Goal: Task Accomplishment & Management: Complete application form

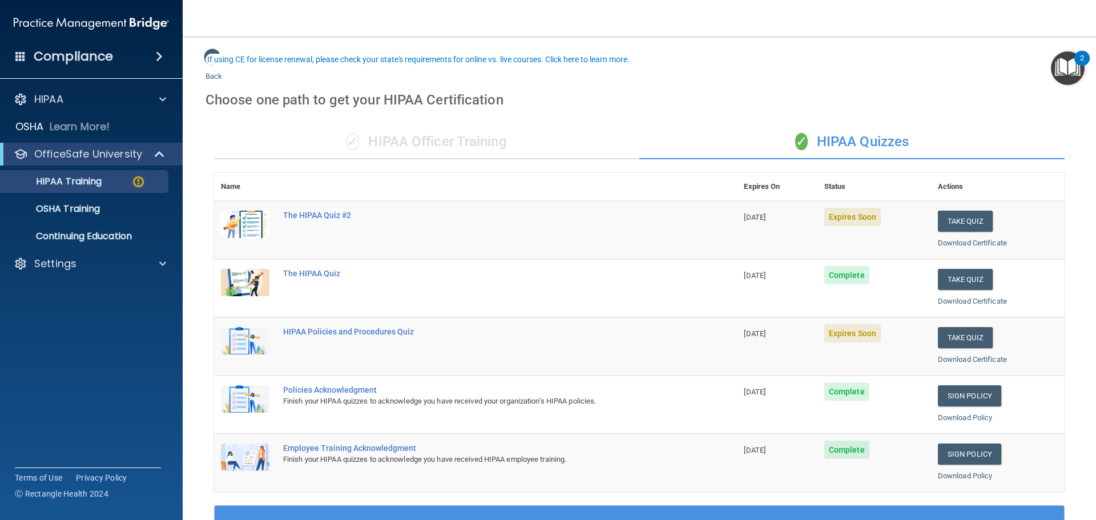
scroll to position [57, 0]
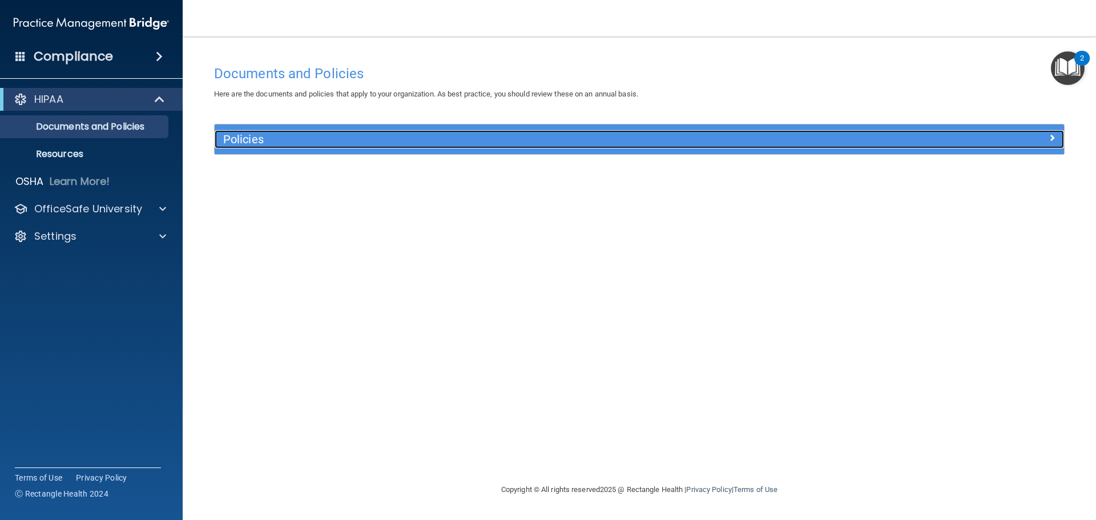
click at [1050, 138] on span at bounding box center [1052, 138] width 7 height 14
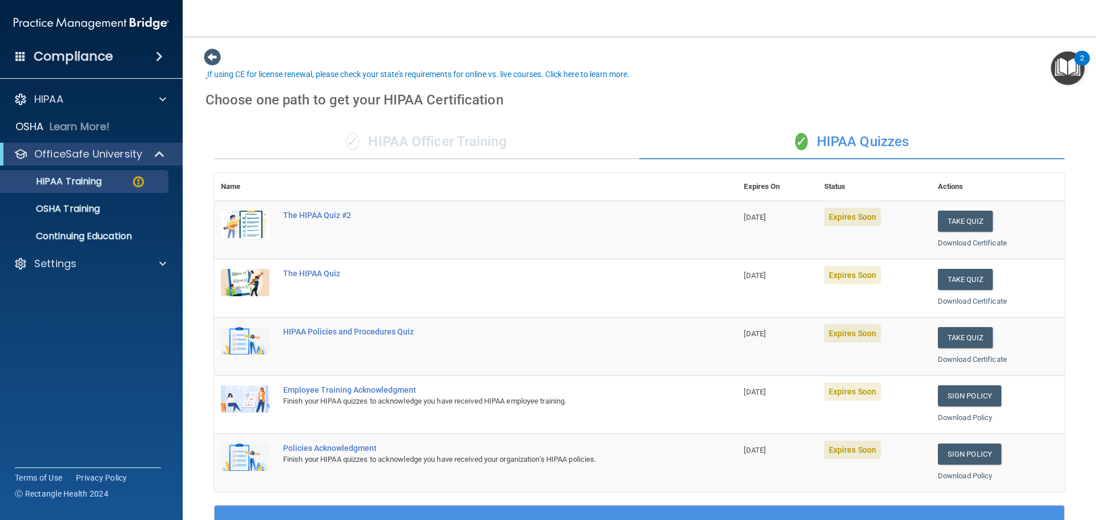
scroll to position [42, 0]
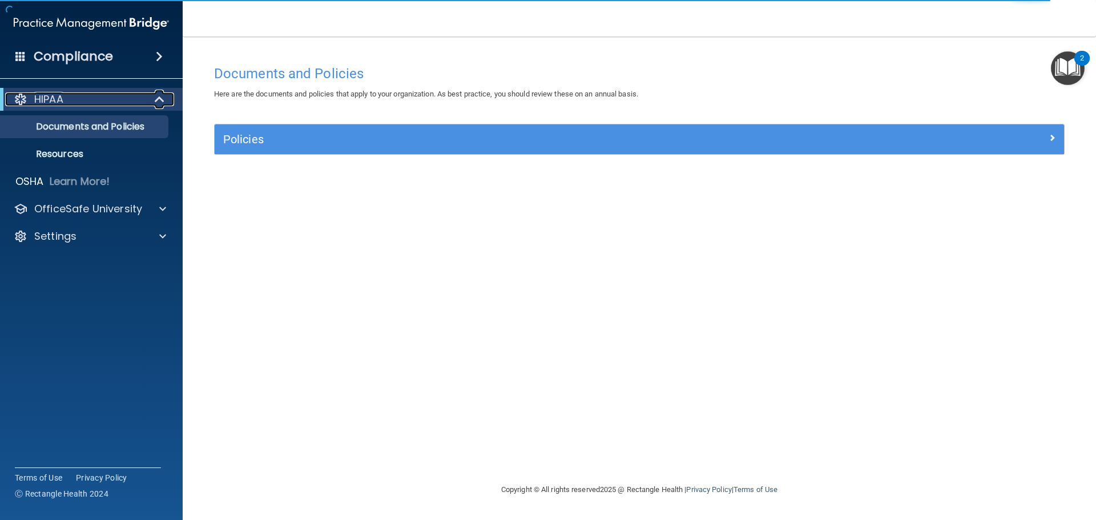
click at [55, 95] on p "HIPAA" at bounding box center [48, 99] width 29 height 14
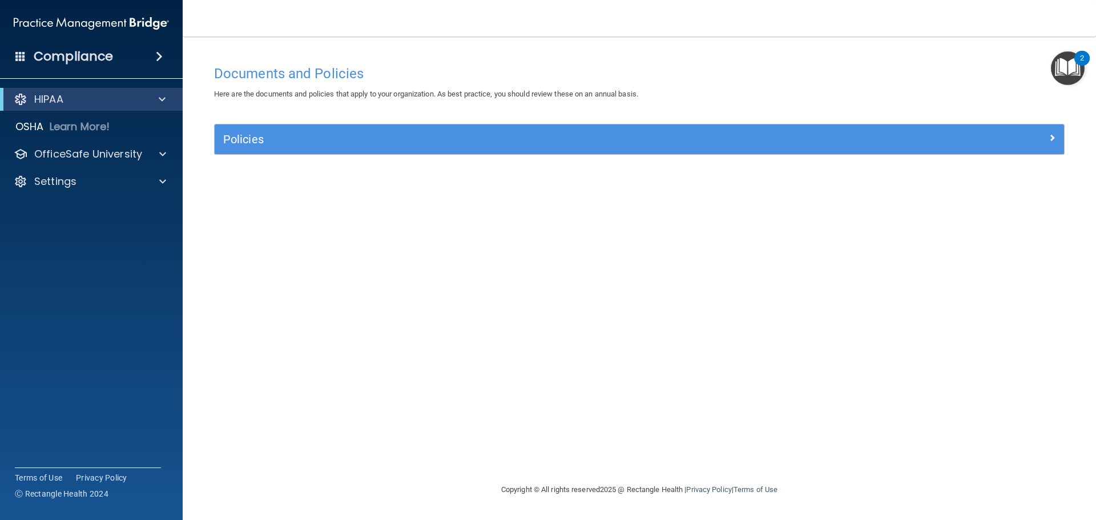
click at [1065, 66] on img "Open Resource Center, 2 new notifications" at bounding box center [1068, 68] width 34 height 34
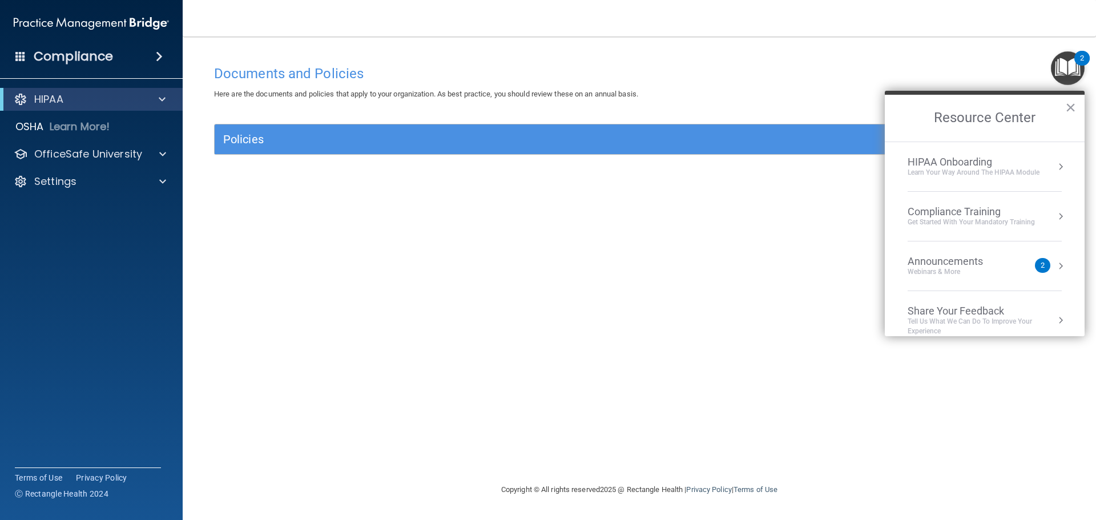
click at [1055, 216] on button "Resource Center" at bounding box center [1060, 216] width 11 height 11
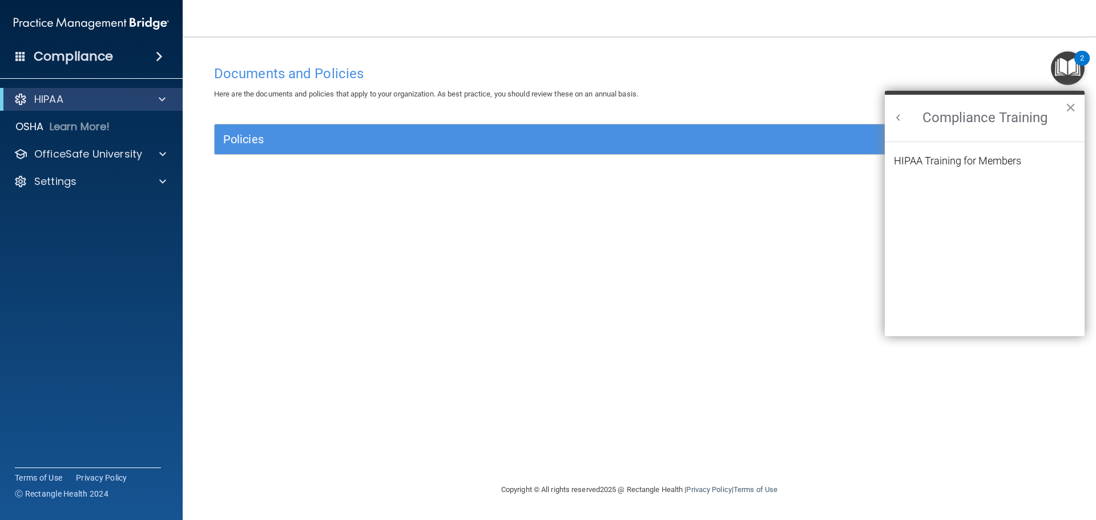
click at [1070, 104] on button "×" at bounding box center [1070, 107] width 11 height 18
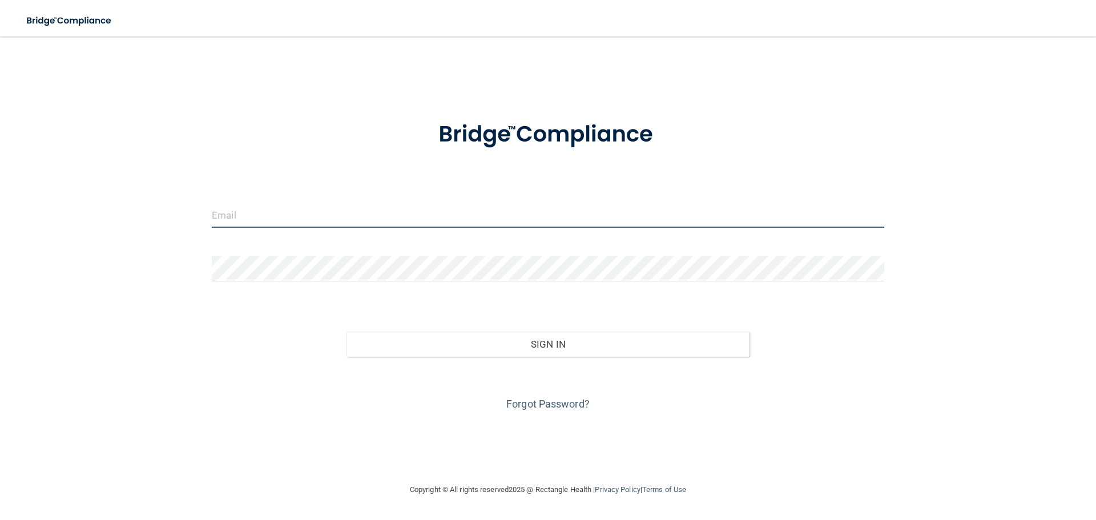
click at [315, 227] on input "email" at bounding box center [548, 215] width 673 height 26
type input "[PERSON_NAME][EMAIL_ADDRESS][DOMAIN_NAME]"
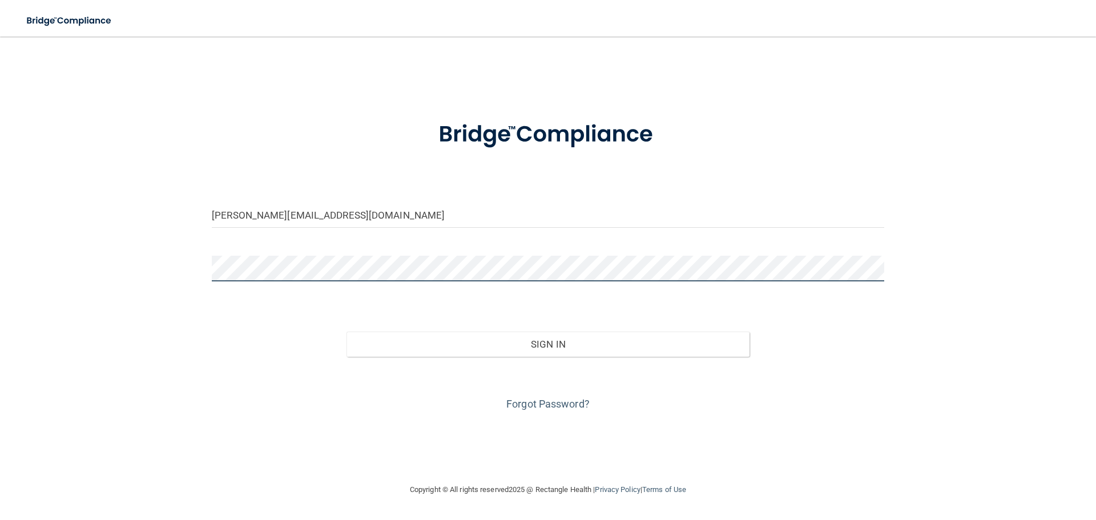
click at [347, 332] on button "Sign In" at bounding box center [549, 344] width 404 height 25
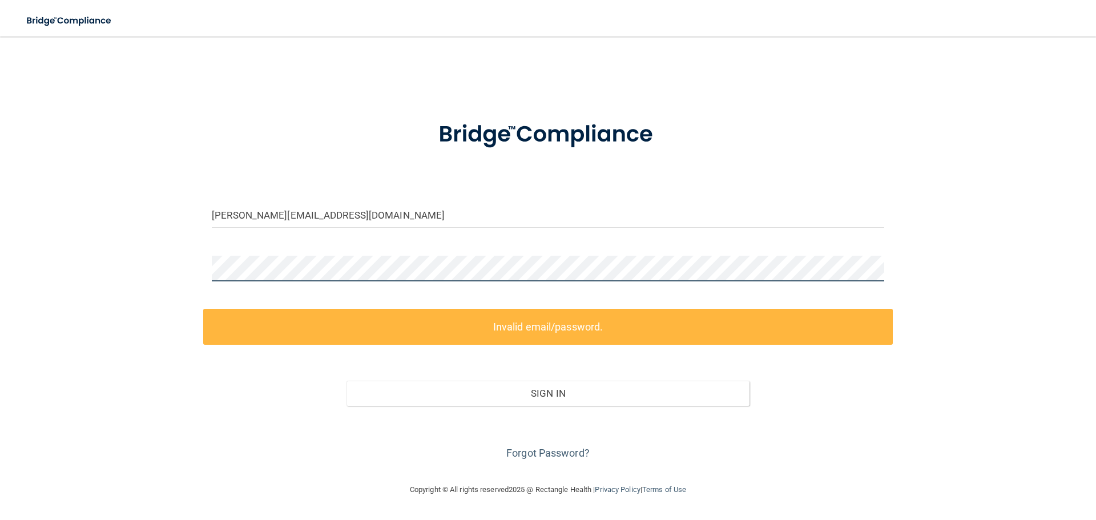
click at [140, 273] on div "brandi@eiofs.com Invalid email/password. You don't have permission to access th…" at bounding box center [548, 260] width 1051 height 424
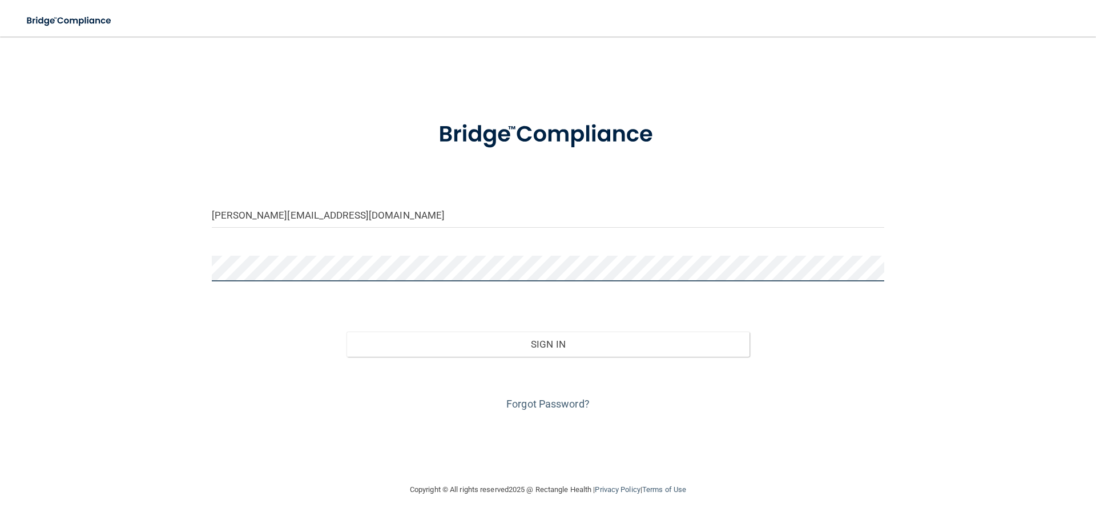
click at [347, 332] on button "Sign In" at bounding box center [549, 344] width 404 height 25
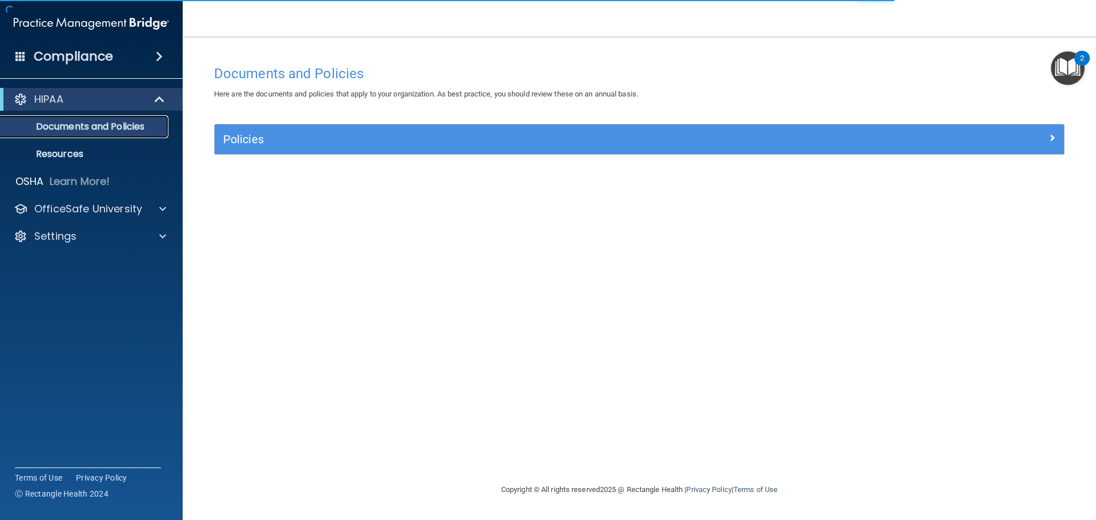
click at [67, 130] on p "Documents and Policies" at bounding box center [85, 126] width 156 height 11
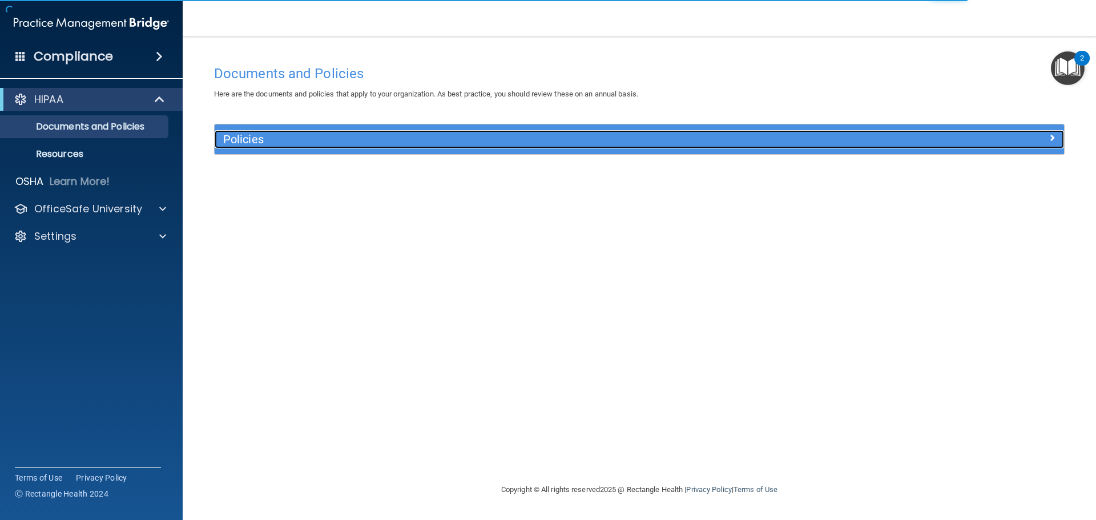
click at [267, 131] on div "Policies" at bounding box center [533, 139] width 637 height 18
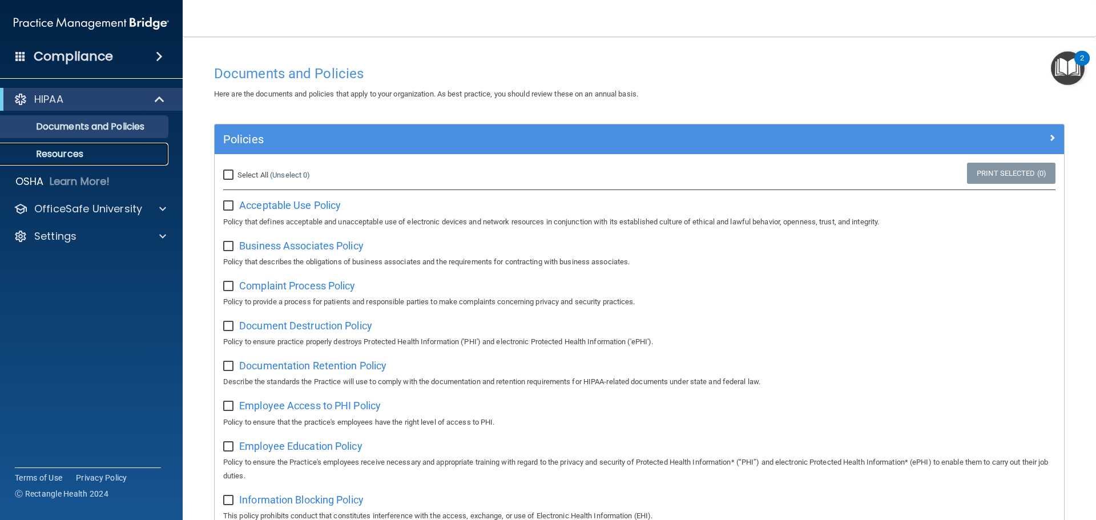
click at [51, 162] on link "Resources" at bounding box center [79, 154] width 180 height 23
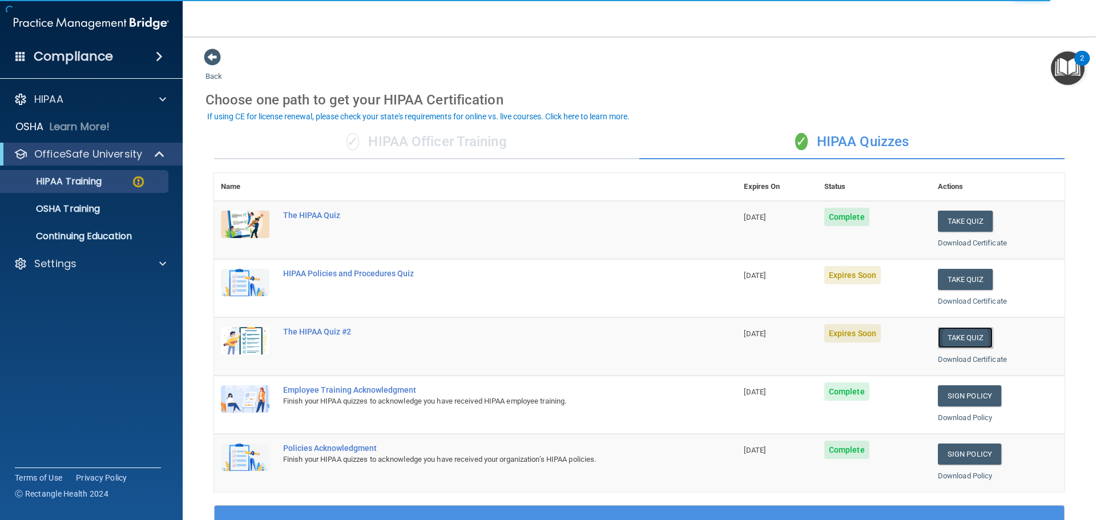
click at [961, 338] on button "Take Quiz" at bounding box center [965, 337] width 55 height 21
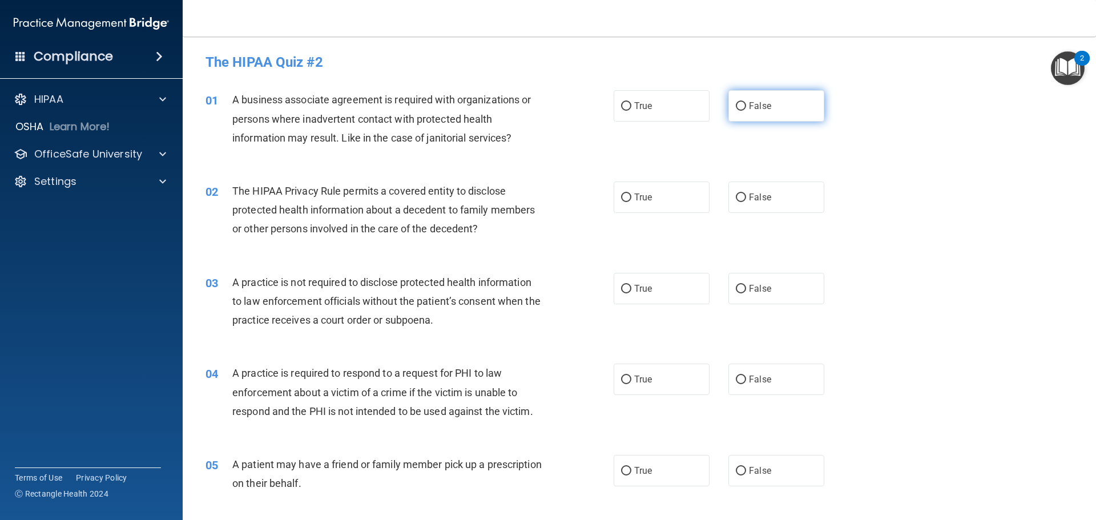
click at [749, 111] on span "False" at bounding box center [760, 105] width 22 height 11
click at [745, 111] on input "False" at bounding box center [741, 106] width 10 height 9
radio input "true"
click at [625, 198] on input "True" at bounding box center [626, 198] width 10 height 9
radio input "true"
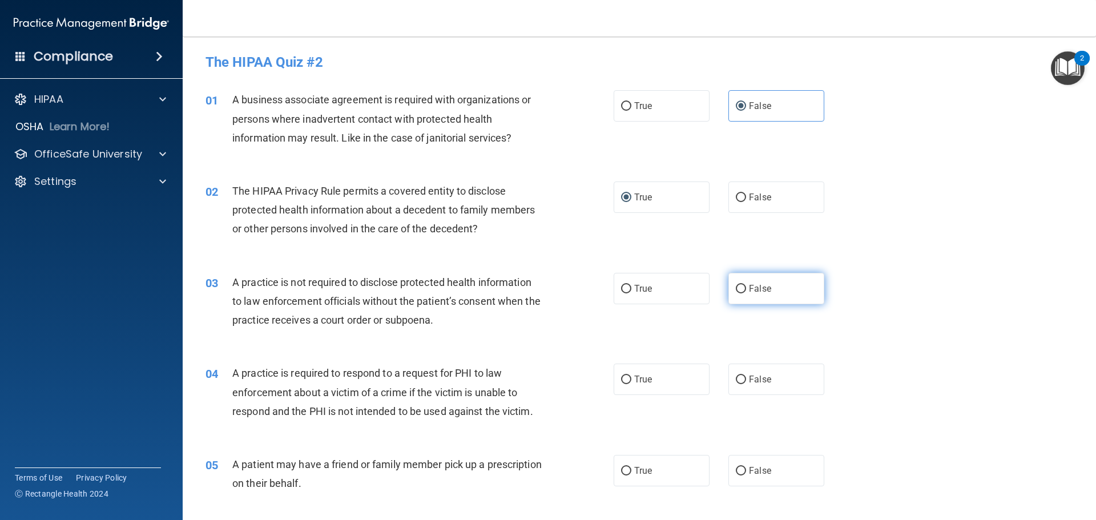
click at [737, 289] on input "False" at bounding box center [741, 289] width 10 height 9
radio input "true"
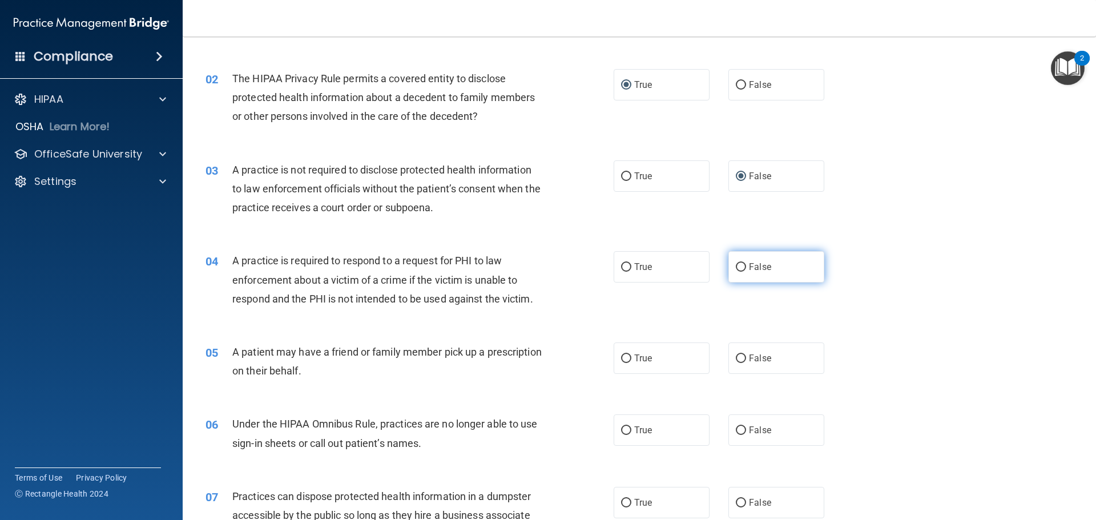
scroll to position [114, 0]
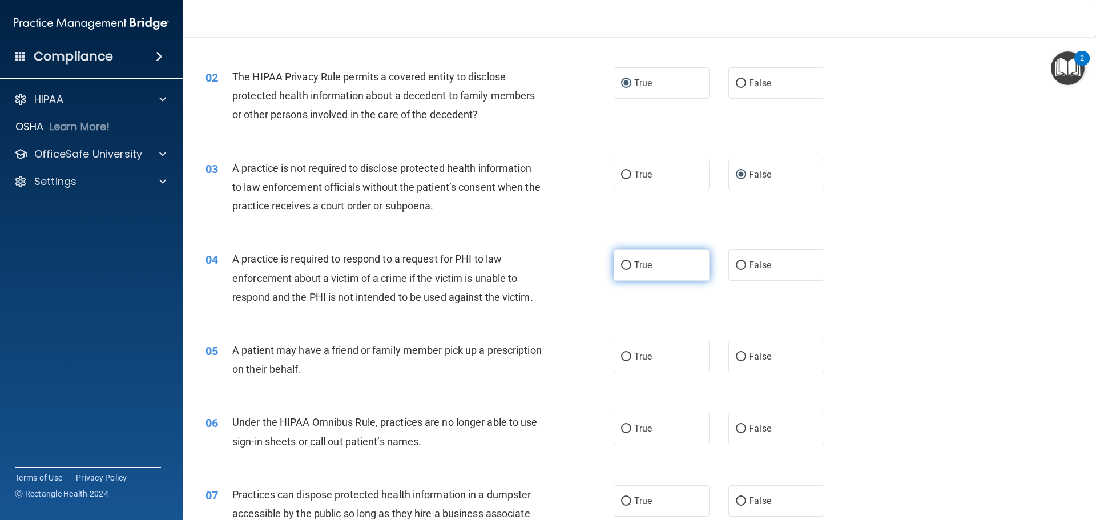
click at [624, 262] on input "True" at bounding box center [626, 266] width 10 height 9
radio input "true"
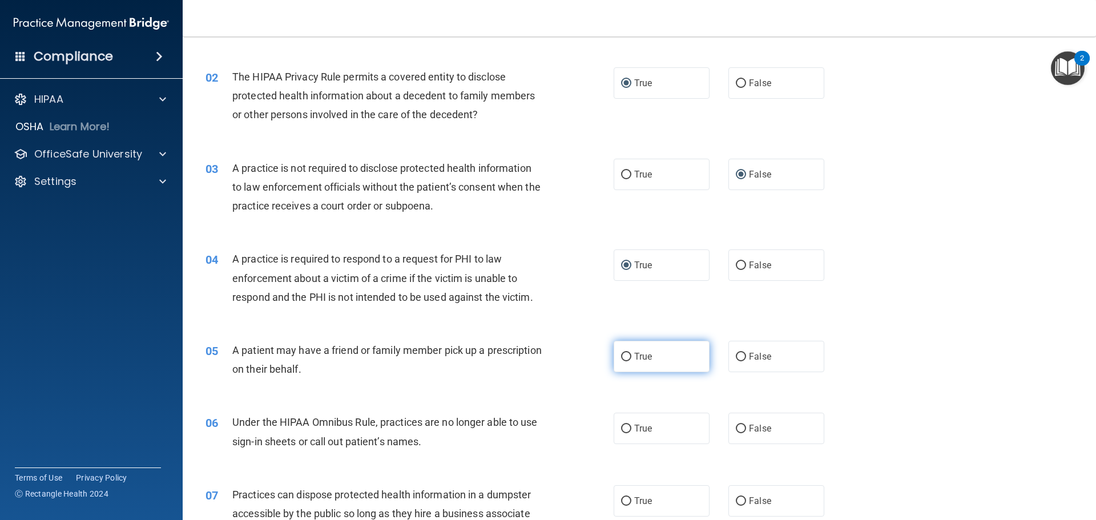
click at [634, 357] on span "True" at bounding box center [643, 356] width 18 height 11
click at [631, 357] on input "True" at bounding box center [626, 357] width 10 height 9
radio input "true"
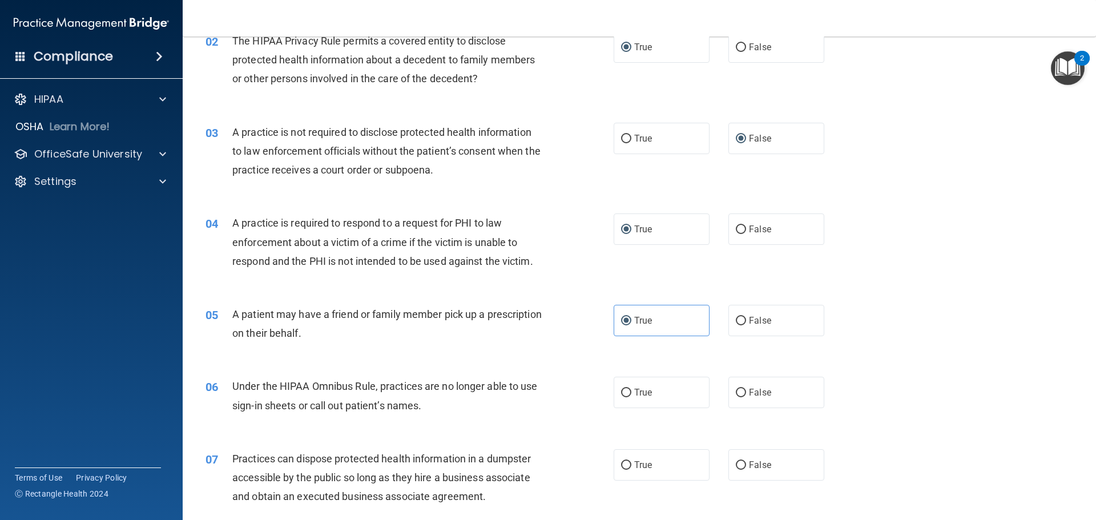
scroll to position [285, 0]
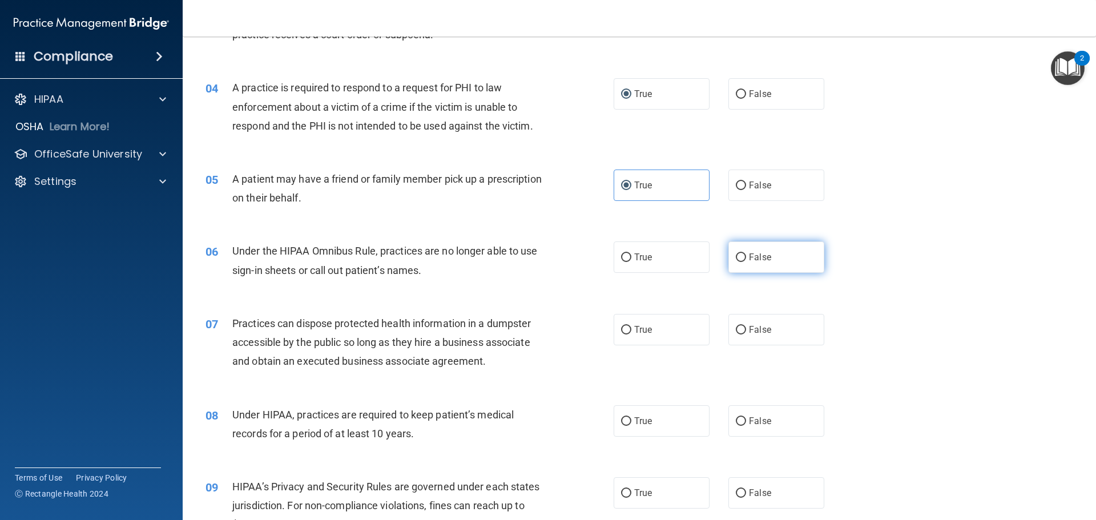
click at [736, 256] on input "False" at bounding box center [741, 258] width 10 height 9
radio input "true"
click at [621, 326] on input "True" at bounding box center [626, 330] width 10 height 9
radio input "true"
drag, startPoint x: 731, startPoint y: 329, endPoint x: 738, endPoint y: 342, distance: 14.6
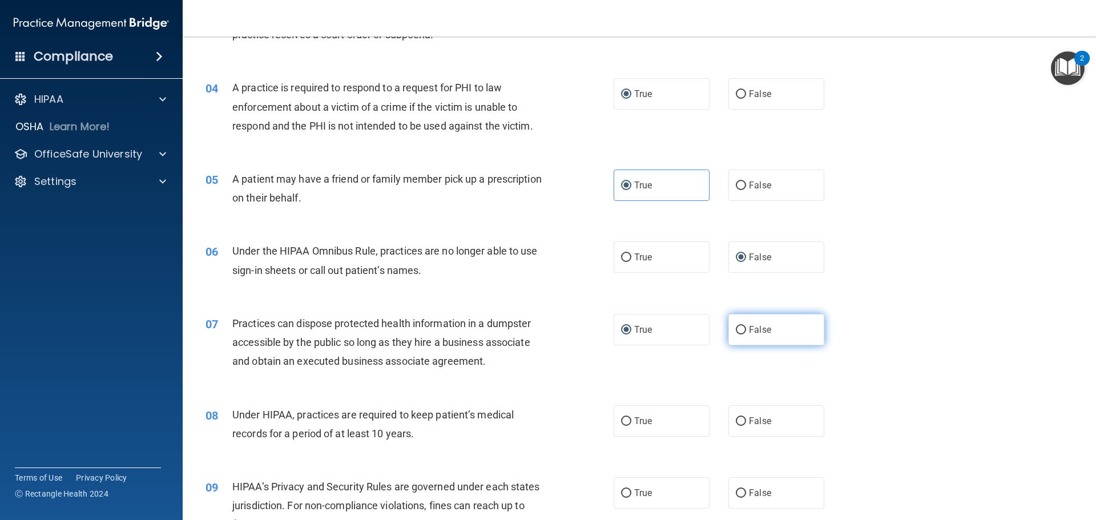
click at [736, 329] on input "False" at bounding box center [741, 330] width 10 height 9
radio input "true"
radio input "false"
click at [737, 422] on input "False" at bounding box center [741, 421] width 10 height 9
radio input "true"
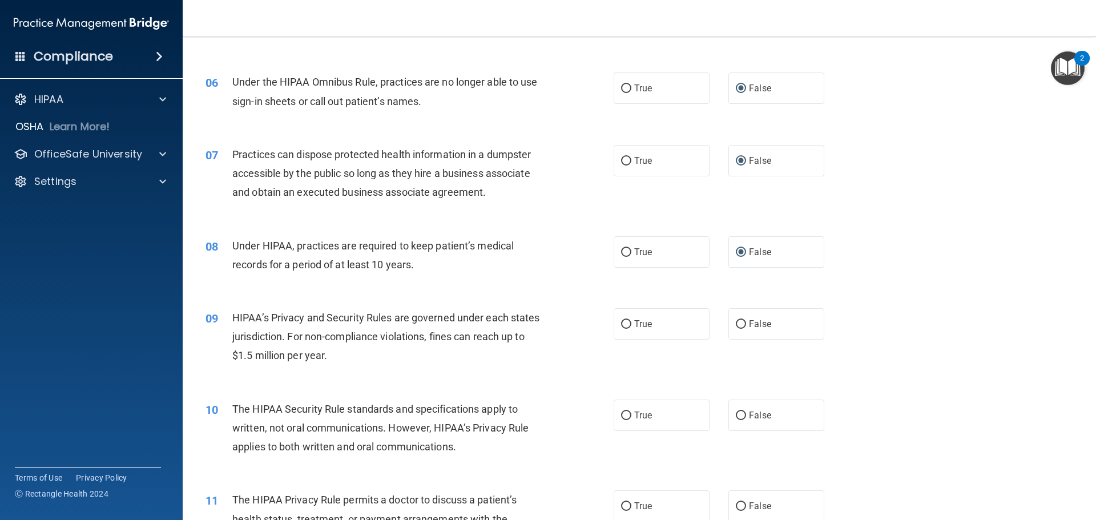
scroll to position [457, 0]
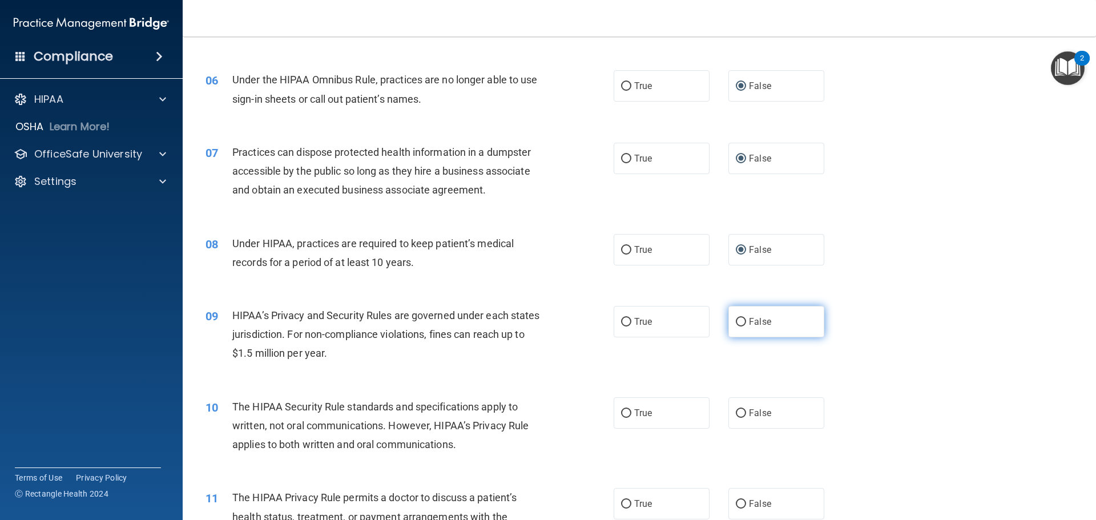
click at [737, 322] on input "False" at bounding box center [741, 322] width 10 height 9
radio input "true"
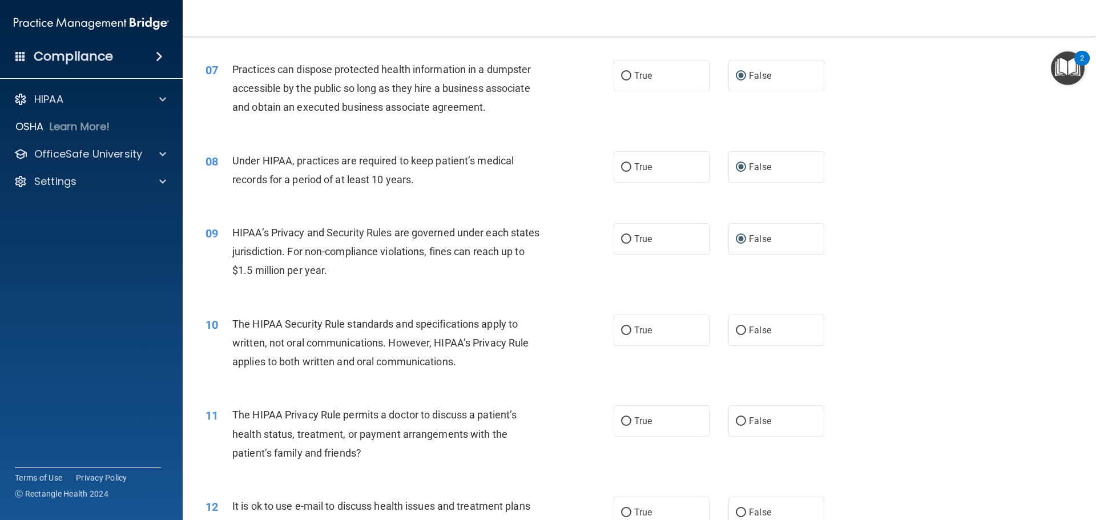
scroll to position [571, 0]
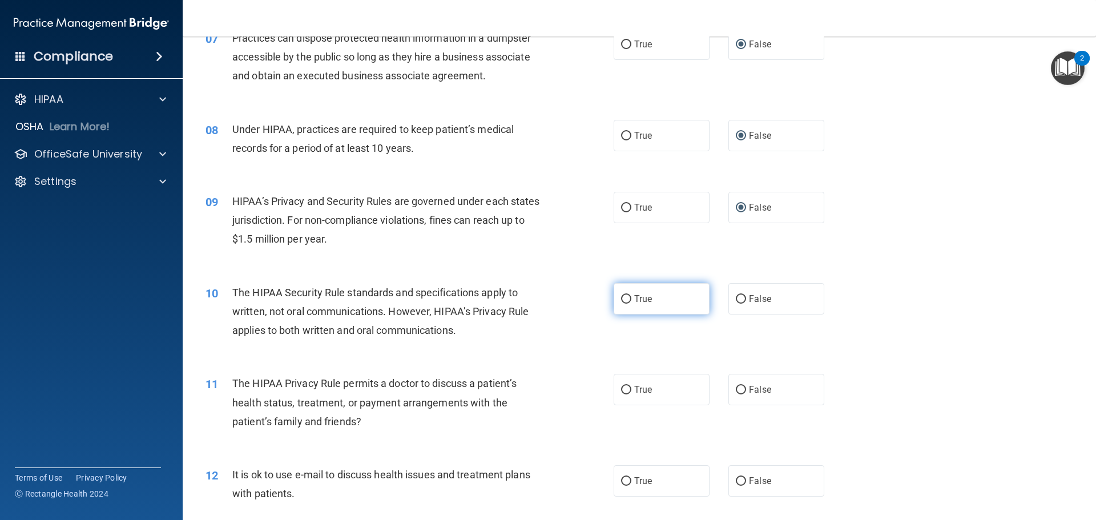
click at [623, 305] on label "True" at bounding box center [662, 298] width 96 height 31
click at [623, 304] on input "True" at bounding box center [626, 299] width 10 height 9
radio input "true"
click at [625, 391] on input "True" at bounding box center [626, 390] width 10 height 9
radio input "true"
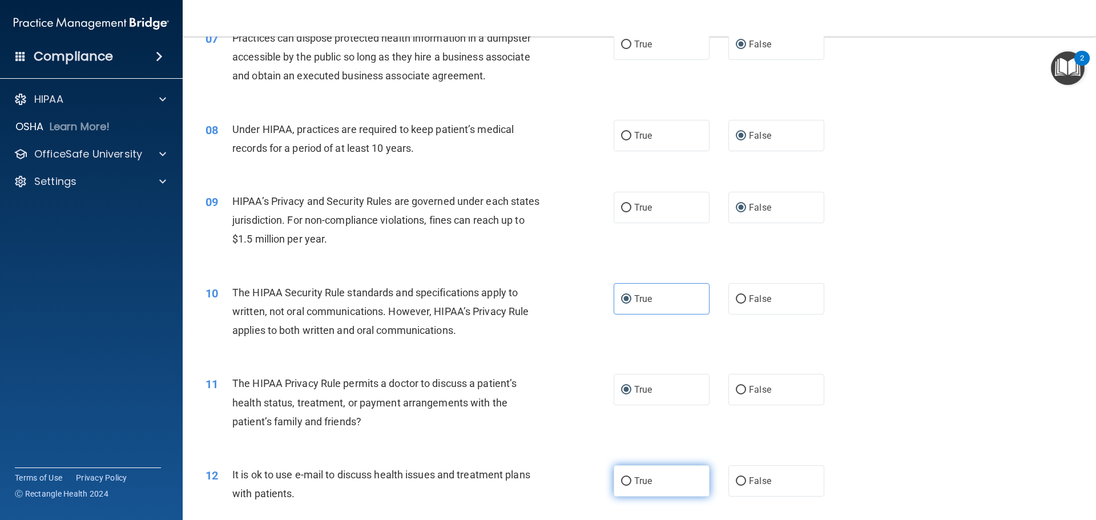
click at [623, 479] on input "True" at bounding box center [626, 481] width 10 height 9
radio input "true"
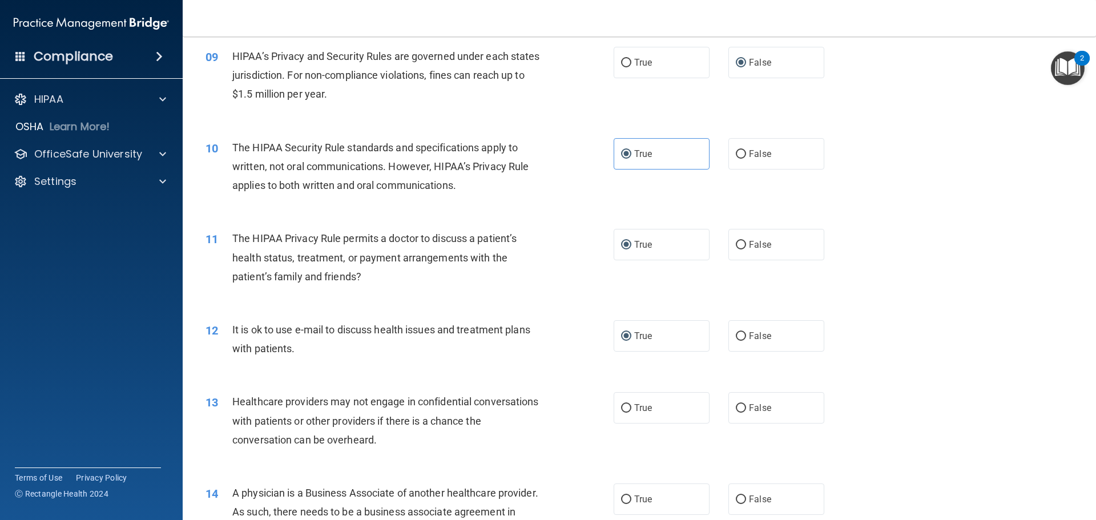
scroll to position [742, 0]
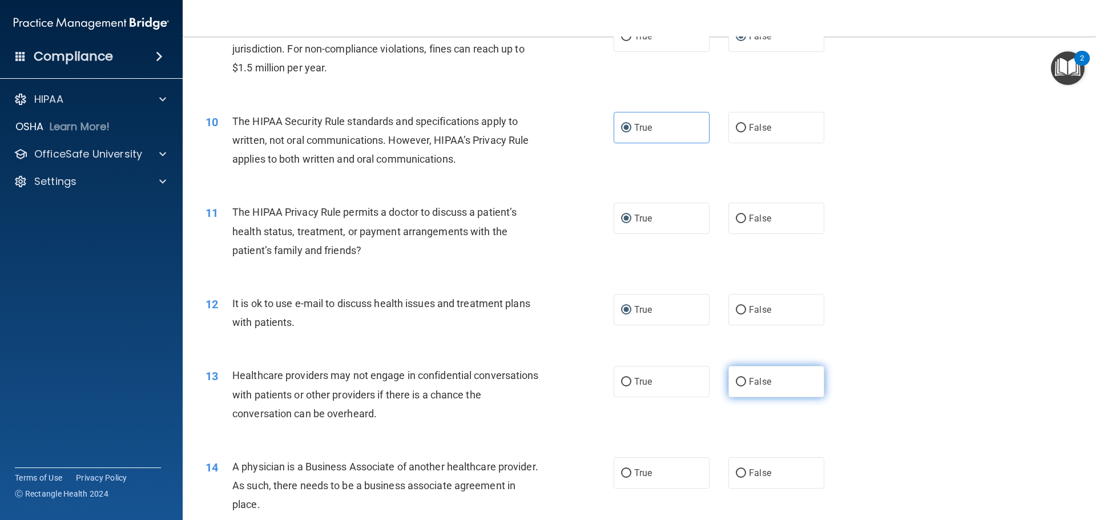
click at [736, 380] on input "False" at bounding box center [741, 382] width 10 height 9
radio input "true"
click at [737, 476] on input "False" at bounding box center [741, 473] width 10 height 9
radio input "true"
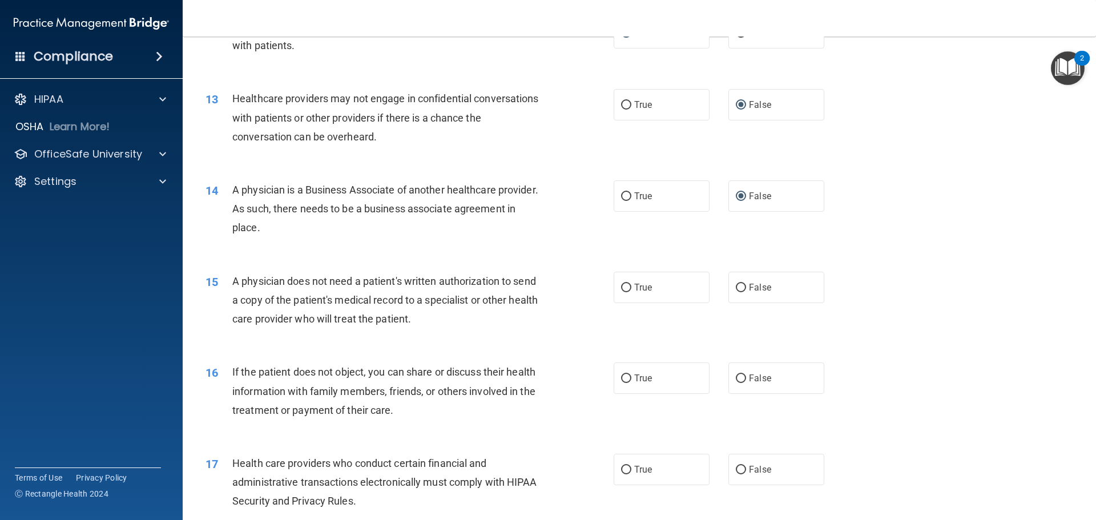
scroll to position [1028, 0]
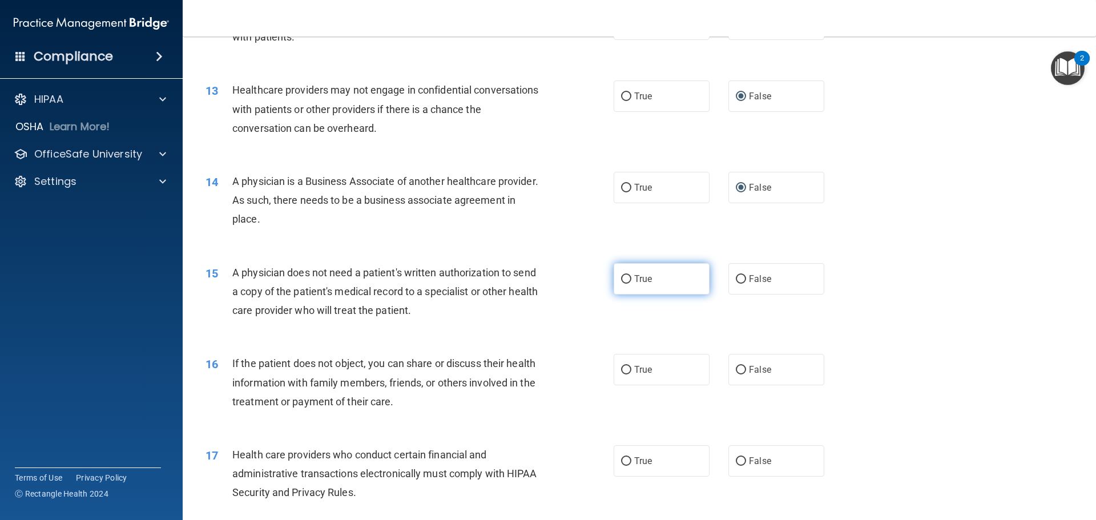
click at [622, 276] on input "True" at bounding box center [626, 279] width 10 height 9
radio input "true"
drag, startPoint x: 626, startPoint y: 371, endPoint x: 625, endPoint y: 379, distance: 8.0
click at [625, 371] on input "True" at bounding box center [626, 370] width 10 height 9
radio input "true"
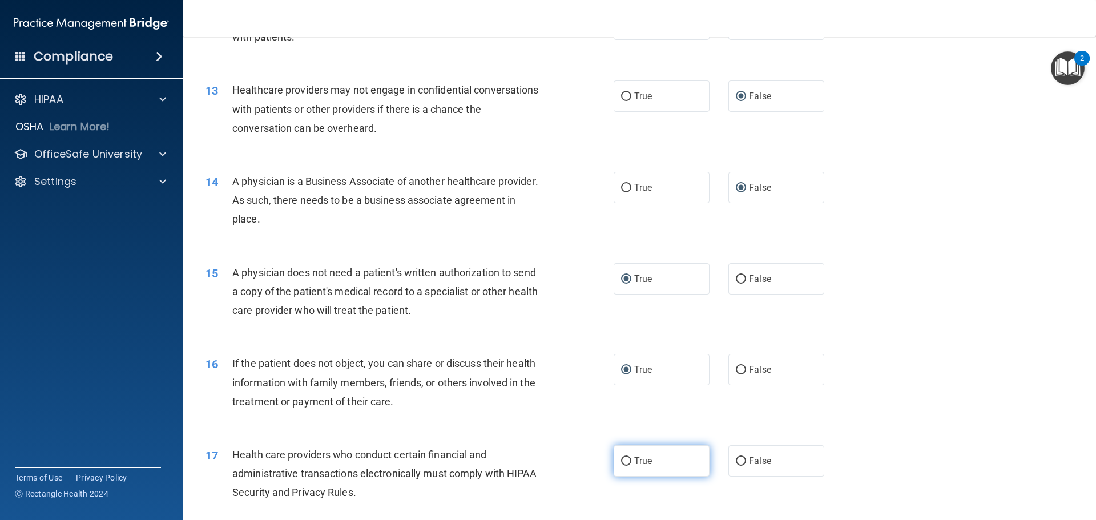
click at [623, 458] on input "True" at bounding box center [626, 461] width 10 height 9
radio input "true"
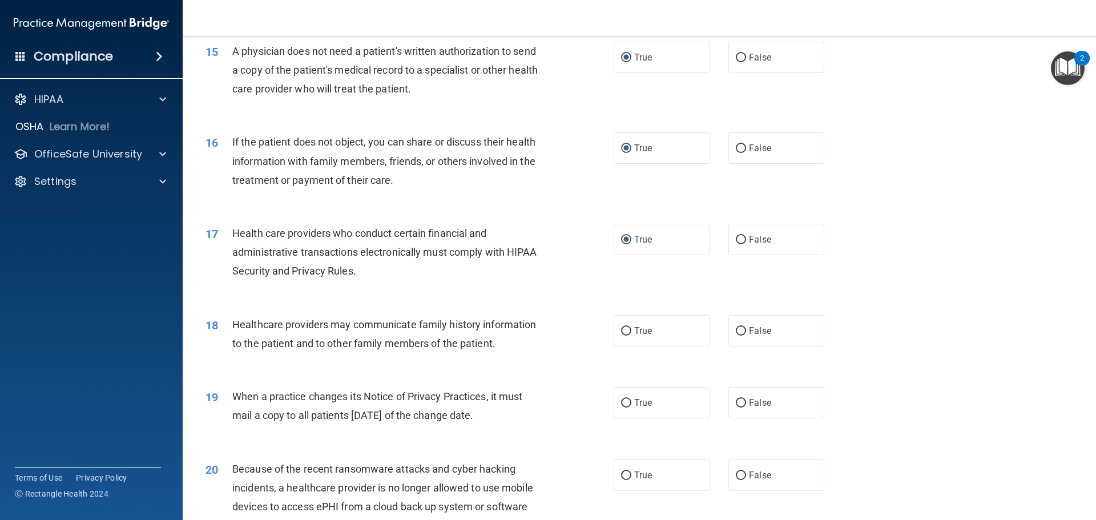
scroll to position [1256, 0]
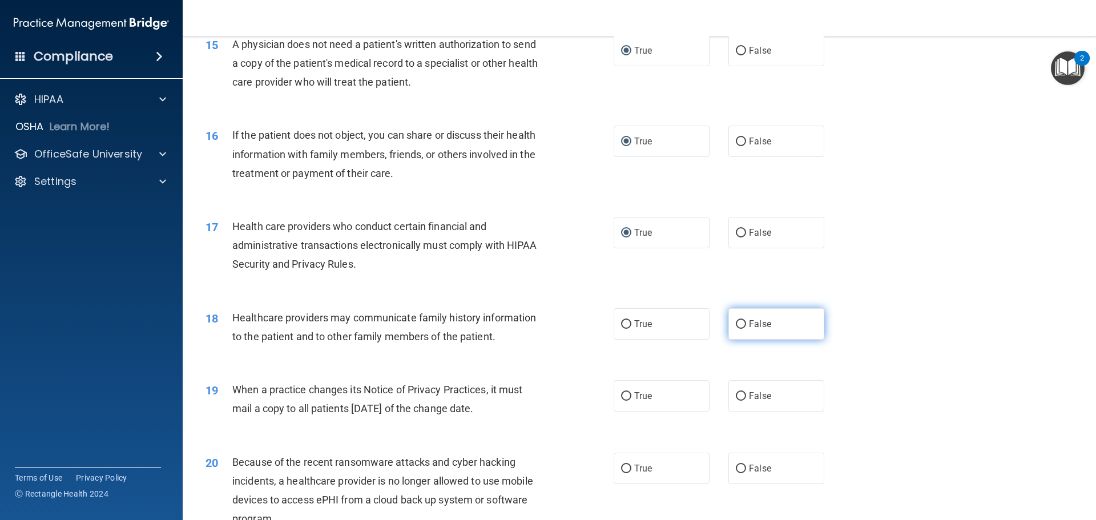
click at [737, 324] on input "False" at bounding box center [741, 324] width 10 height 9
radio input "true"
click at [736, 395] on input "False" at bounding box center [741, 396] width 10 height 9
radio input "true"
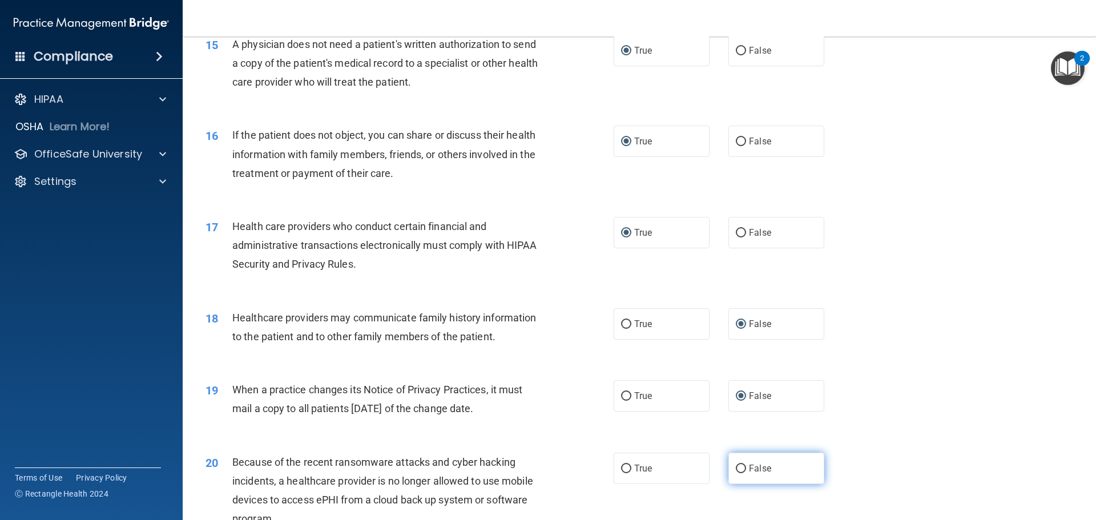
click at [737, 469] on input "False" at bounding box center [741, 469] width 10 height 9
radio input "true"
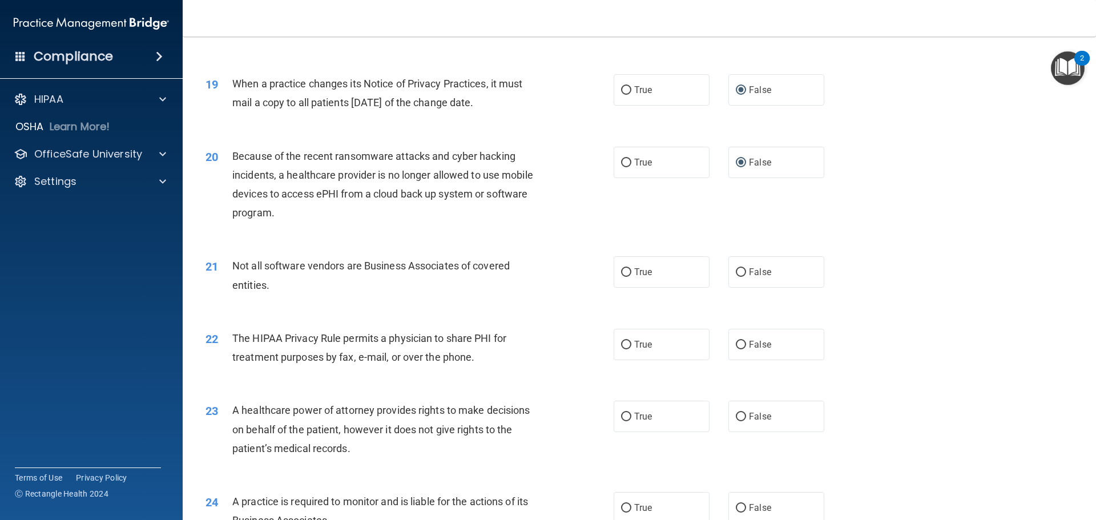
scroll to position [1599, 0]
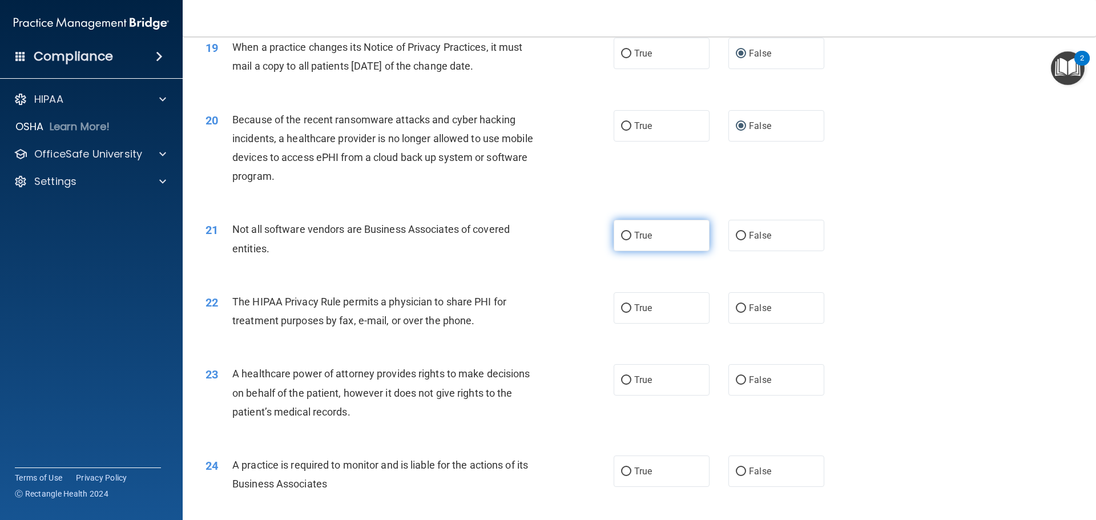
click at [621, 243] on label "True" at bounding box center [662, 235] width 96 height 31
click at [621, 240] on input "True" at bounding box center [626, 236] width 10 height 9
radio input "true"
click at [622, 309] on input "True" at bounding box center [626, 308] width 10 height 9
radio input "true"
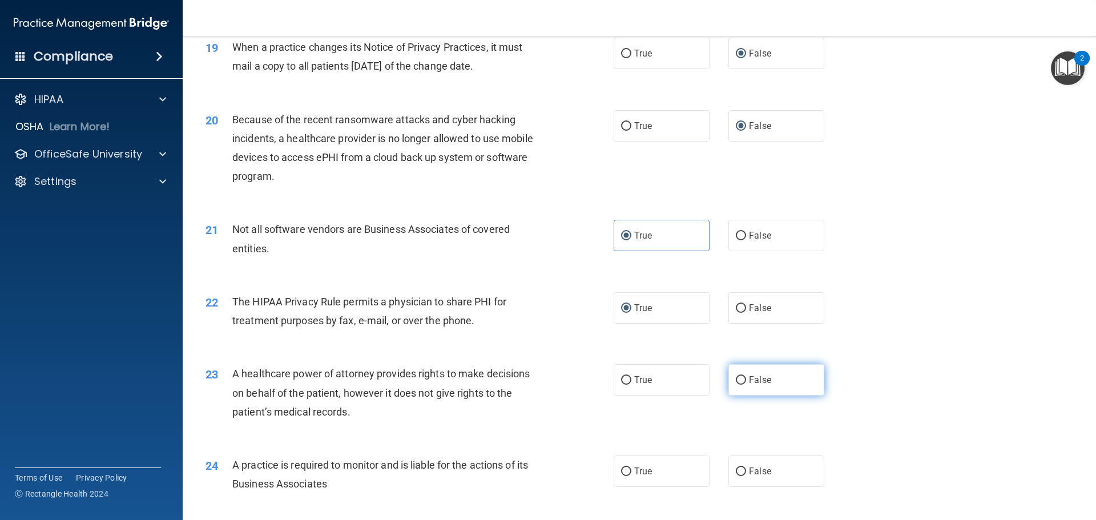
click at [738, 383] on input "False" at bounding box center [741, 380] width 10 height 9
radio input "true"
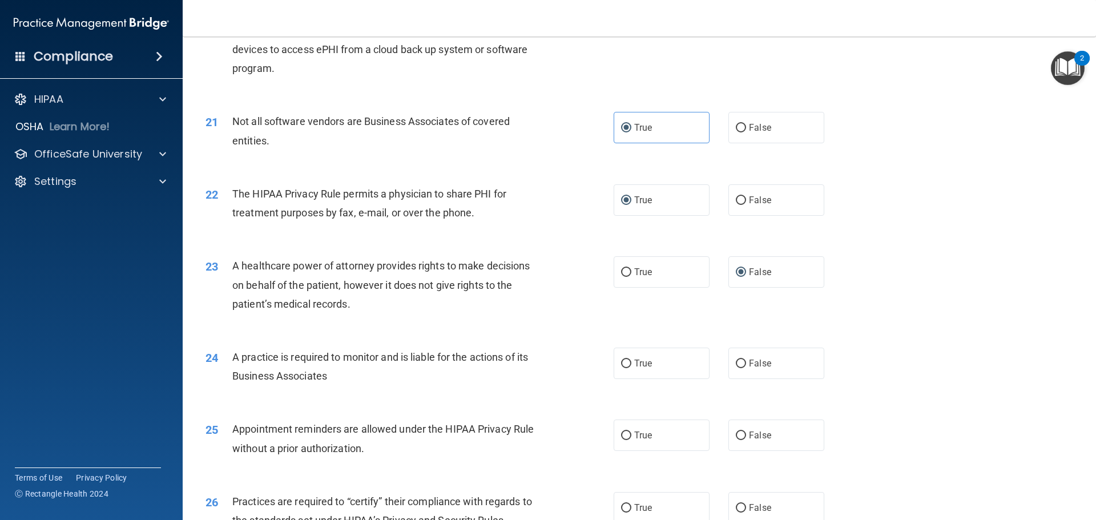
scroll to position [1713, 0]
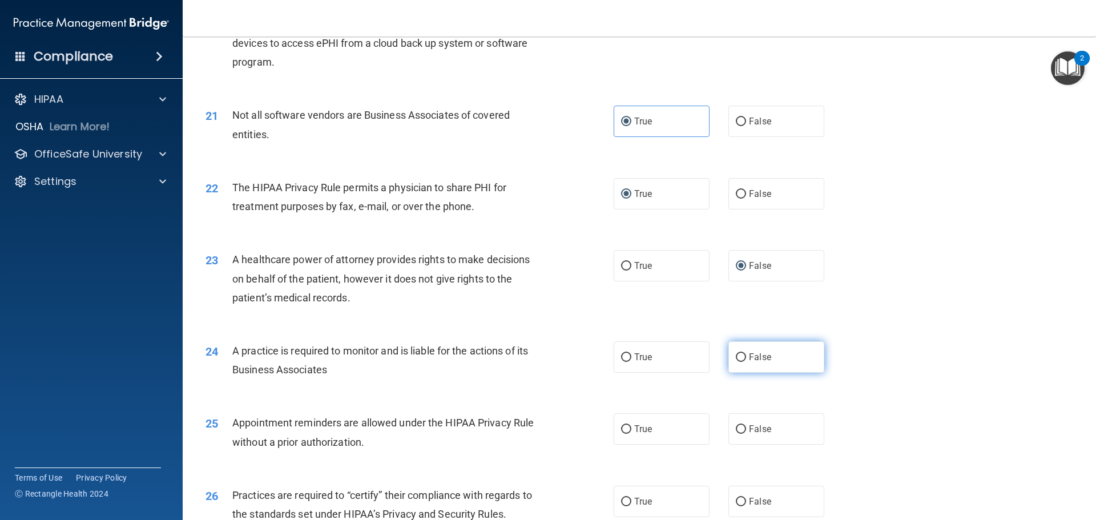
click at [736, 358] on input "False" at bounding box center [741, 357] width 10 height 9
radio input "true"
click at [626, 429] on input "True" at bounding box center [626, 429] width 10 height 9
radio input "true"
click at [738, 504] on input "False" at bounding box center [741, 502] width 10 height 9
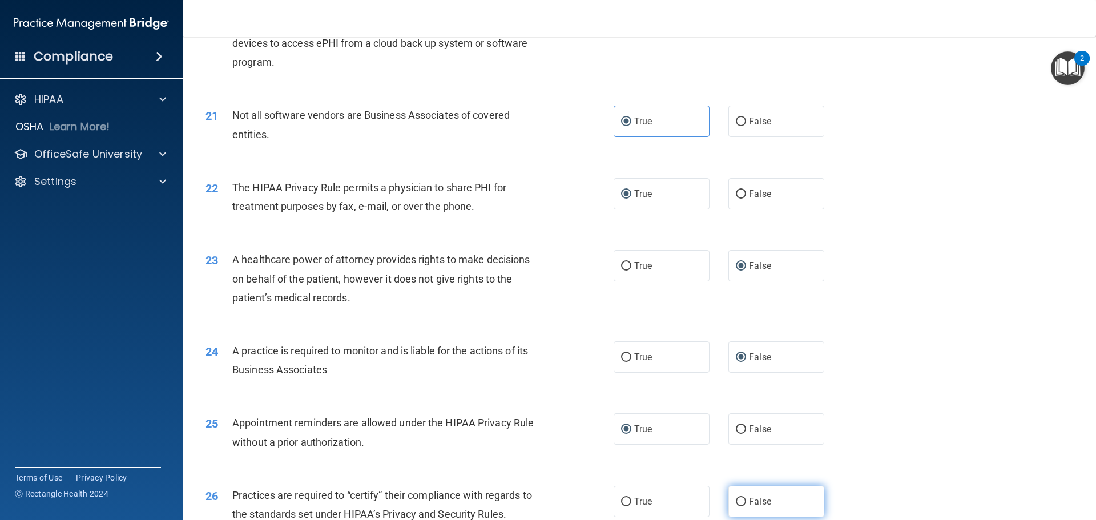
radio input "true"
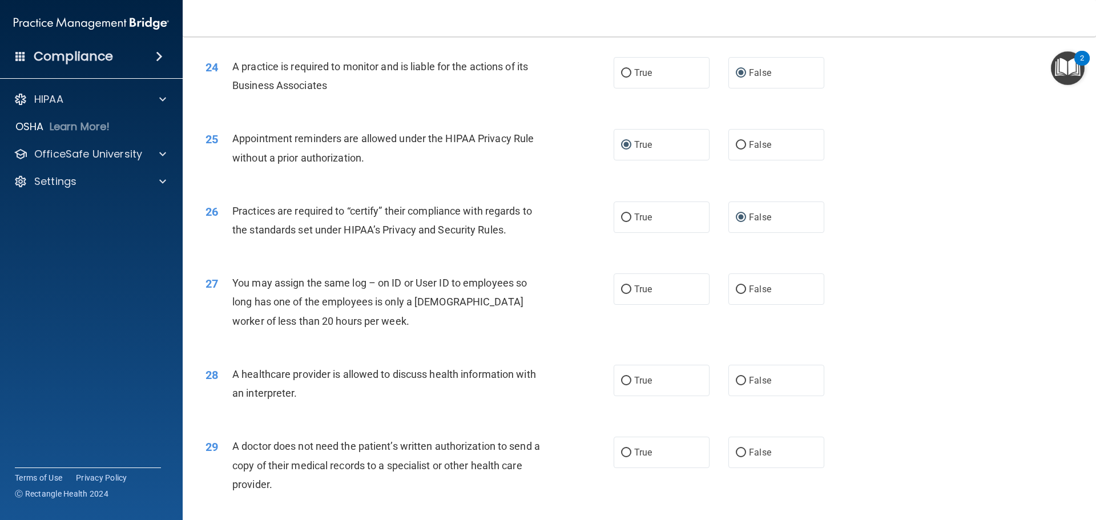
scroll to position [1998, 0]
click at [736, 284] on input "False" at bounding box center [741, 288] width 10 height 9
radio input "true"
click at [621, 378] on input "True" at bounding box center [626, 380] width 10 height 9
radio input "true"
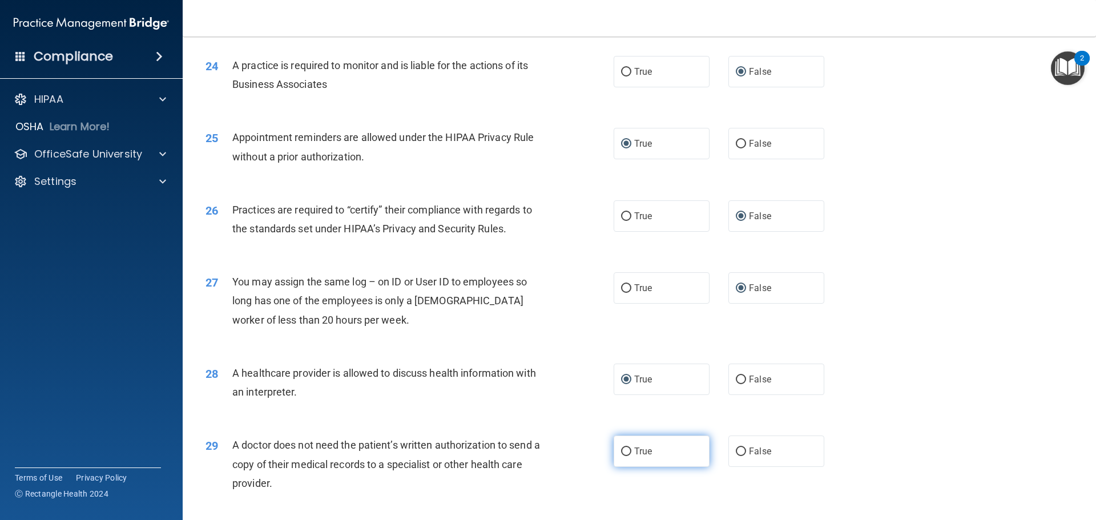
click at [626, 449] on input "True" at bounding box center [626, 452] width 10 height 9
radio input "true"
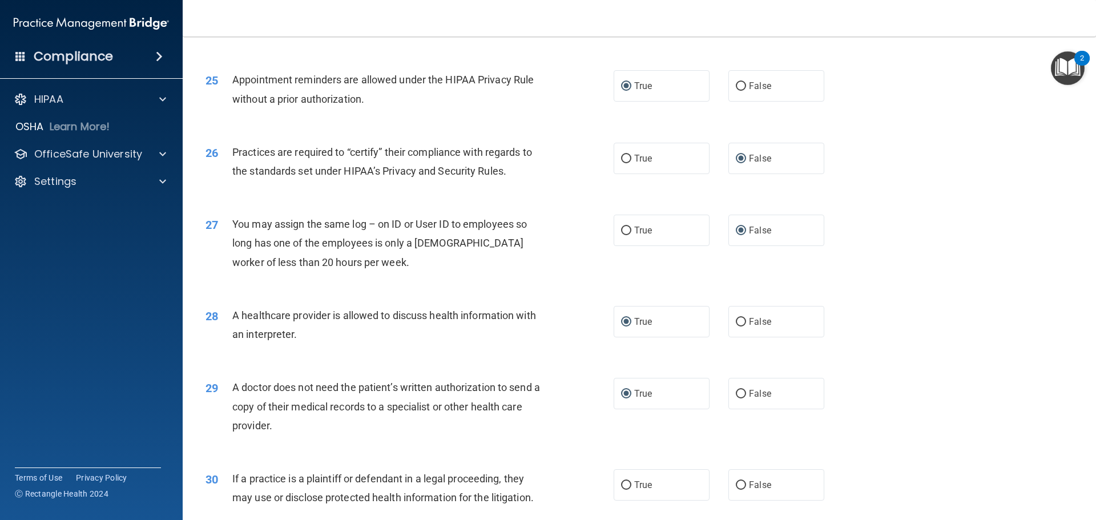
scroll to position [2138, 0]
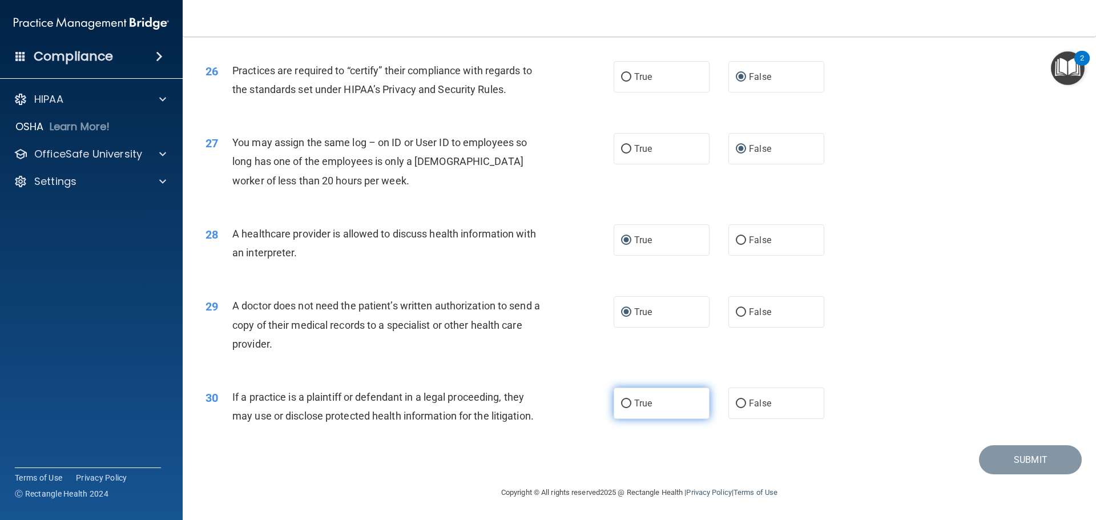
drag, startPoint x: 623, startPoint y: 404, endPoint x: 638, endPoint y: 416, distance: 19.2
click at [623, 405] on input "True" at bounding box center [626, 404] width 10 height 9
radio input "true"
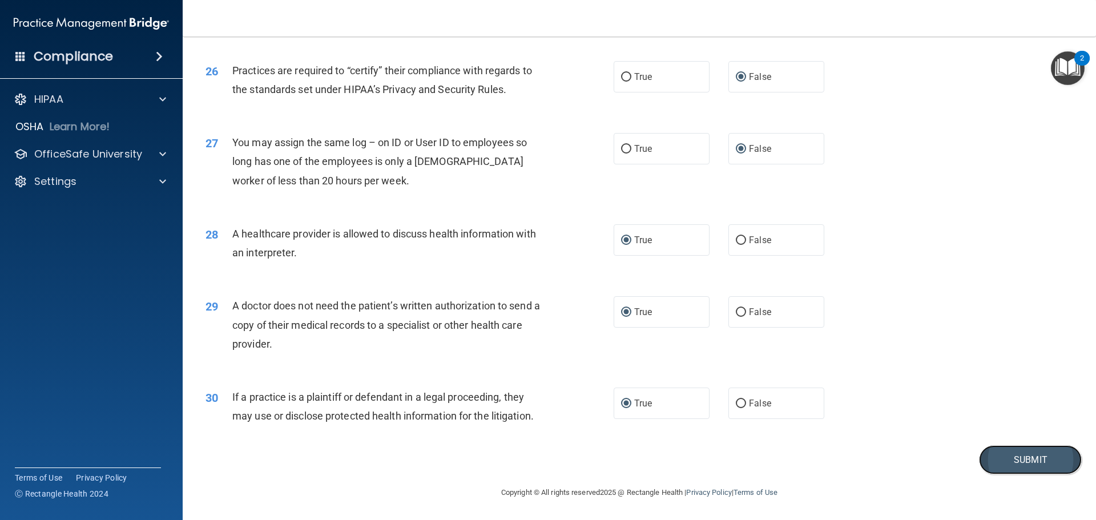
click at [1018, 462] on button "Submit" at bounding box center [1030, 459] width 103 height 29
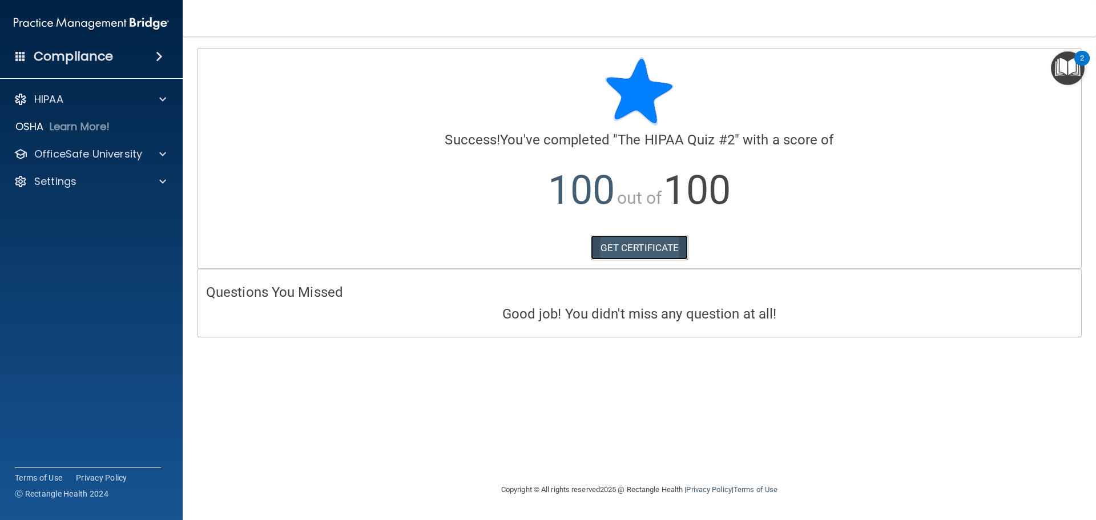
click at [635, 248] on link "GET CERTIFICATE" at bounding box center [640, 247] width 98 height 25
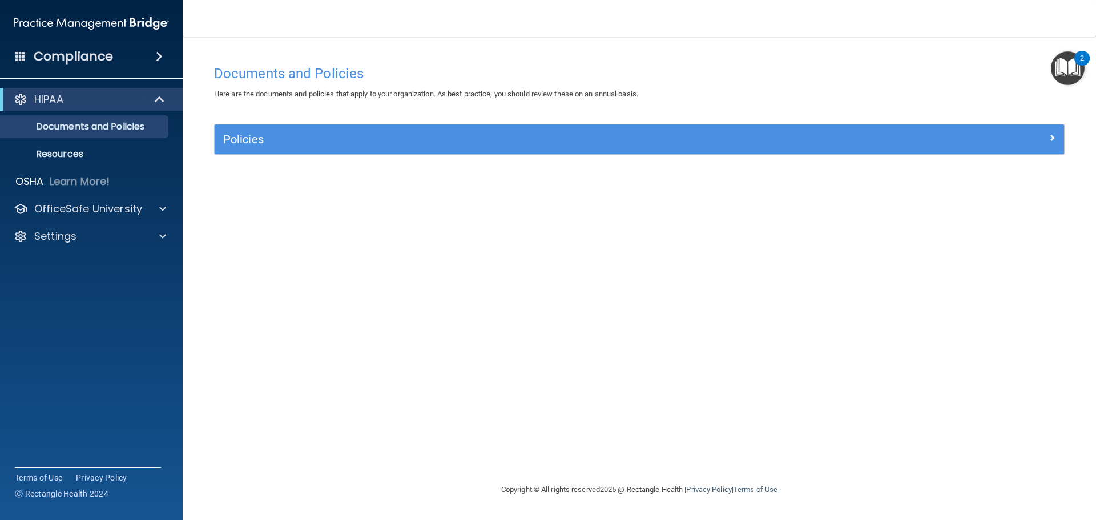
click at [1070, 70] on img "Open Resource Center, 2 new notifications" at bounding box center [1068, 68] width 34 height 34
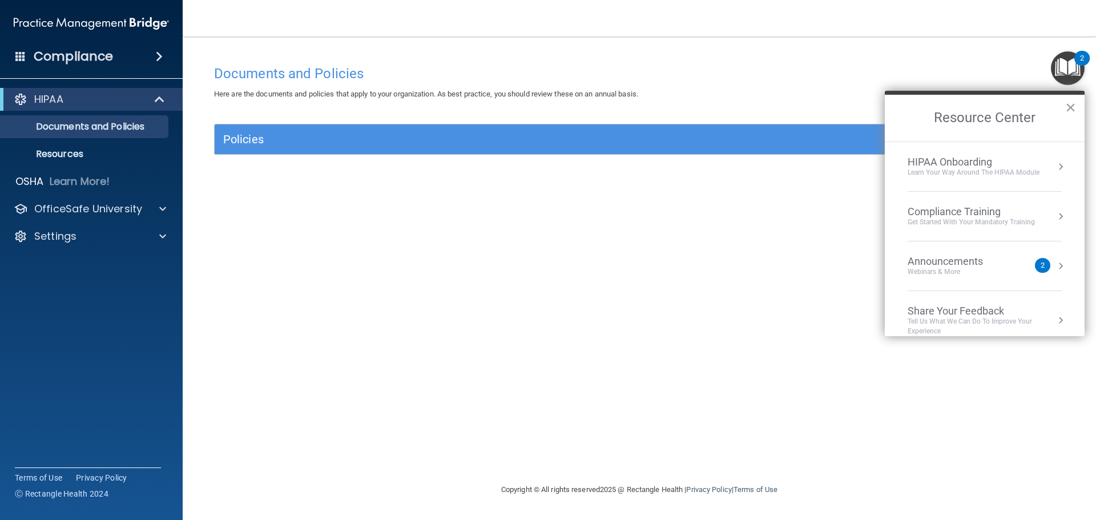
click at [952, 216] on div "Compliance Training" at bounding box center [971, 212] width 127 height 13
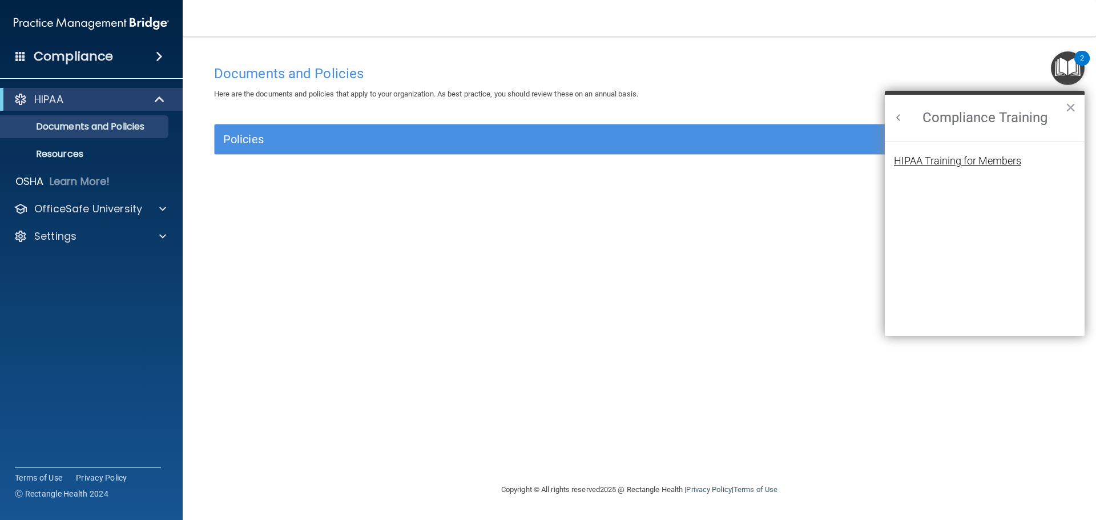
click at [971, 165] on div "HIPAA Training for Members" at bounding box center [957, 161] width 127 height 10
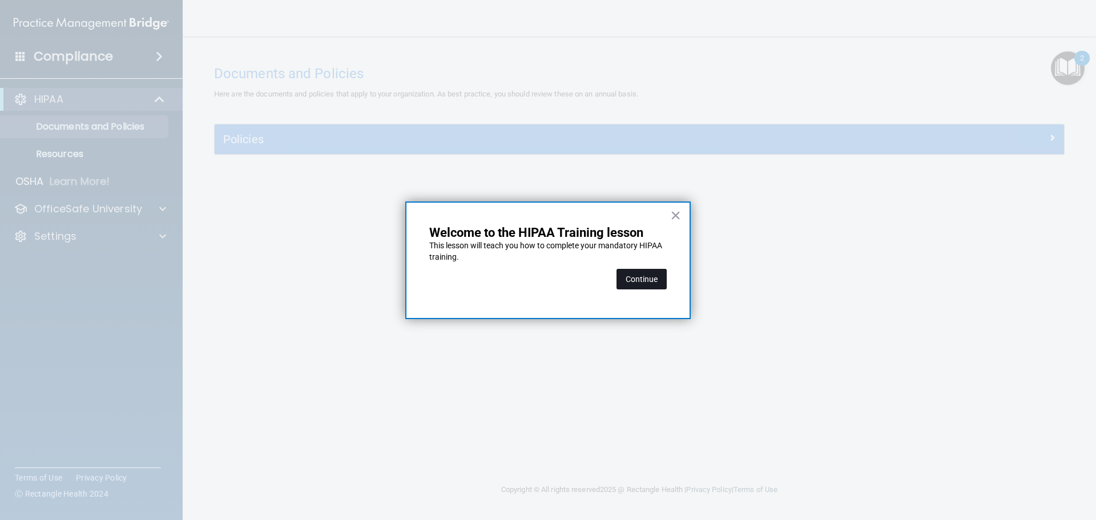
click at [640, 282] on button "Continue" at bounding box center [642, 279] width 50 height 21
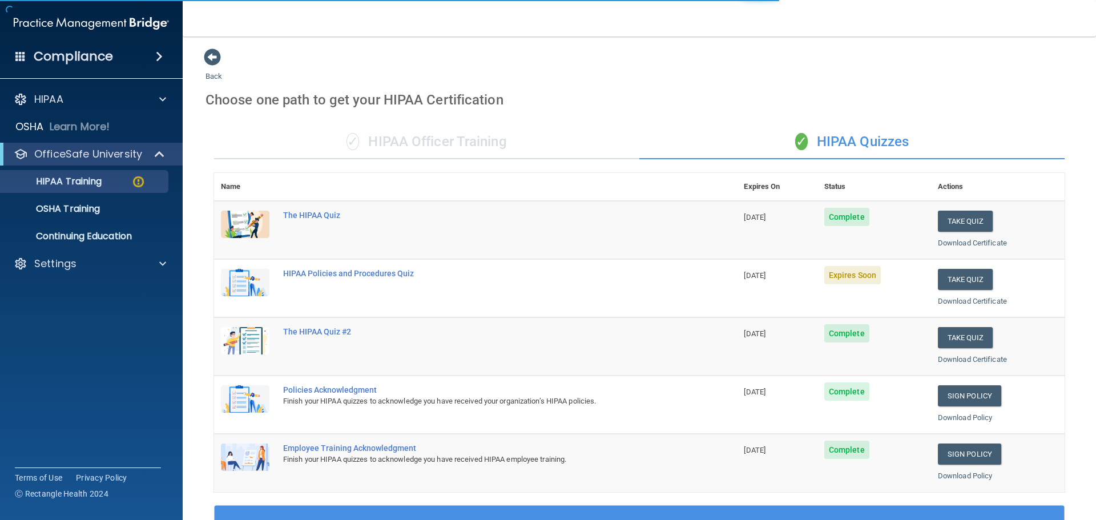
scroll to position [57, 0]
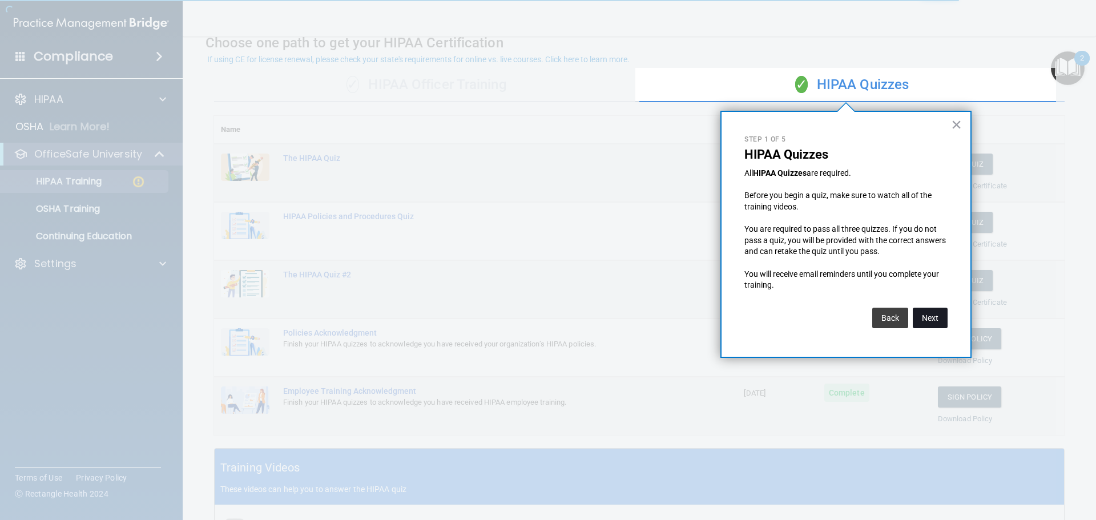
click at [929, 320] on button "Next" at bounding box center [930, 318] width 35 height 21
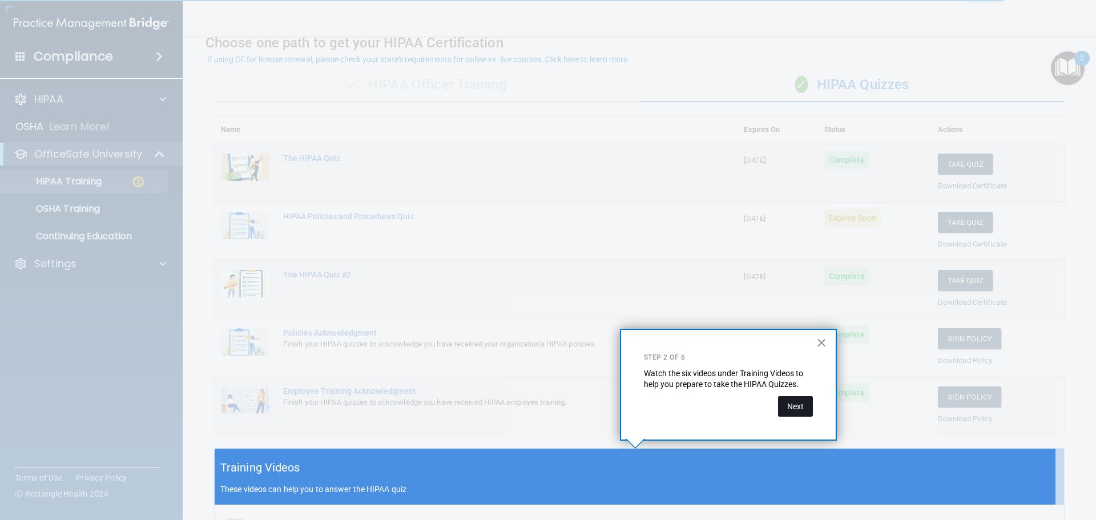
click at [795, 409] on button "Next" at bounding box center [795, 406] width 35 height 21
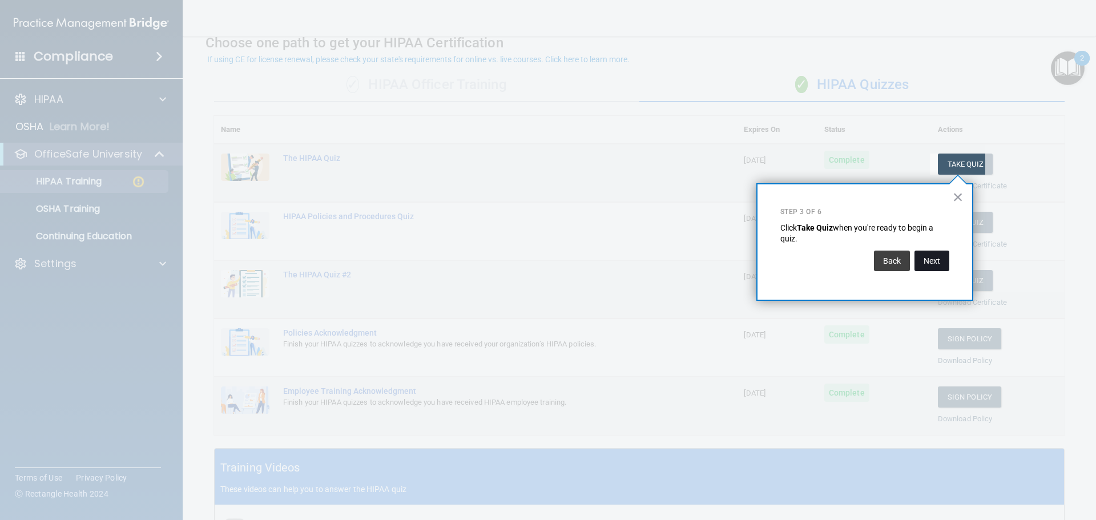
click at [934, 254] on button "Next" at bounding box center [932, 261] width 35 height 21
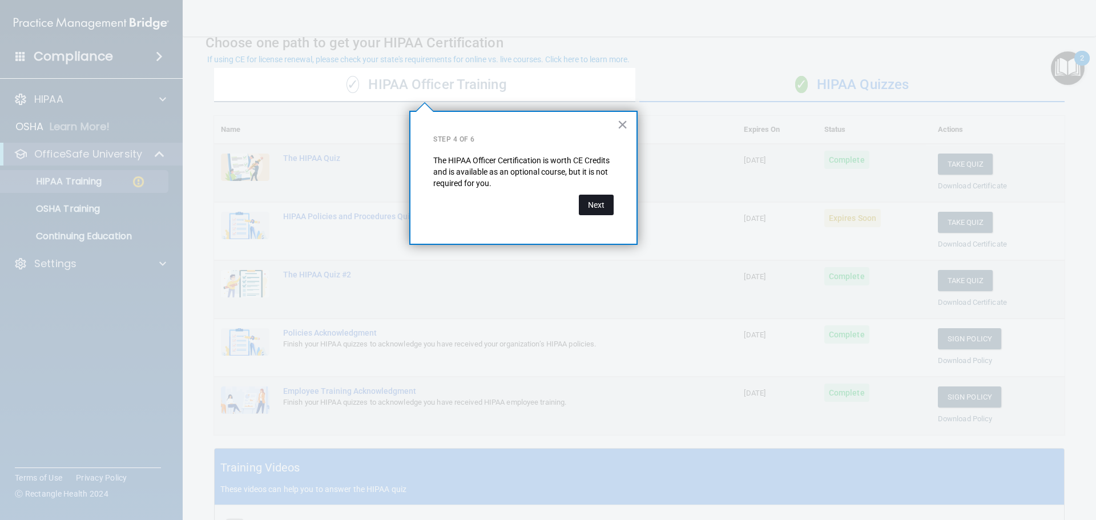
click at [598, 206] on button "Next" at bounding box center [596, 205] width 35 height 21
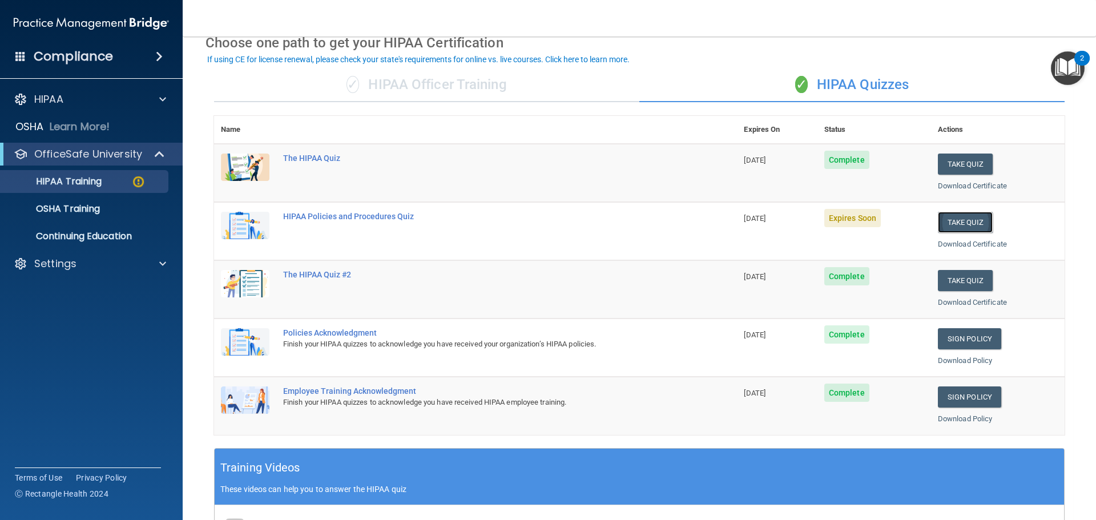
click at [955, 223] on button "Take Quiz" at bounding box center [965, 222] width 55 height 21
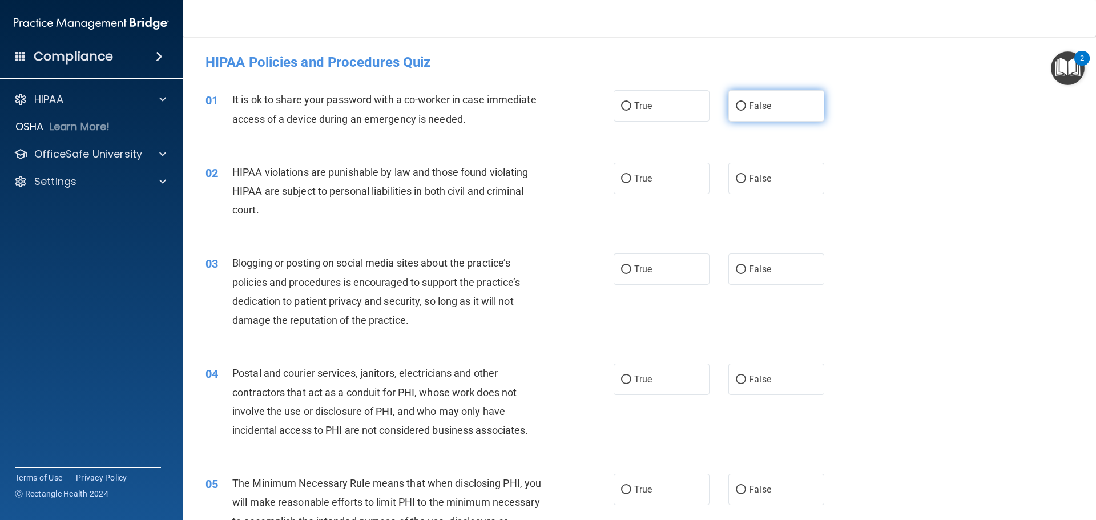
click at [738, 108] on input "False" at bounding box center [741, 106] width 10 height 9
radio input "true"
click at [623, 176] on input "True" at bounding box center [626, 179] width 10 height 9
radio input "true"
drag, startPoint x: 735, startPoint y: 273, endPoint x: 739, endPoint y: 268, distance: 7.3
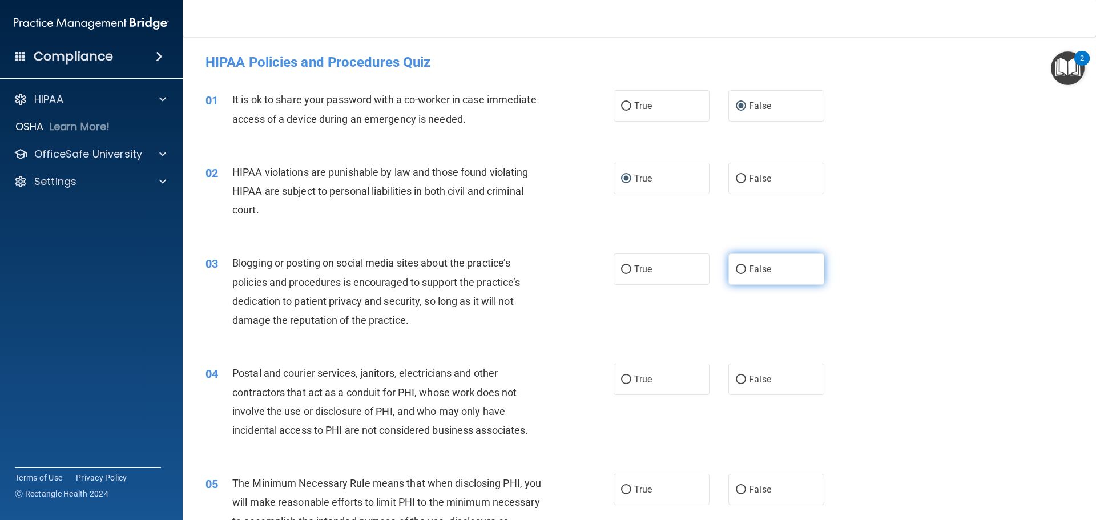
click at [737, 272] on input "False" at bounding box center [741, 270] width 10 height 9
radio input "true"
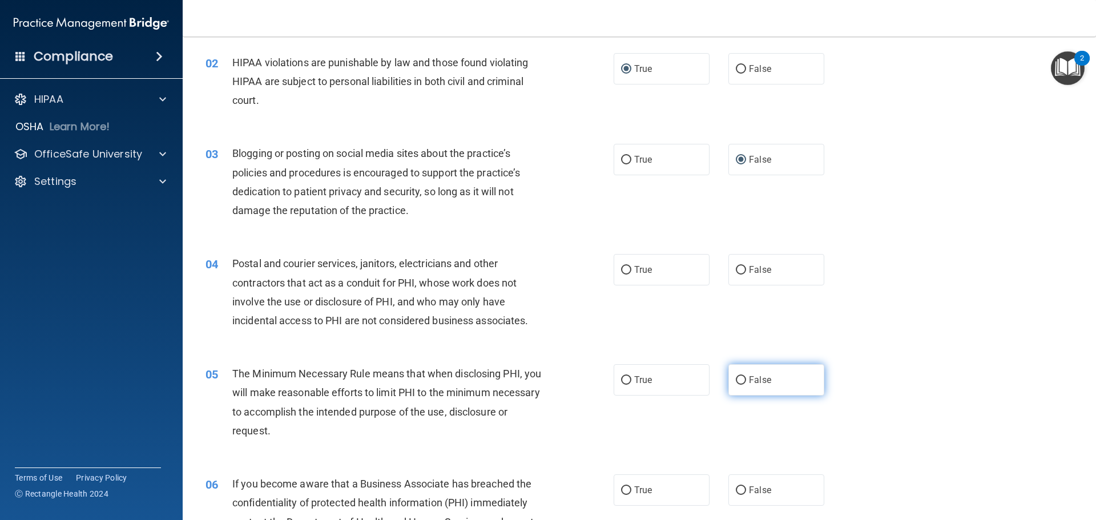
scroll to position [114, 0]
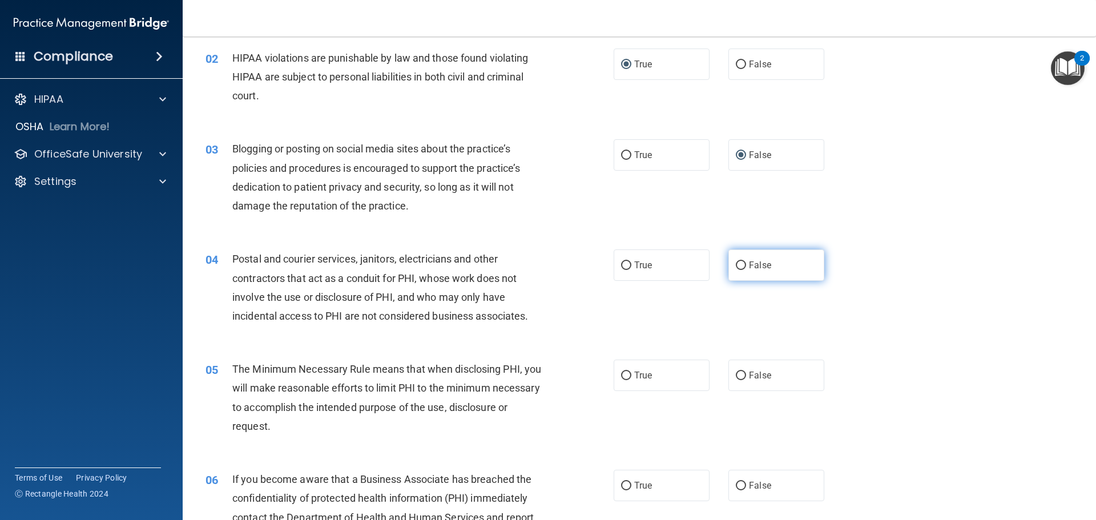
click at [740, 271] on label "False" at bounding box center [777, 265] width 96 height 31
click at [740, 270] on input "False" at bounding box center [741, 266] width 10 height 9
radio input "true"
click at [629, 377] on label "True" at bounding box center [662, 375] width 96 height 31
click at [629, 377] on input "True" at bounding box center [626, 376] width 10 height 9
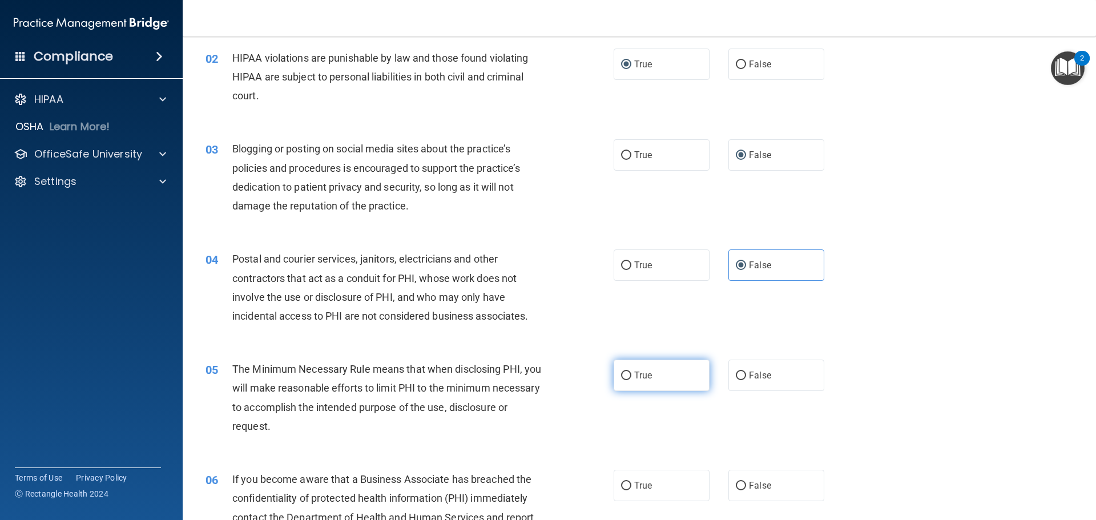
radio input "true"
click at [623, 490] on input "True" at bounding box center [626, 486] width 10 height 9
radio input "true"
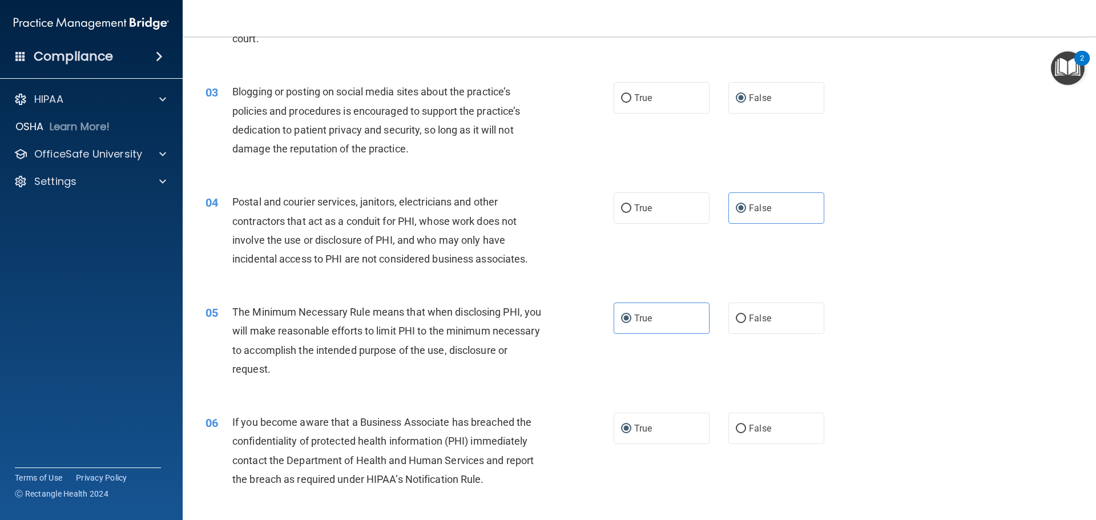
scroll to position [343, 0]
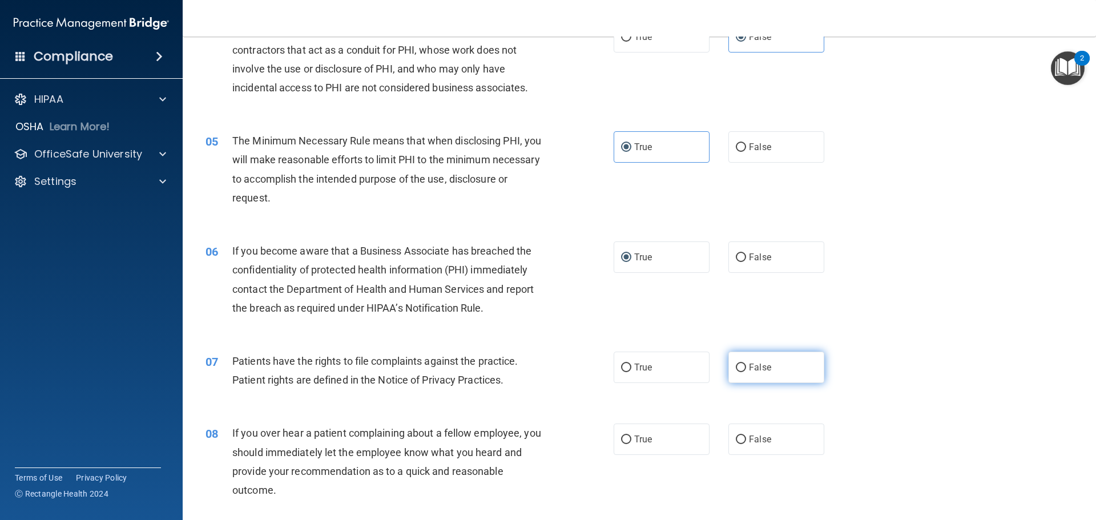
click at [739, 369] on input "False" at bounding box center [741, 368] width 10 height 9
radio input "true"
click at [736, 436] on input "False" at bounding box center [741, 440] width 10 height 9
radio input "true"
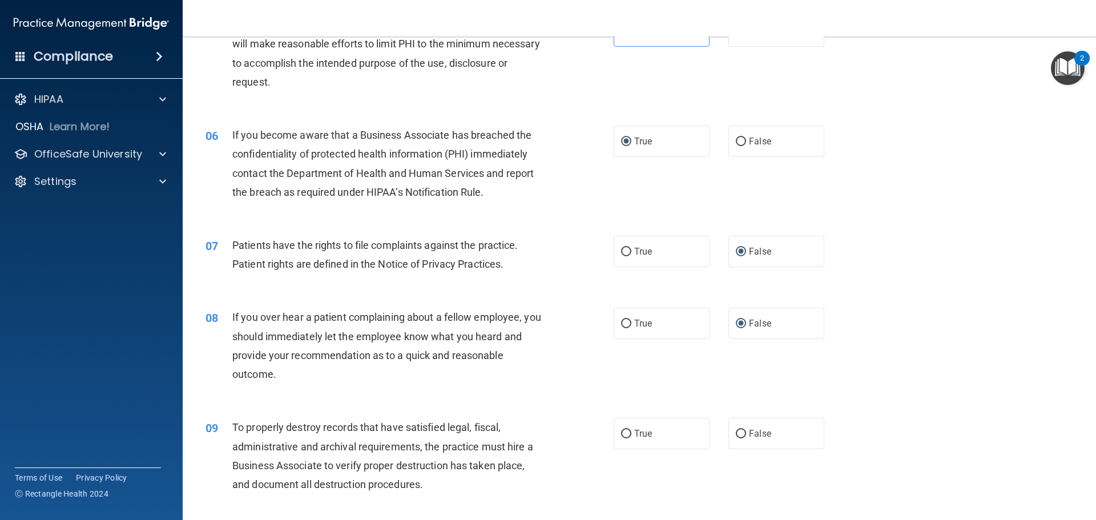
scroll to position [514, 0]
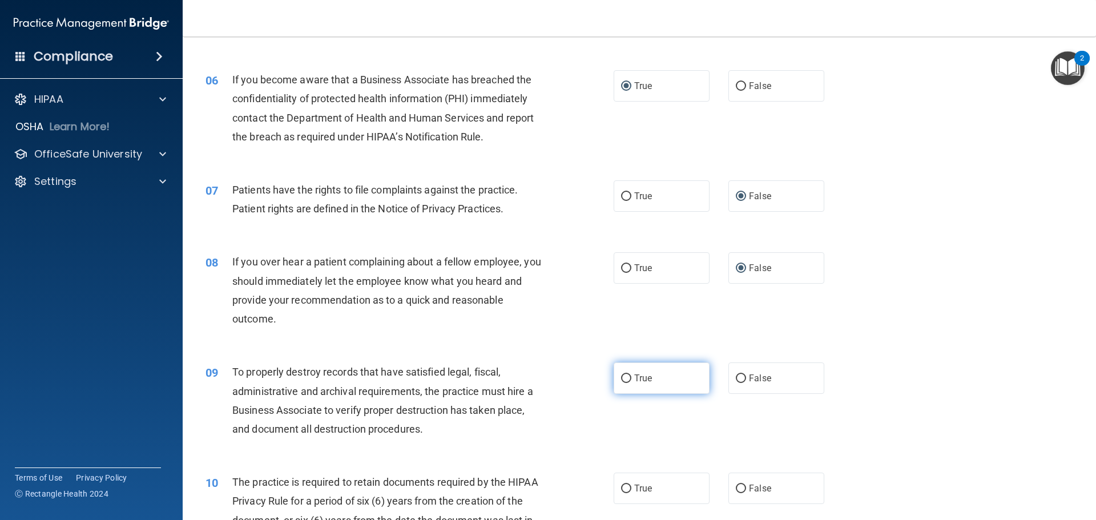
click at [625, 379] on input "True" at bounding box center [626, 379] width 10 height 9
radio input "true"
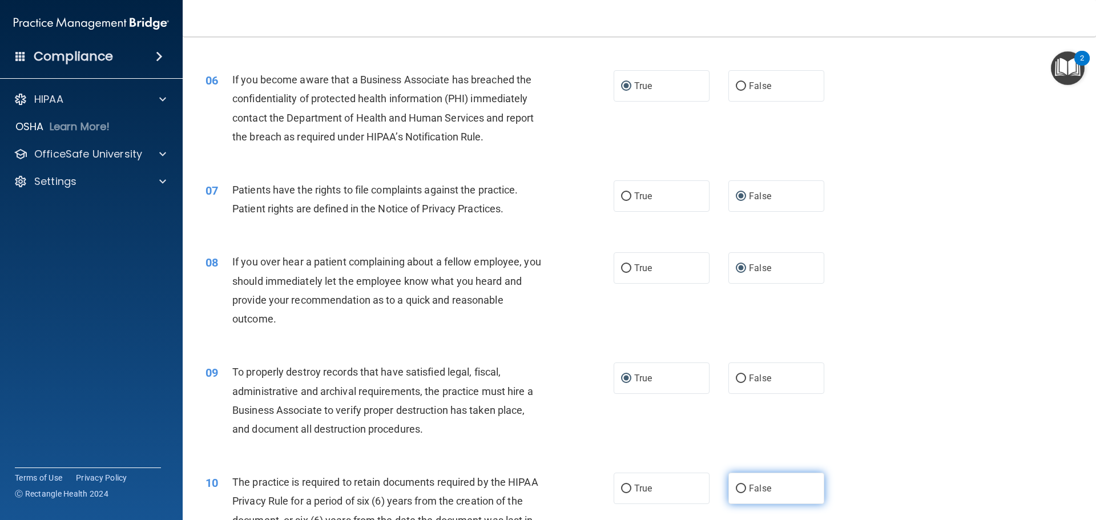
click at [738, 486] on input "False" at bounding box center [741, 489] width 10 height 9
radio input "true"
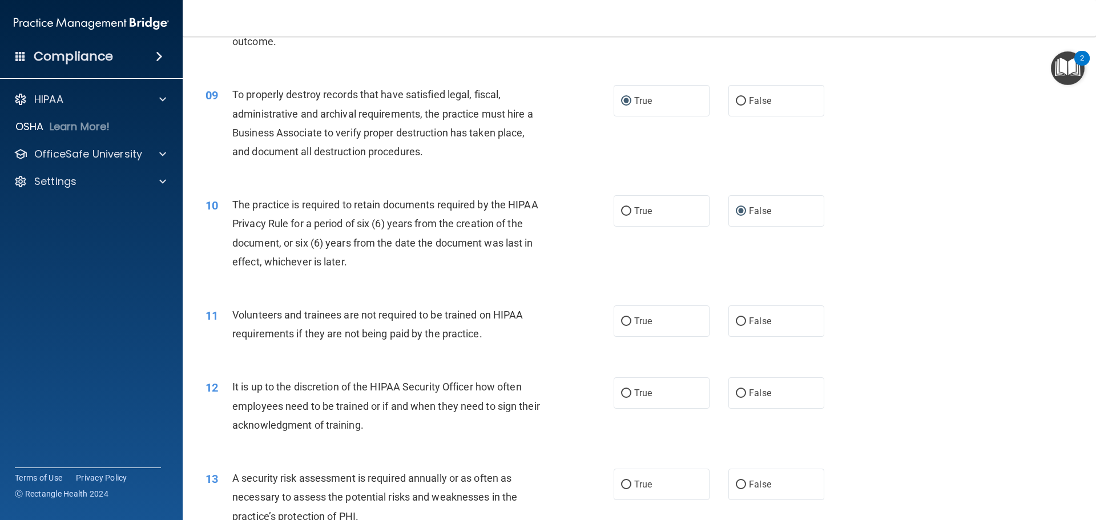
scroll to position [856, 0]
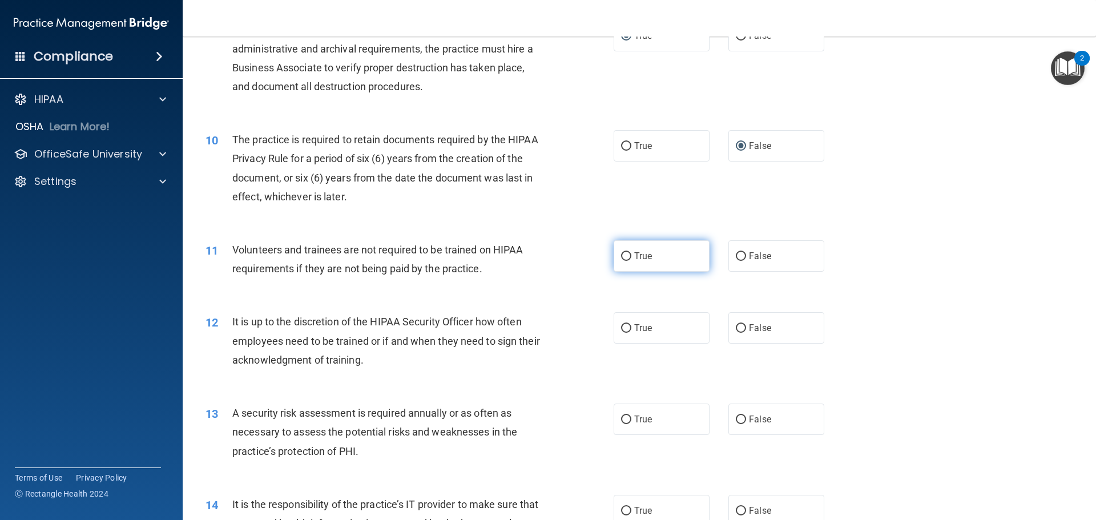
click at [626, 259] on input "True" at bounding box center [626, 256] width 10 height 9
radio input "true"
click at [622, 330] on input "True" at bounding box center [626, 328] width 10 height 9
radio input "true"
click at [737, 419] on input "False" at bounding box center [741, 420] width 10 height 9
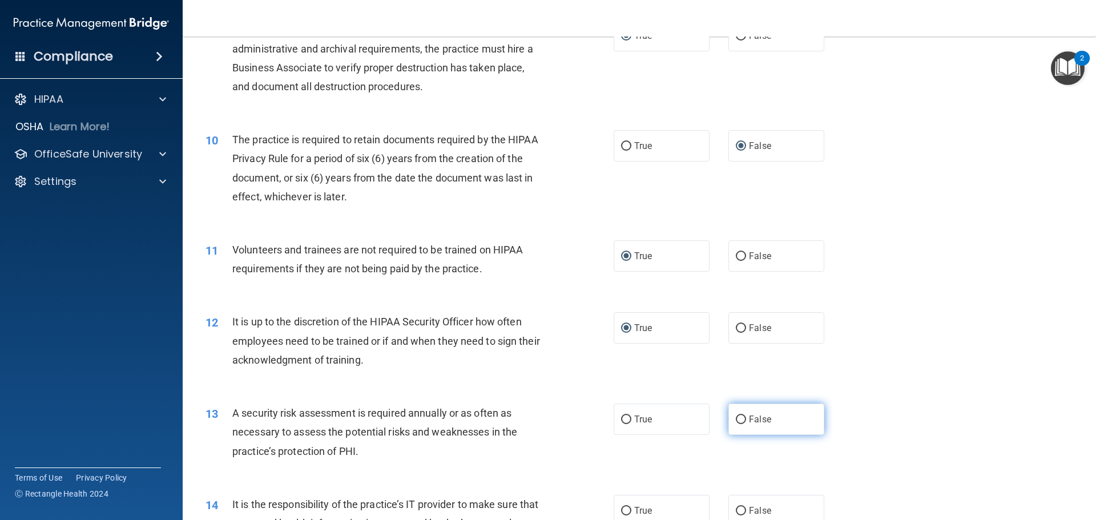
radio input "true"
click at [626, 509] on input "True" at bounding box center [626, 511] width 10 height 9
radio input "true"
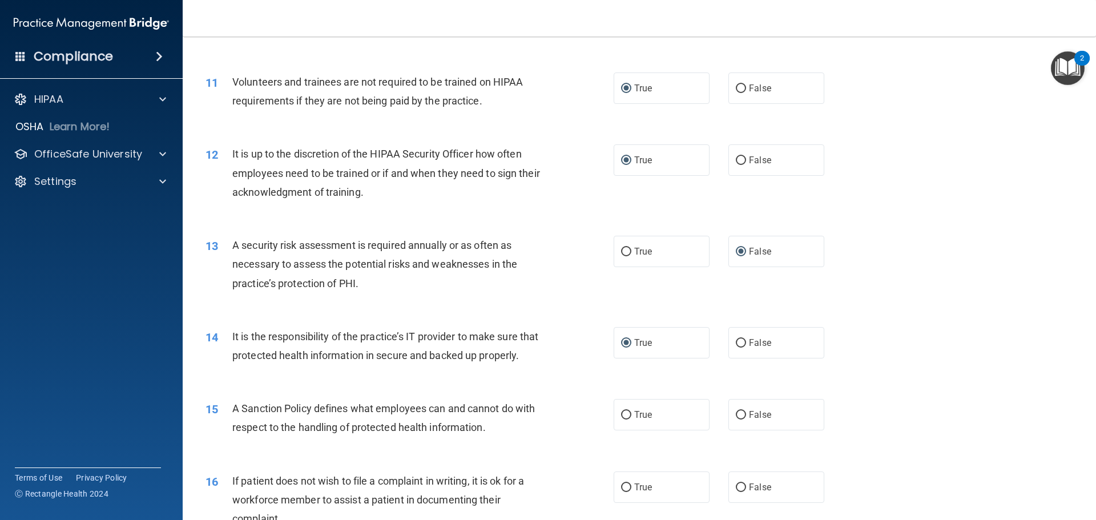
scroll to position [1028, 0]
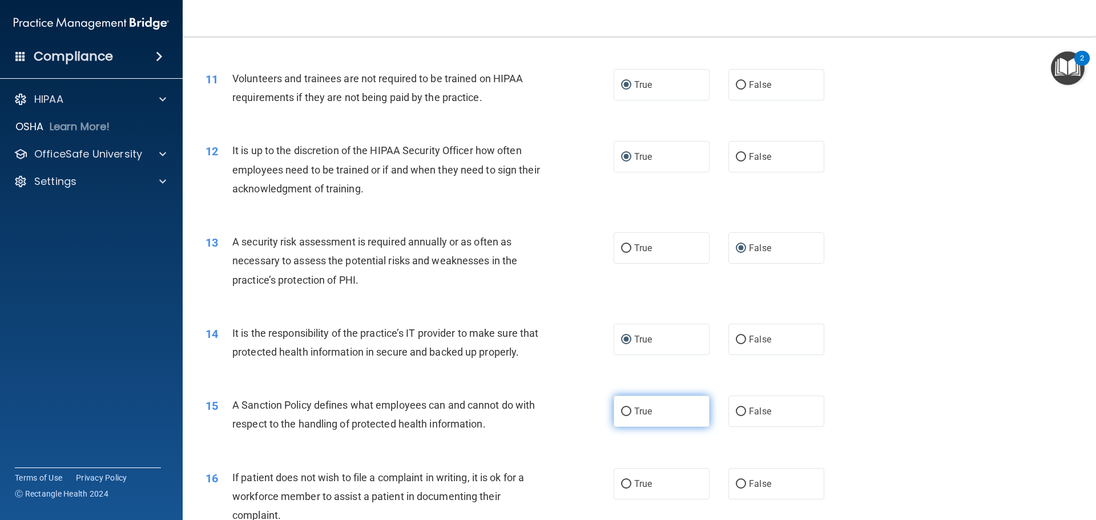
click at [615, 427] on label "True" at bounding box center [662, 411] width 96 height 31
click at [621, 416] on input "True" at bounding box center [626, 412] width 10 height 9
radio input "true"
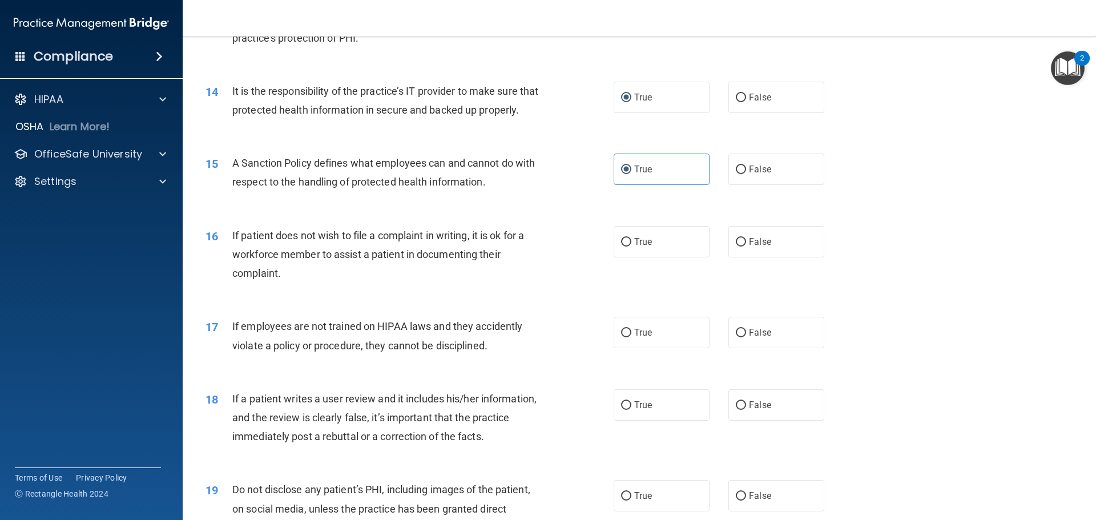
scroll to position [1313, 0]
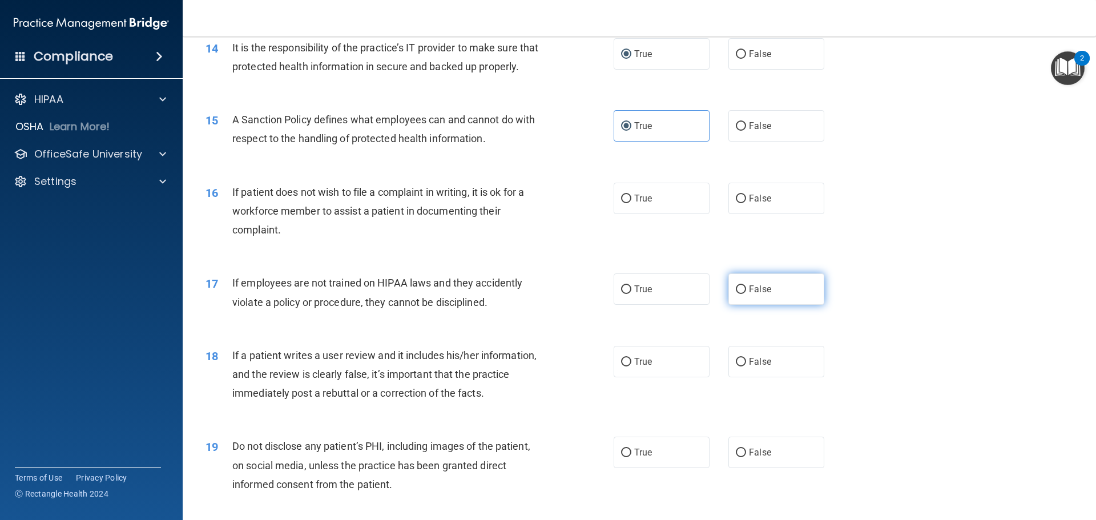
click at [738, 294] on input "False" at bounding box center [741, 289] width 10 height 9
radio input "true"
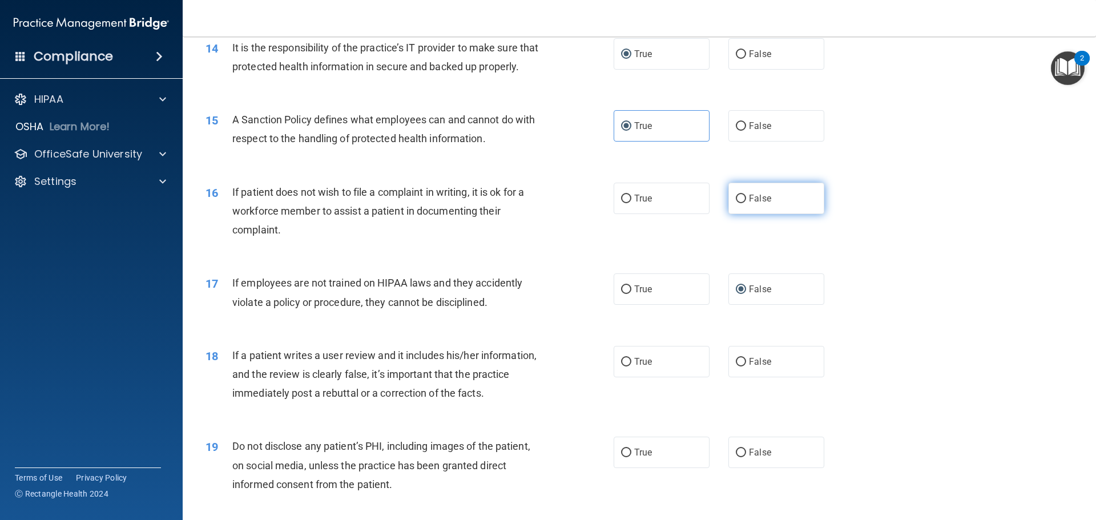
click at [737, 203] on input "False" at bounding box center [741, 199] width 10 height 9
radio input "true"
click at [621, 367] on input "True" at bounding box center [626, 362] width 10 height 9
radio input "true"
click at [623, 457] on input "True" at bounding box center [626, 453] width 10 height 9
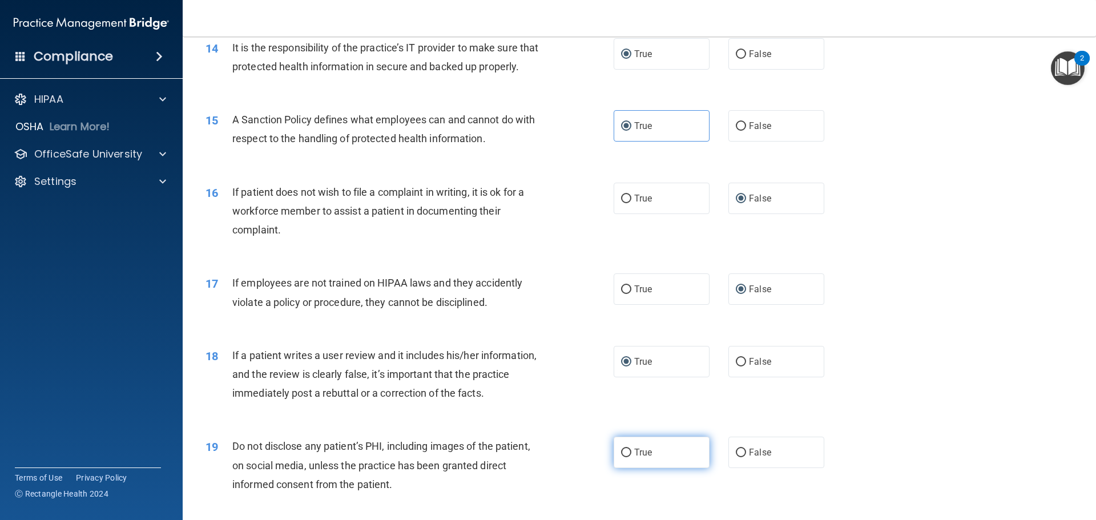
radio input "true"
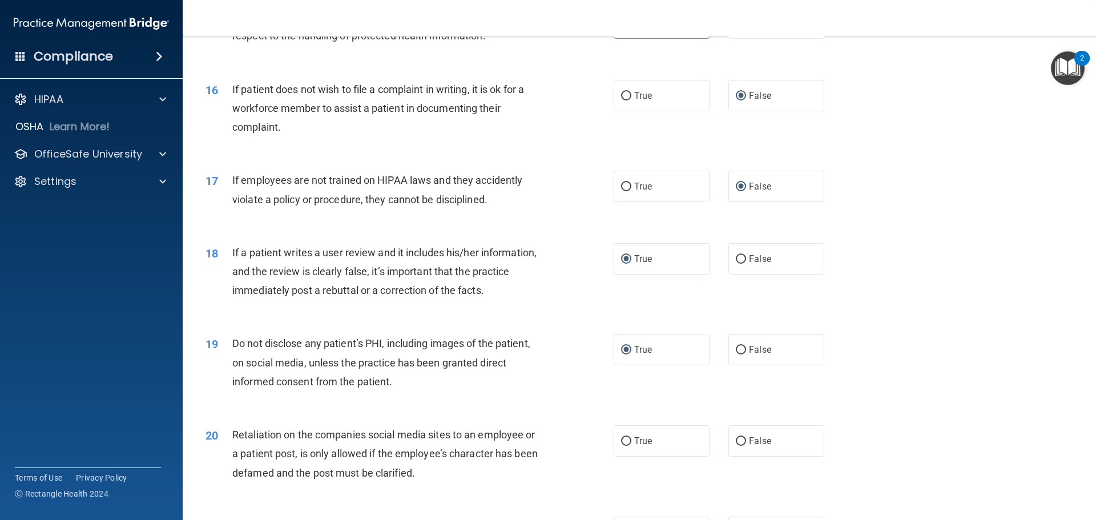
scroll to position [1427, 0]
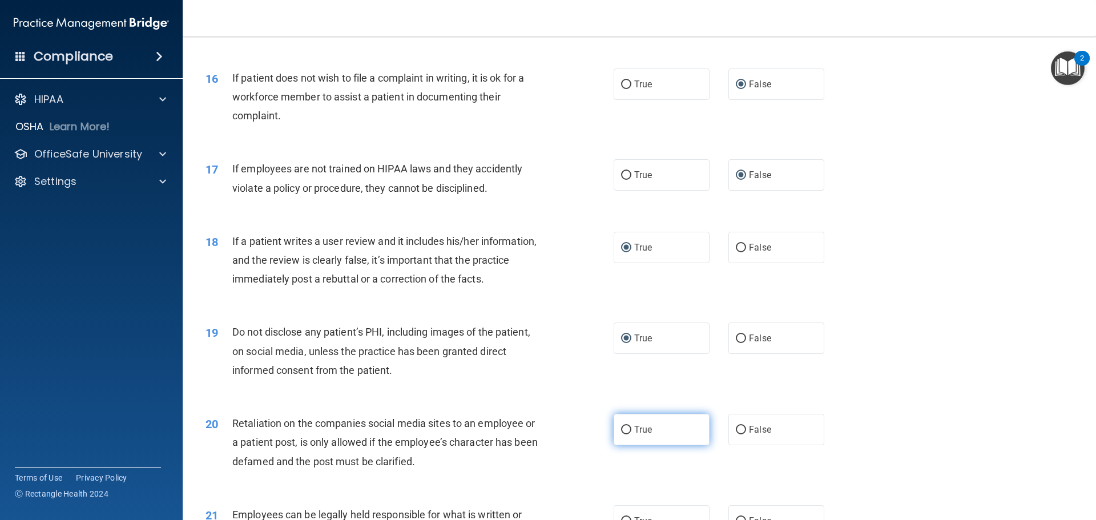
click at [626, 435] on input "True" at bounding box center [626, 430] width 10 height 9
radio input "true"
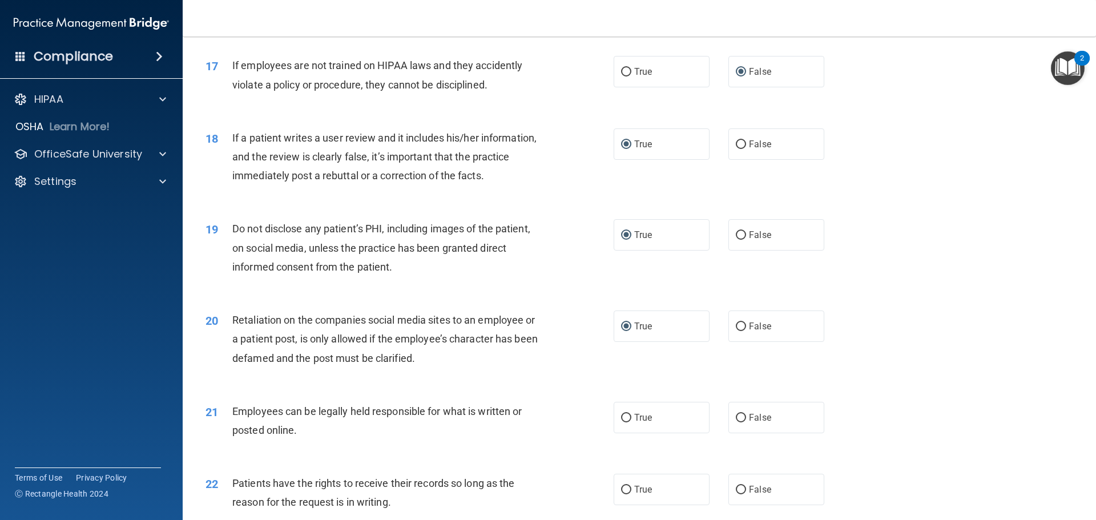
scroll to position [1713, 0]
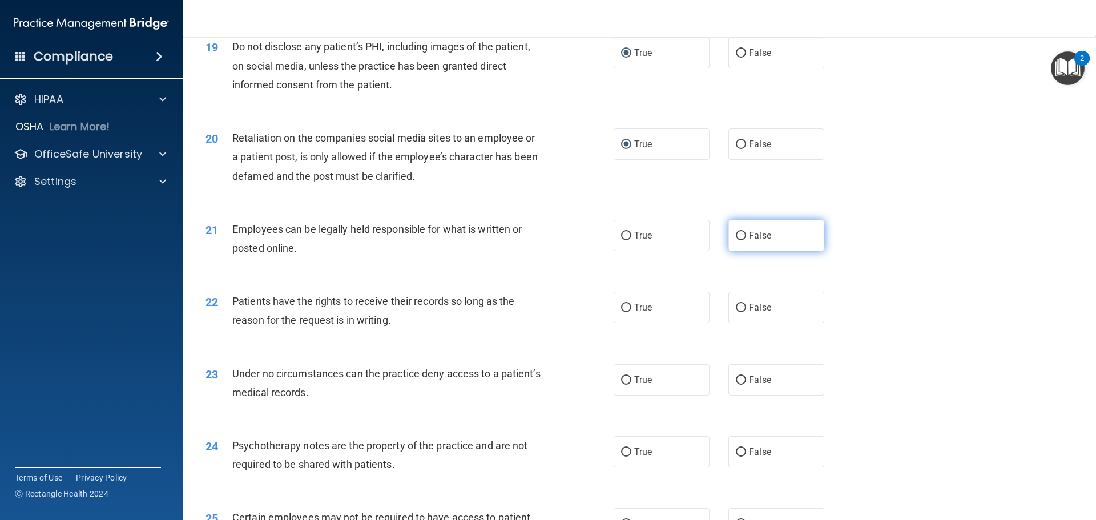
click at [736, 240] on input "False" at bounding box center [741, 236] width 10 height 9
radio input "true"
click at [622, 312] on input "True" at bounding box center [626, 308] width 10 height 9
radio input "true"
click at [741, 396] on label "False" at bounding box center [777, 379] width 96 height 31
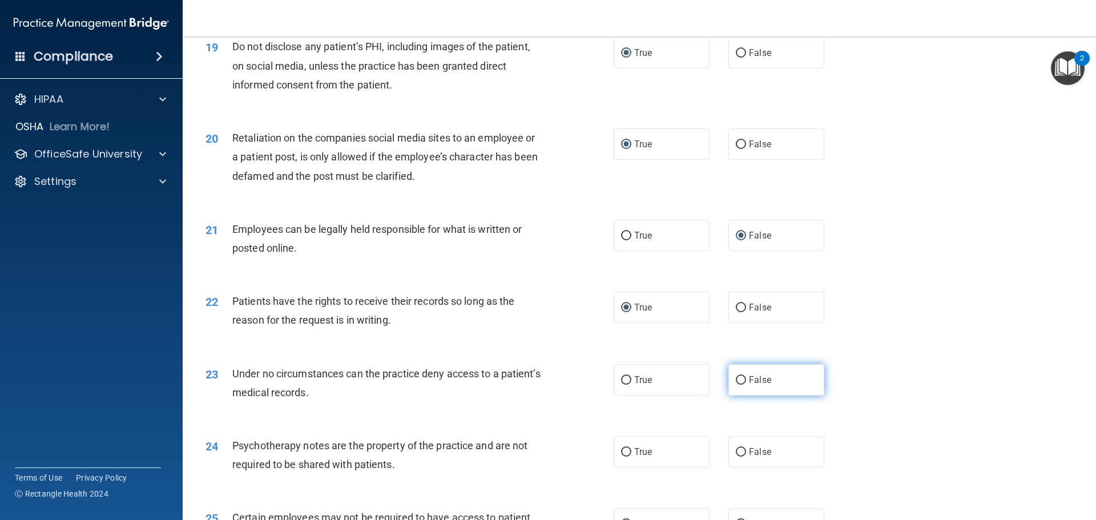
click at [741, 385] on input "False" at bounding box center [741, 380] width 10 height 9
radio input "true"
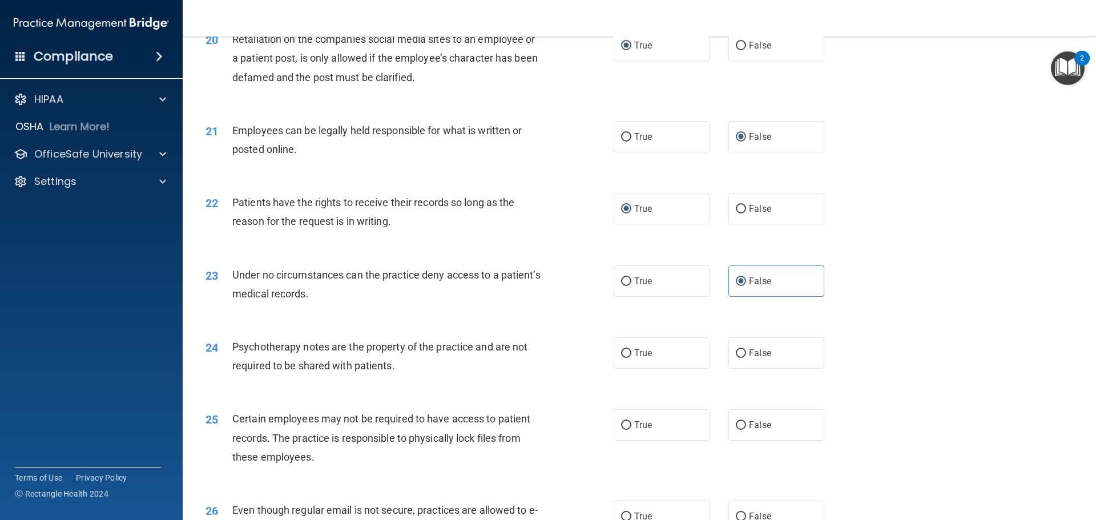
scroll to position [1941, 0]
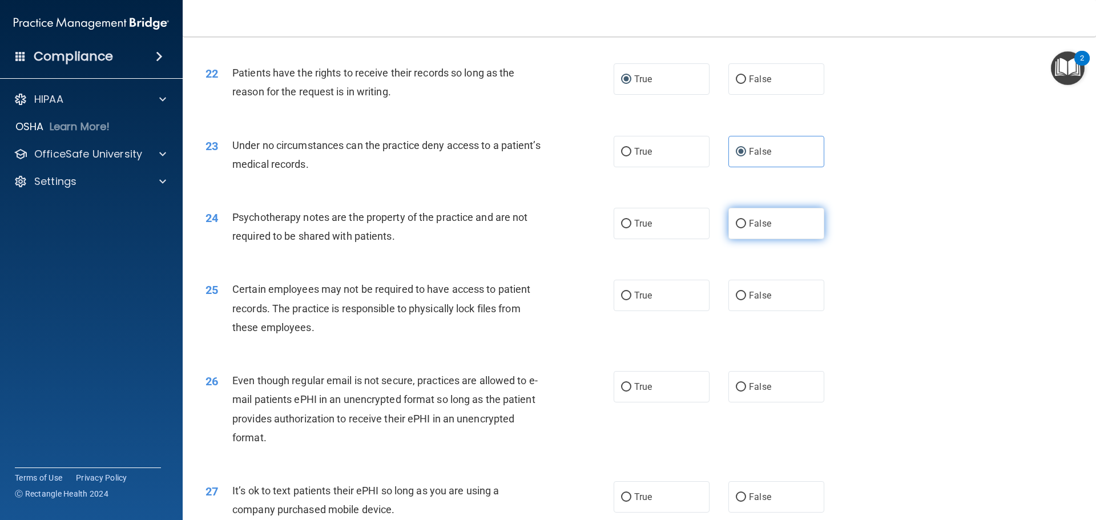
click at [729, 239] on label "False" at bounding box center [777, 223] width 96 height 31
click at [736, 228] on input "False" at bounding box center [741, 224] width 10 height 9
radio input "true"
click at [621, 300] on input "True" at bounding box center [626, 296] width 10 height 9
radio input "true"
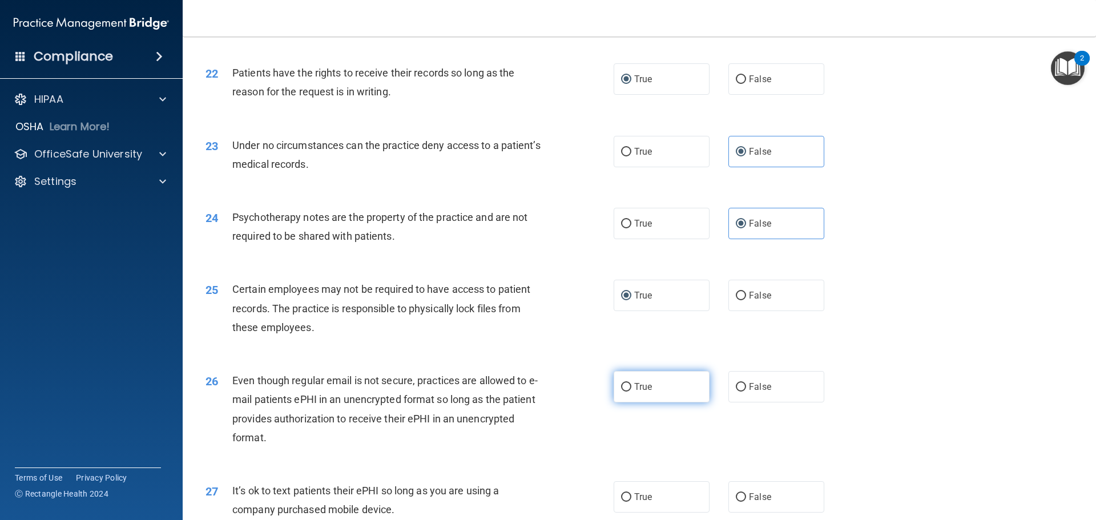
click at [621, 392] on input "True" at bounding box center [626, 387] width 10 height 9
radio input "true"
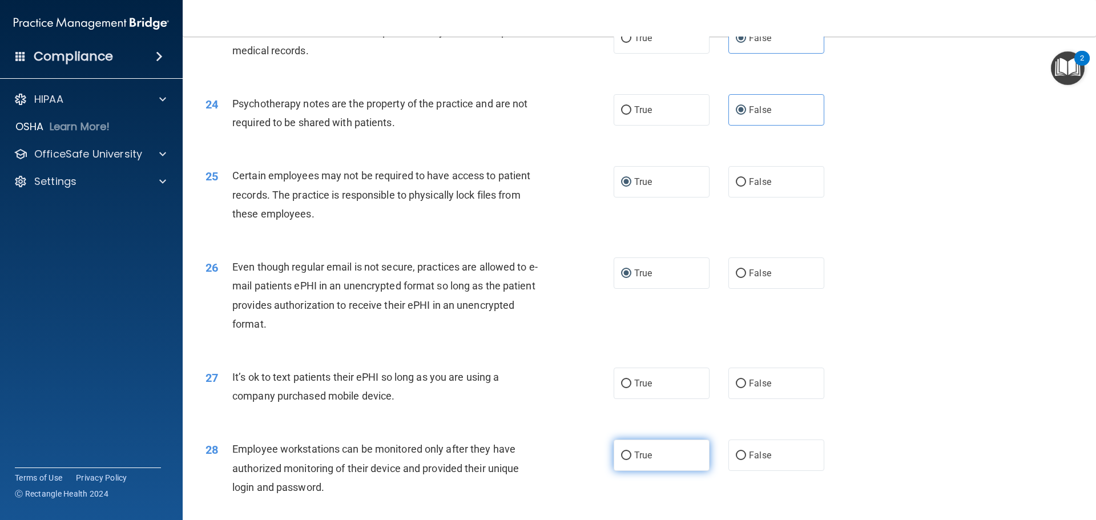
scroll to position [2170, 0]
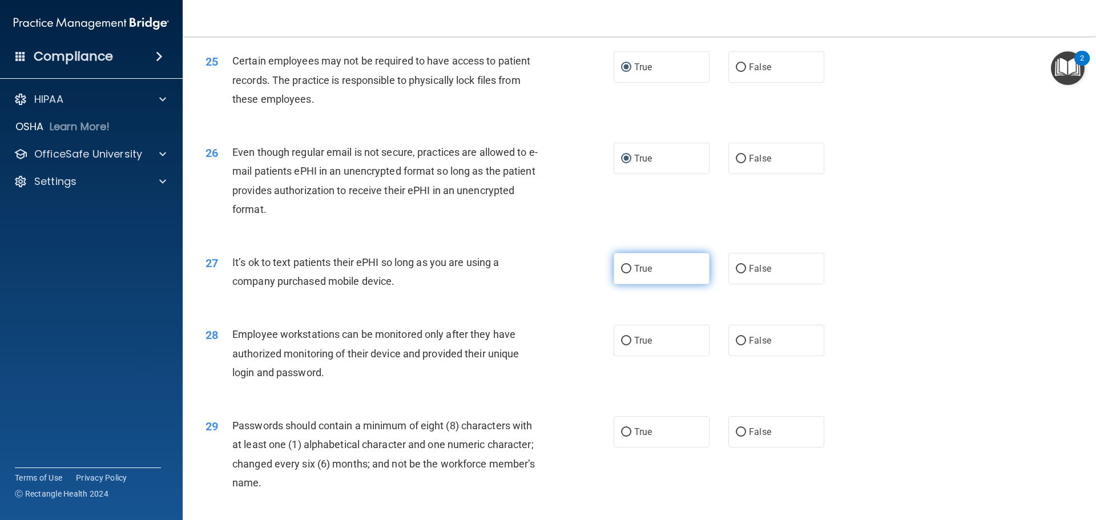
click at [622, 273] on input "True" at bounding box center [626, 269] width 10 height 9
radio input "true"
click at [736, 345] on input "False" at bounding box center [741, 341] width 10 height 9
radio input "true"
click at [736, 437] on input "False" at bounding box center [741, 432] width 10 height 9
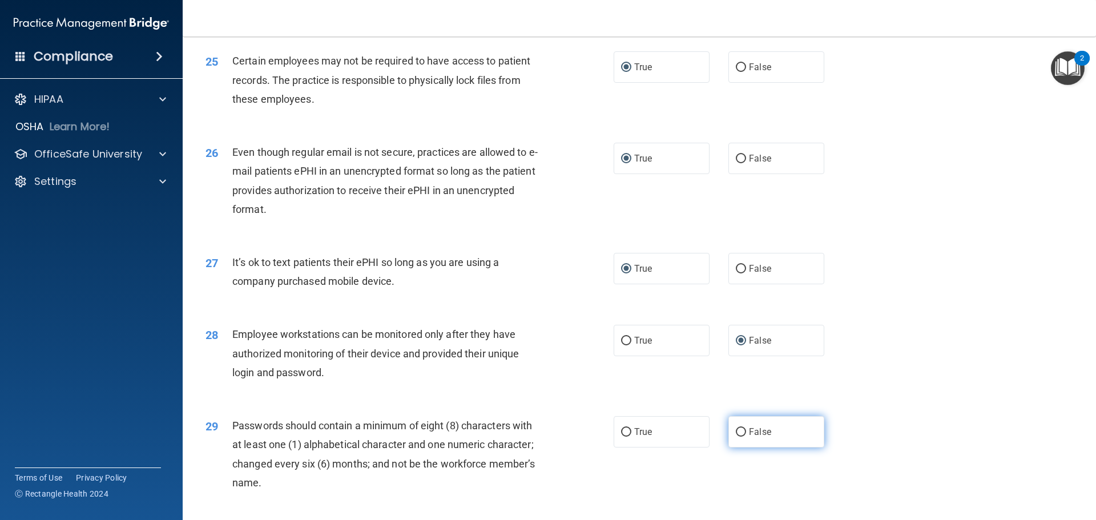
radio input "true"
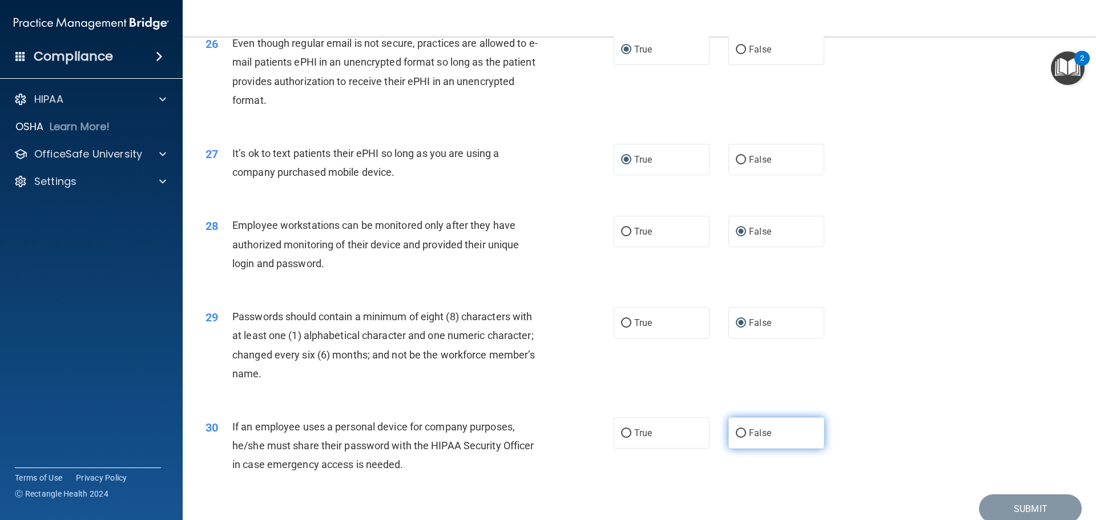
scroll to position [2284, 0]
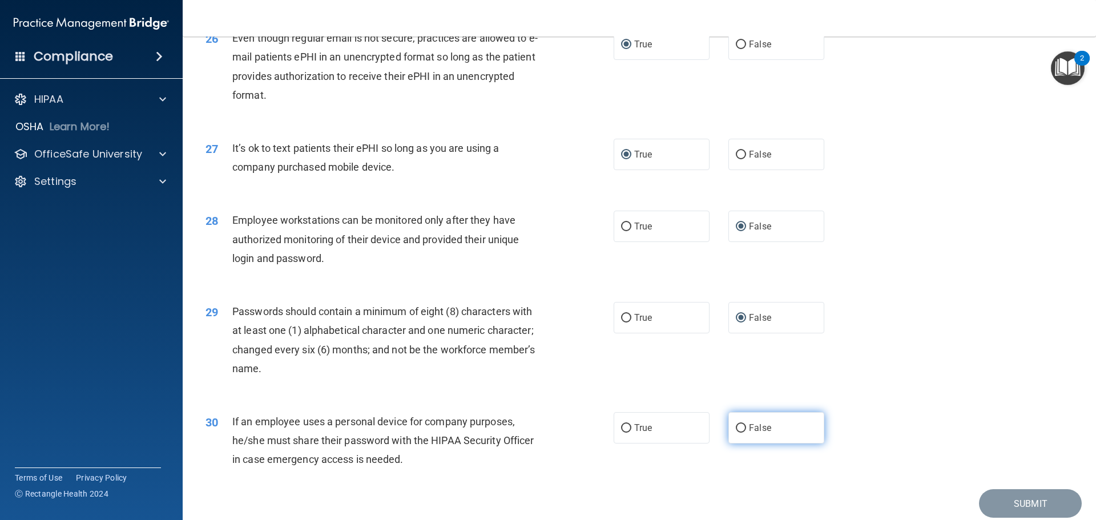
click at [738, 433] on input "False" at bounding box center [741, 428] width 10 height 9
radio input "true"
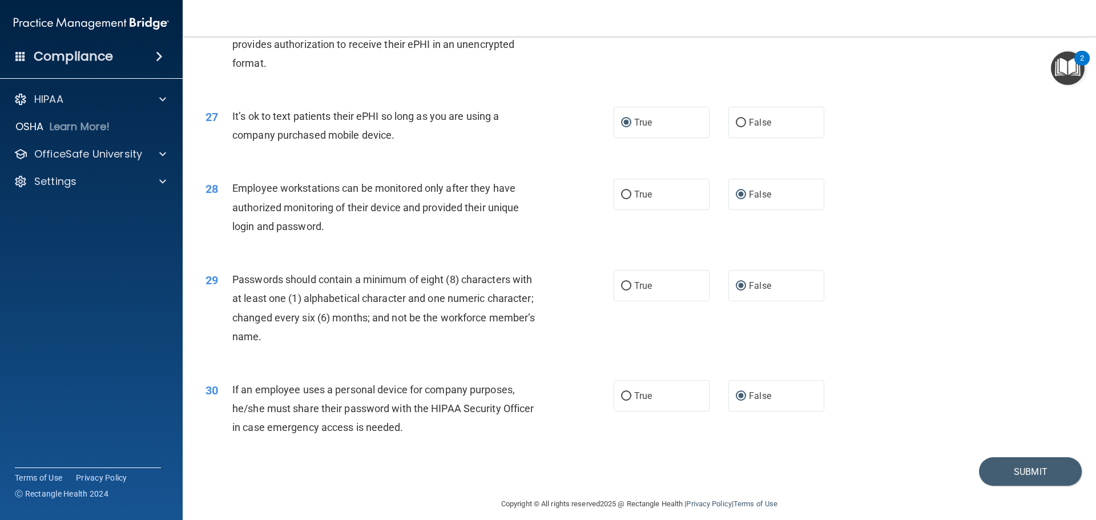
scroll to position [2346, 0]
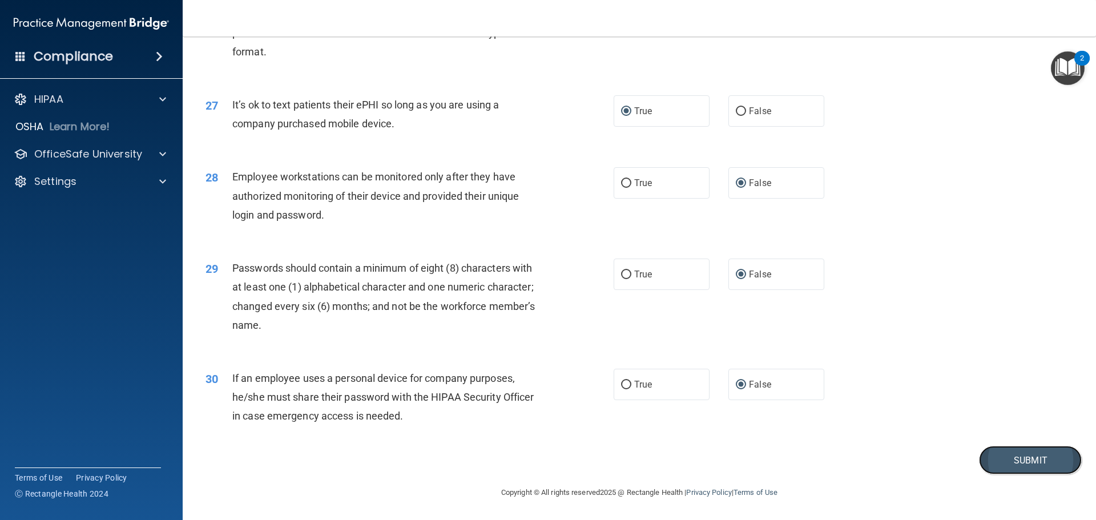
click at [1008, 456] on button "Submit" at bounding box center [1030, 460] width 103 height 29
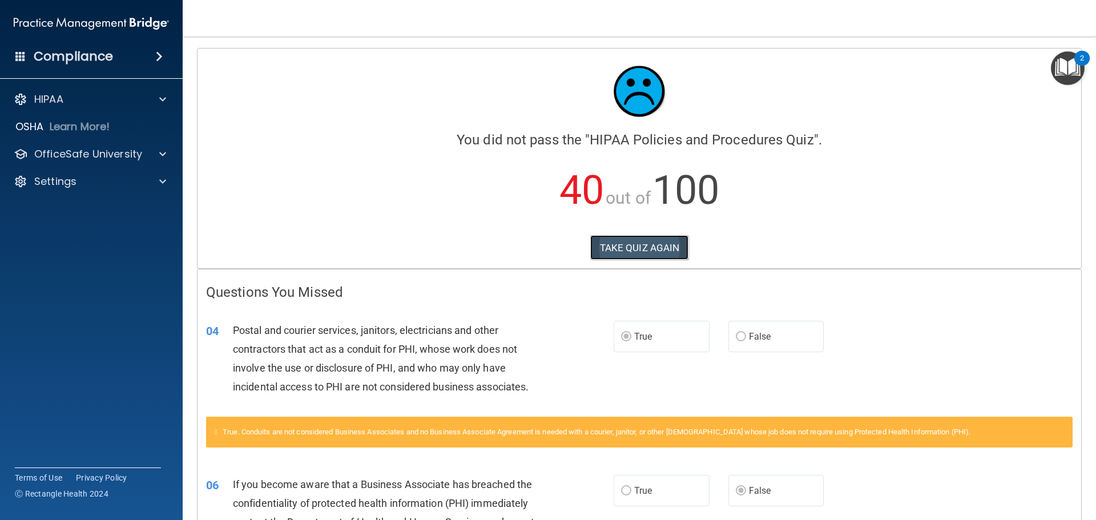
drag, startPoint x: 661, startPoint y: 246, endPoint x: 663, endPoint y: 252, distance: 6.1
click at [660, 246] on button "TAKE QUIZ AGAIN" at bounding box center [639, 247] width 99 height 25
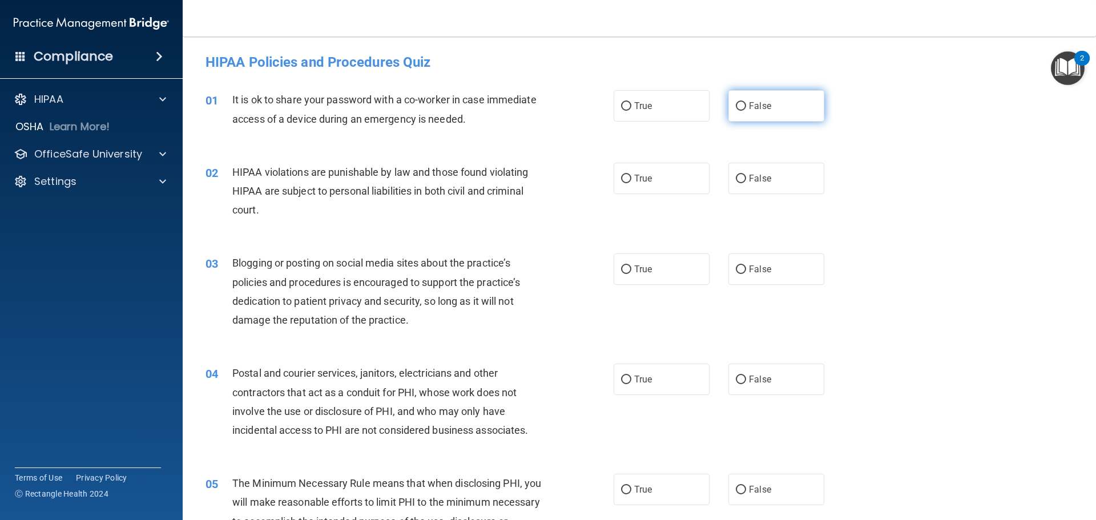
click at [737, 103] on input "False" at bounding box center [741, 106] width 10 height 9
radio input "true"
click at [623, 183] on label "True" at bounding box center [662, 178] width 96 height 31
click at [623, 183] on input "True" at bounding box center [626, 179] width 10 height 9
radio input "true"
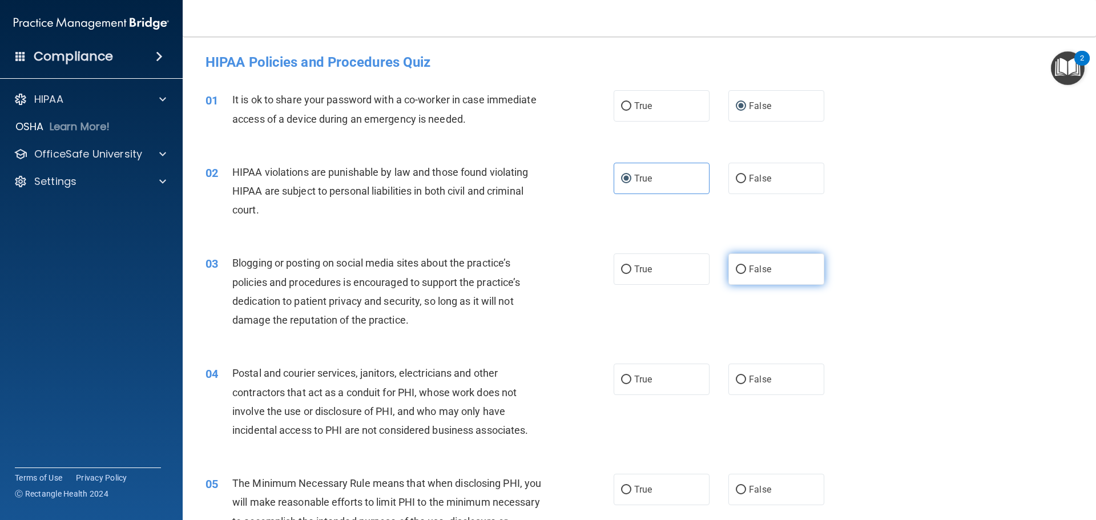
click at [738, 271] on input "False" at bounding box center [741, 270] width 10 height 9
radio input "true"
click at [623, 377] on input "True" at bounding box center [626, 380] width 10 height 9
radio input "true"
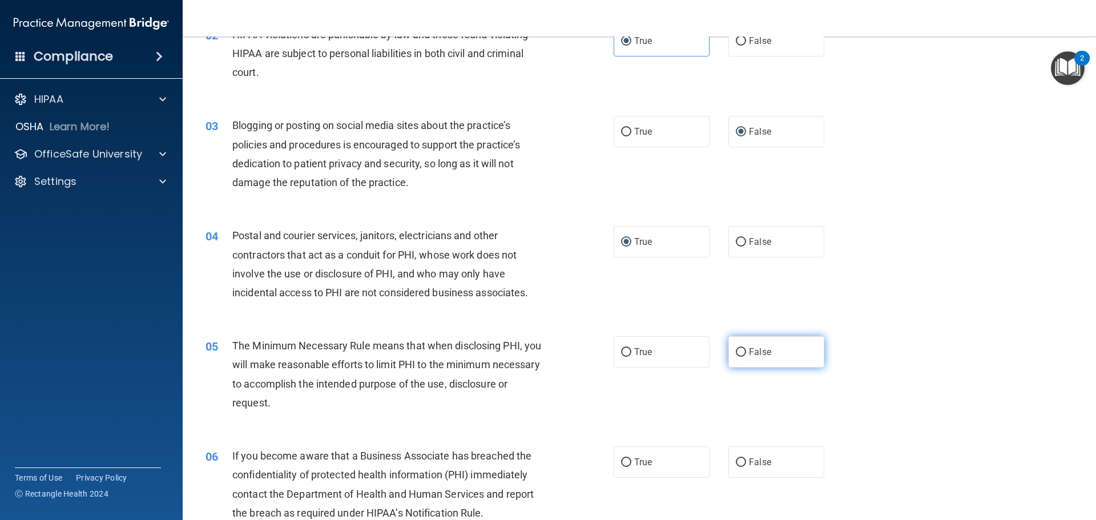
scroll to position [171, 0]
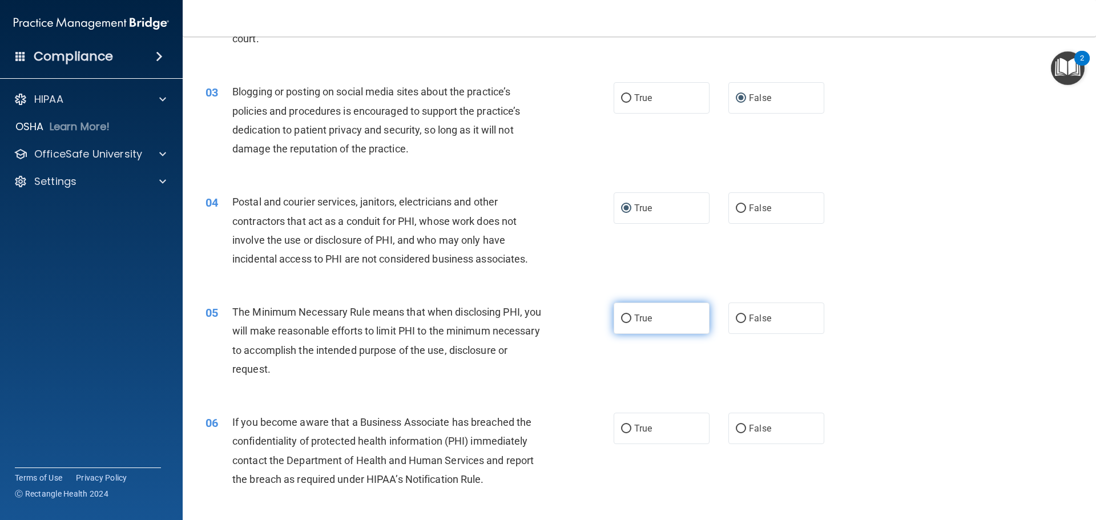
click at [625, 317] on input "True" at bounding box center [626, 319] width 10 height 9
radio input "true"
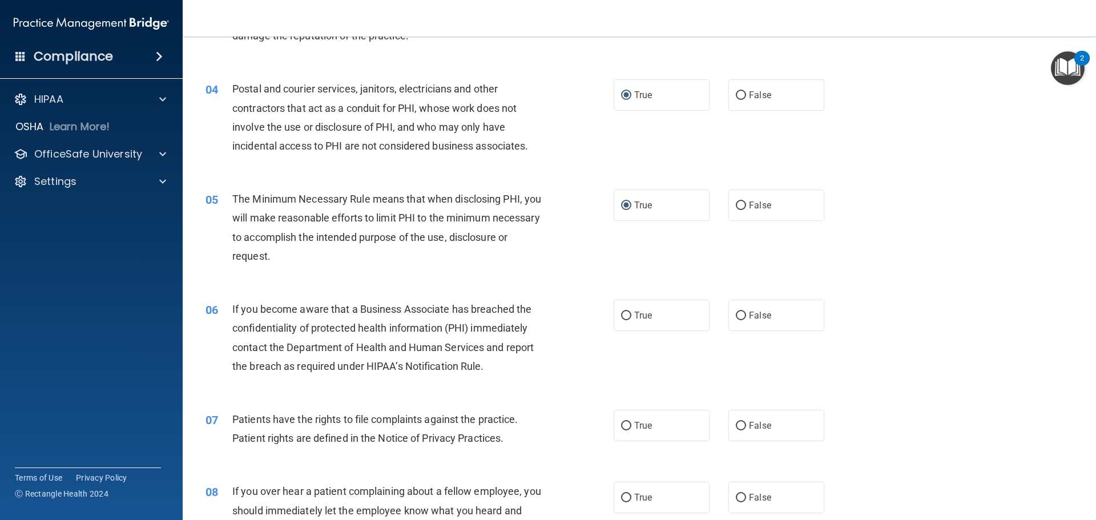
scroll to position [285, 0]
click at [741, 315] on input "False" at bounding box center [741, 315] width 10 height 9
radio input "true"
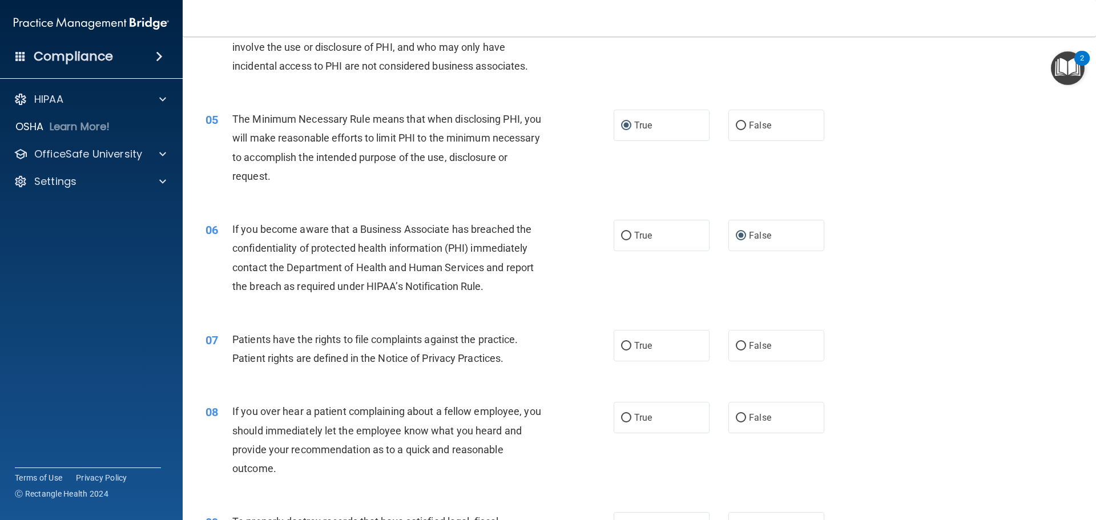
scroll to position [400, 0]
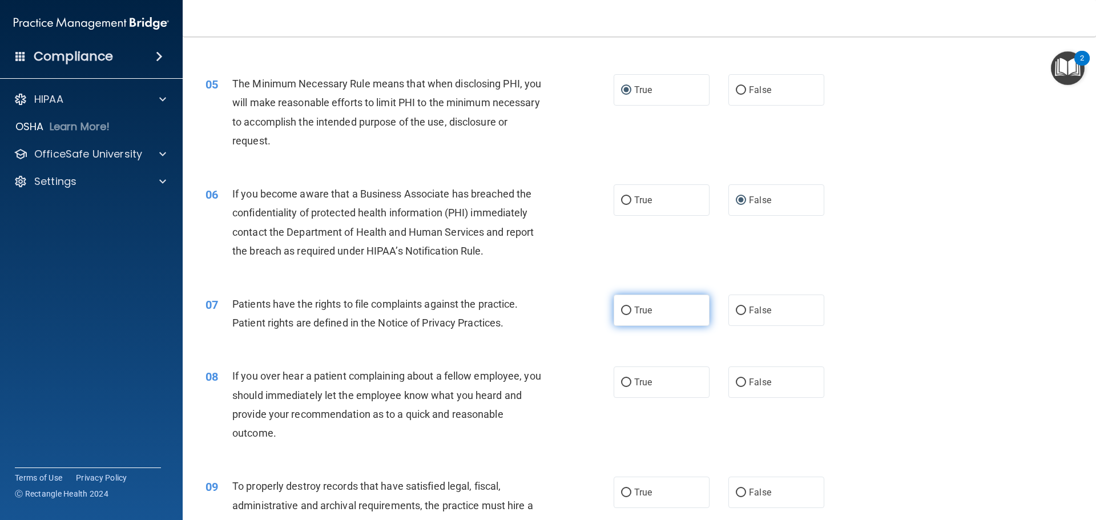
click at [637, 311] on span "True" at bounding box center [643, 310] width 18 height 11
click at [631, 311] on input "True" at bounding box center [626, 311] width 10 height 9
radio input "true"
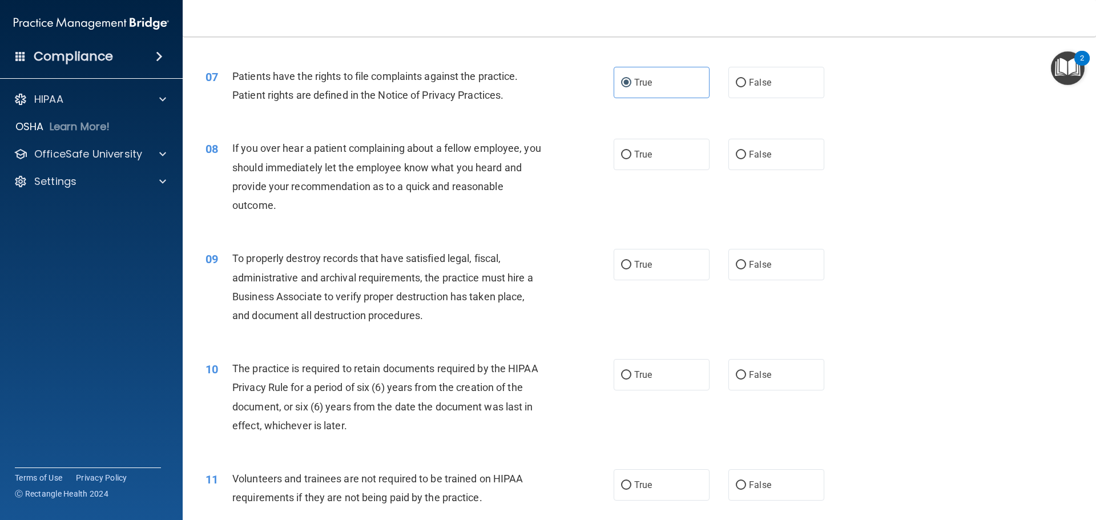
scroll to position [628, 0]
click at [736, 158] on input "False" at bounding box center [741, 154] width 10 height 9
radio input "true"
click at [736, 264] on input "False" at bounding box center [741, 264] width 10 height 9
radio input "true"
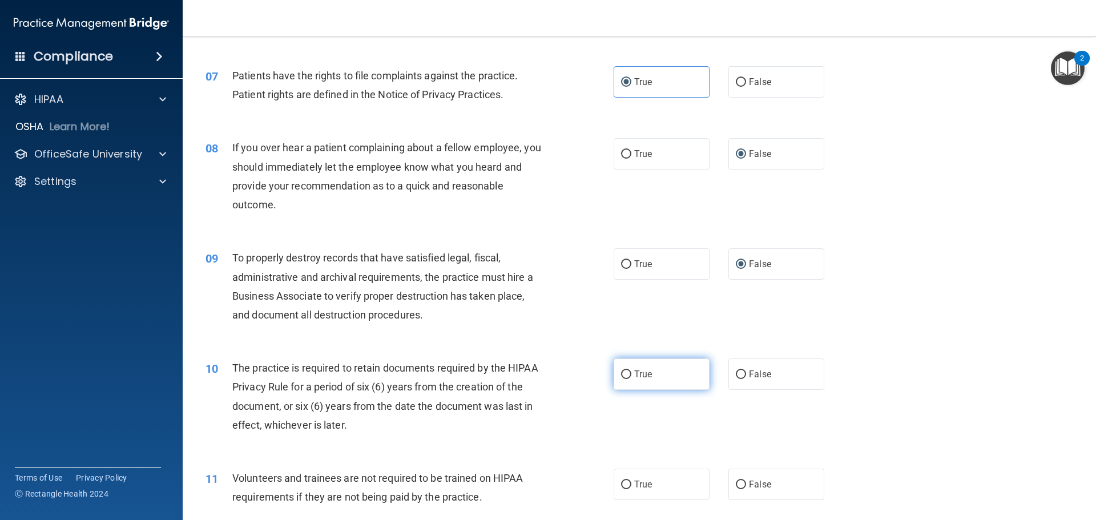
click at [622, 377] on input "True" at bounding box center [626, 375] width 10 height 9
radio input "true"
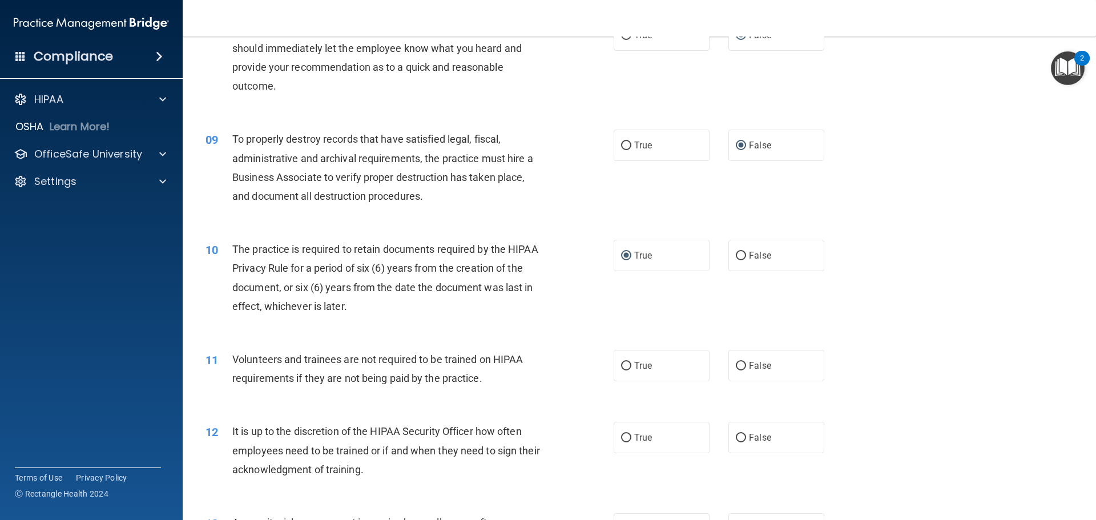
scroll to position [799, 0]
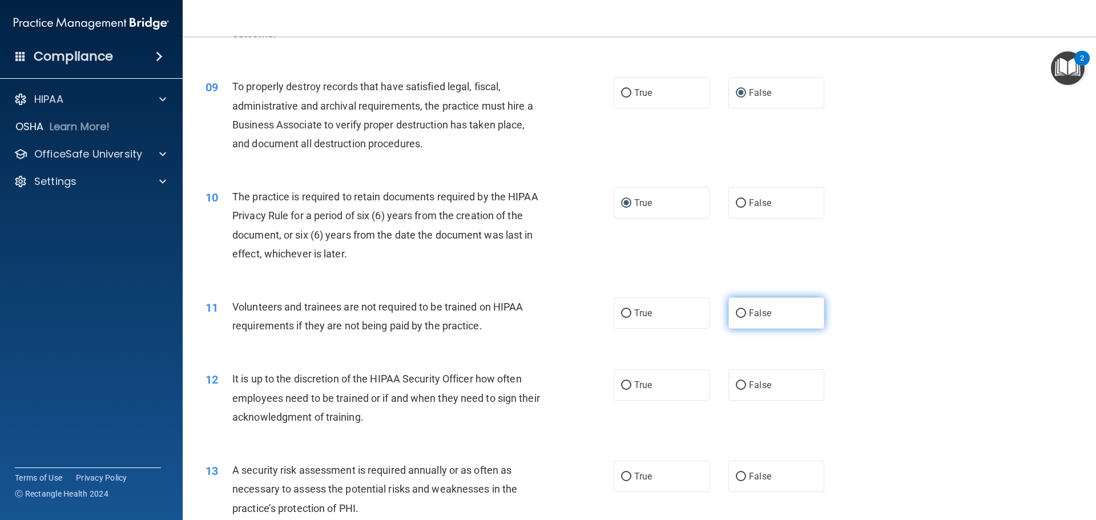
click at [739, 316] on input "False" at bounding box center [741, 313] width 10 height 9
radio input "true"
click at [739, 386] on input "False" at bounding box center [741, 385] width 10 height 9
radio input "true"
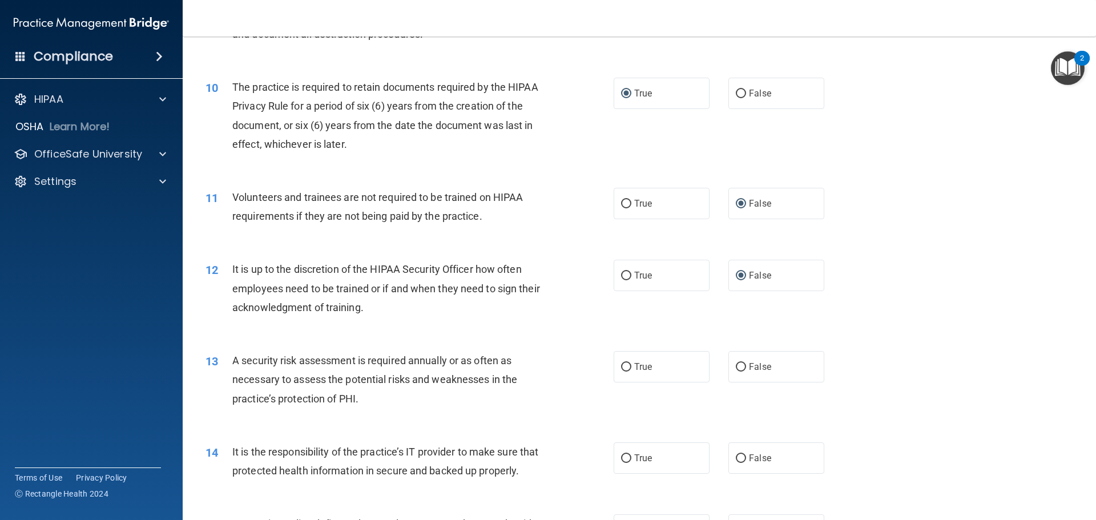
scroll to position [914, 0]
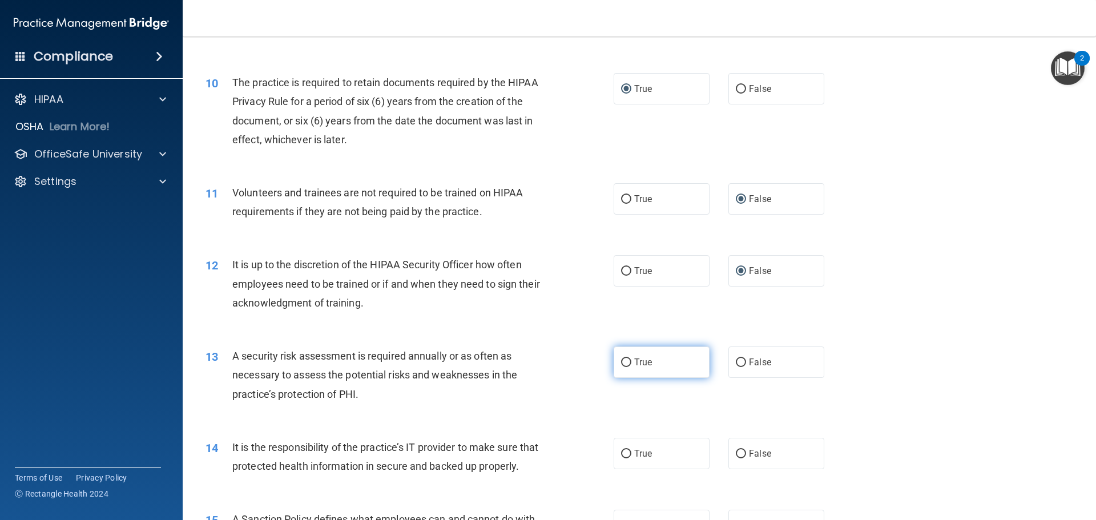
click at [634, 364] on span "True" at bounding box center [643, 362] width 18 height 11
click at [631, 364] on input "True" at bounding box center [626, 363] width 10 height 9
radio input "true"
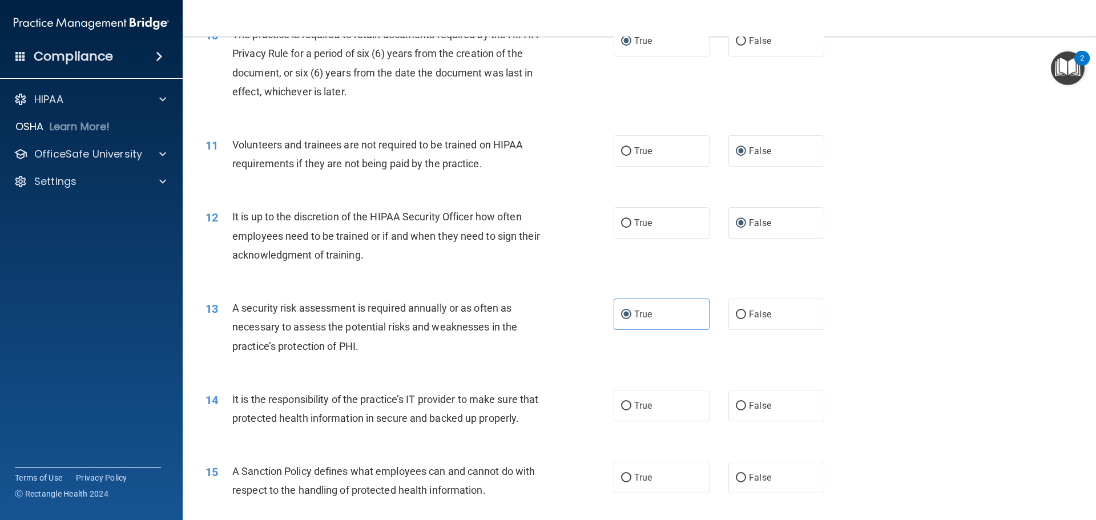
scroll to position [1028, 0]
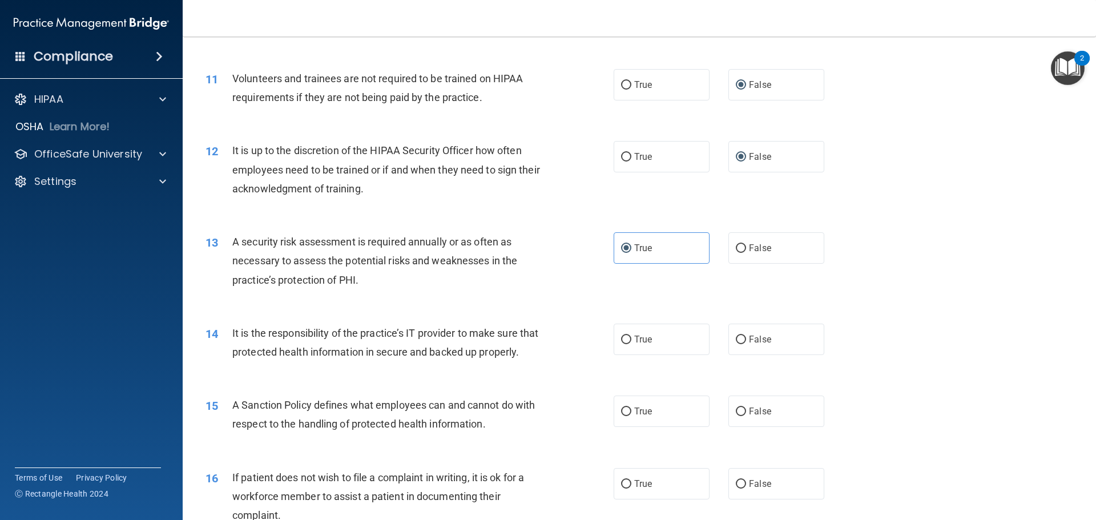
drag, startPoint x: 737, startPoint y: 338, endPoint x: 737, endPoint y: 391, distance: 52.5
click at [737, 339] on input "False" at bounding box center [741, 340] width 10 height 9
radio input "true"
click at [736, 427] on label "False" at bounding box center [777, 411] width 96 height 31
click at [736, 416] on input "False" at bounding box center [741, 412] width 10 height 9
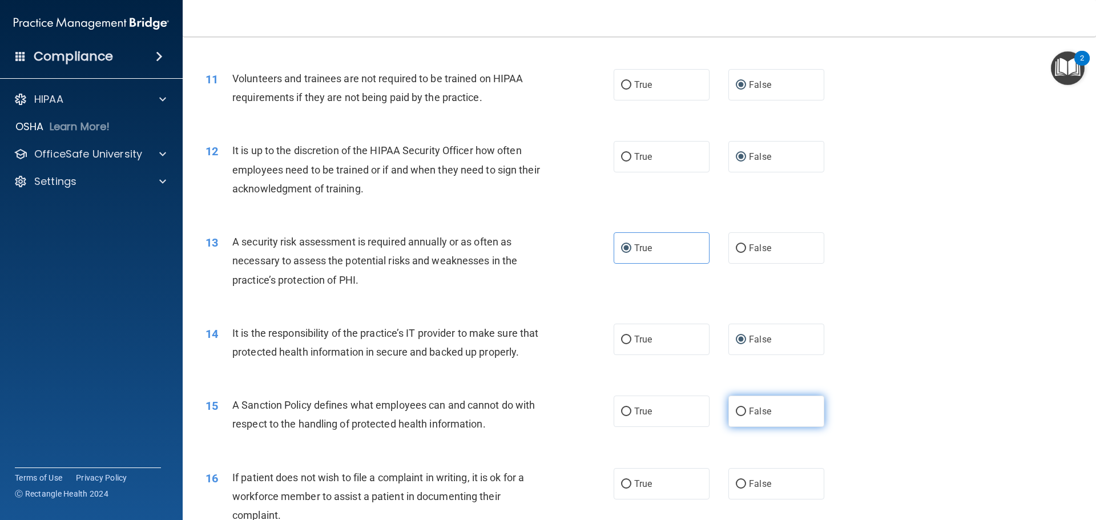
radio input "true"
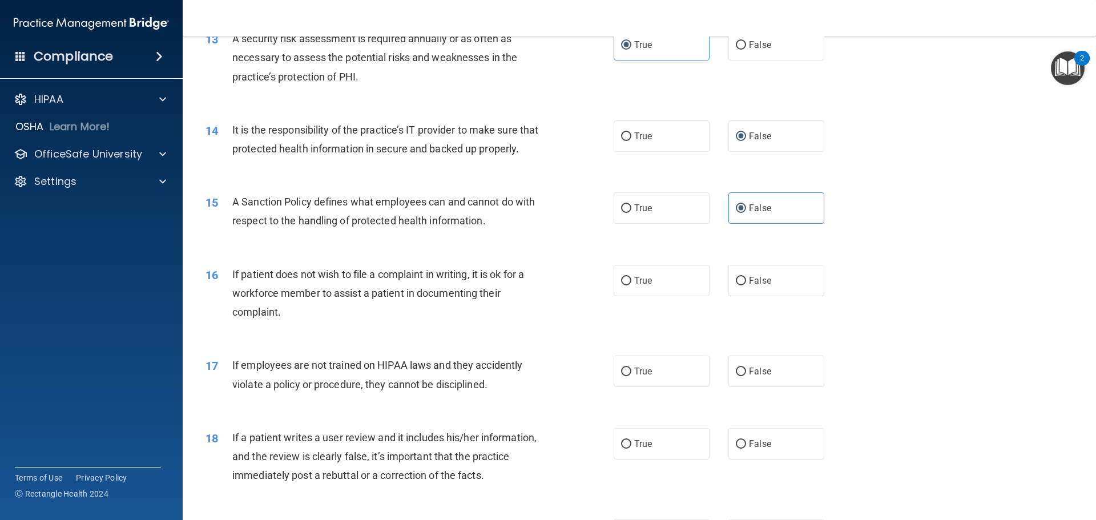
scroll to position [1256, 0]
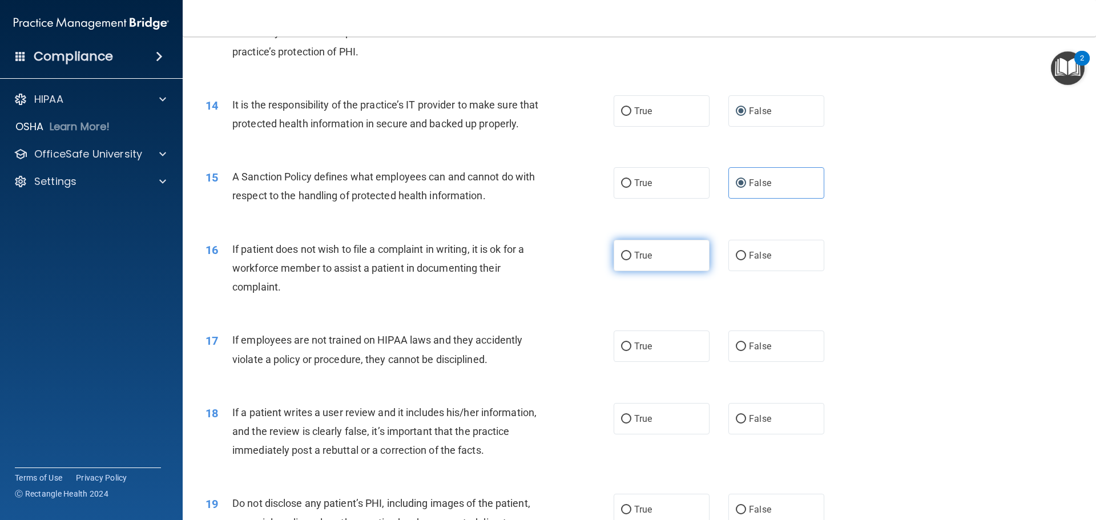
click at [621, 260] on input "True" at bounding box center [626, 256] width 10 height 9
radio input "true"
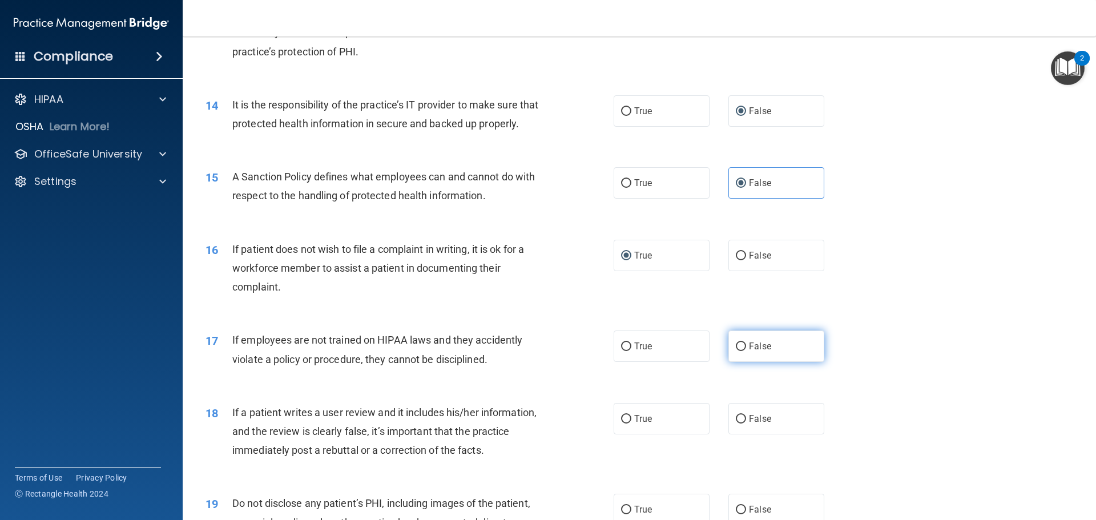
click at [740, 351] on input "False" at bounding box center [741, 347] width 10 height 9
radio input "true"
click at [736, 424] on input "False" at bounding box center [741, 419] width 10 height 9
radio input "true"
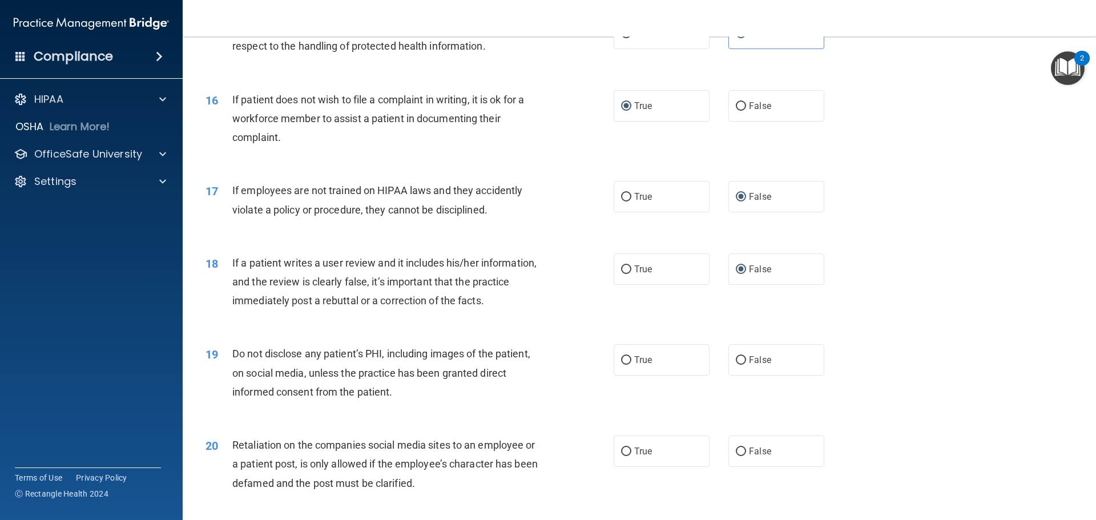
scroll to position [1427, 0]
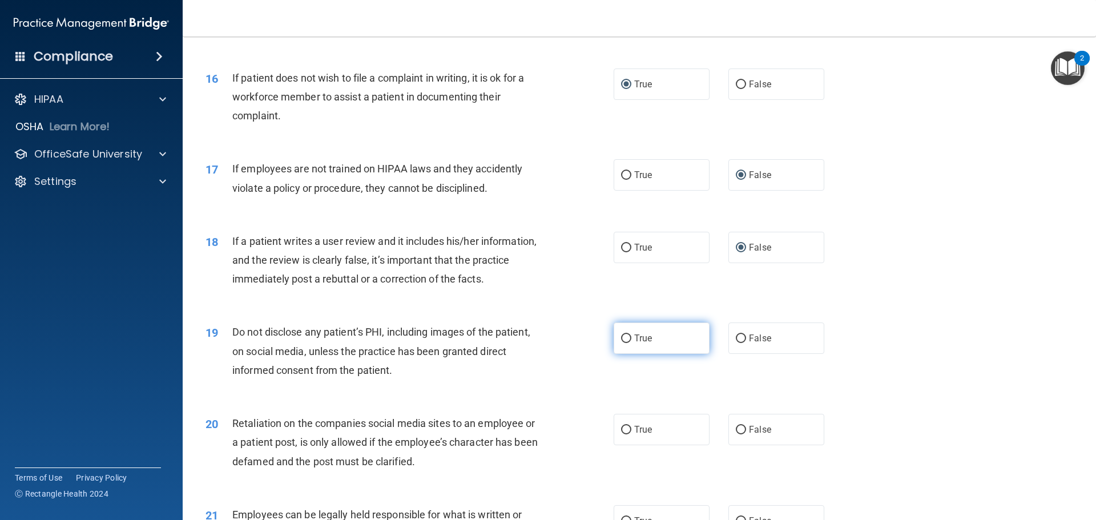
click at [625, 343] on input "True" at bounding box center [626, 339] width 10 height 9
radio input "true"
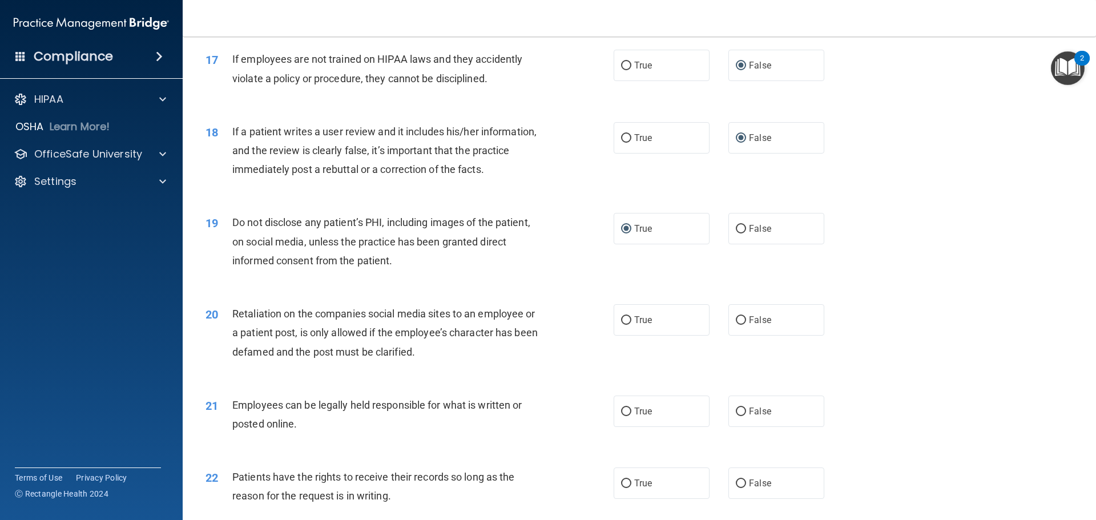
scroll to position [1542, 0]
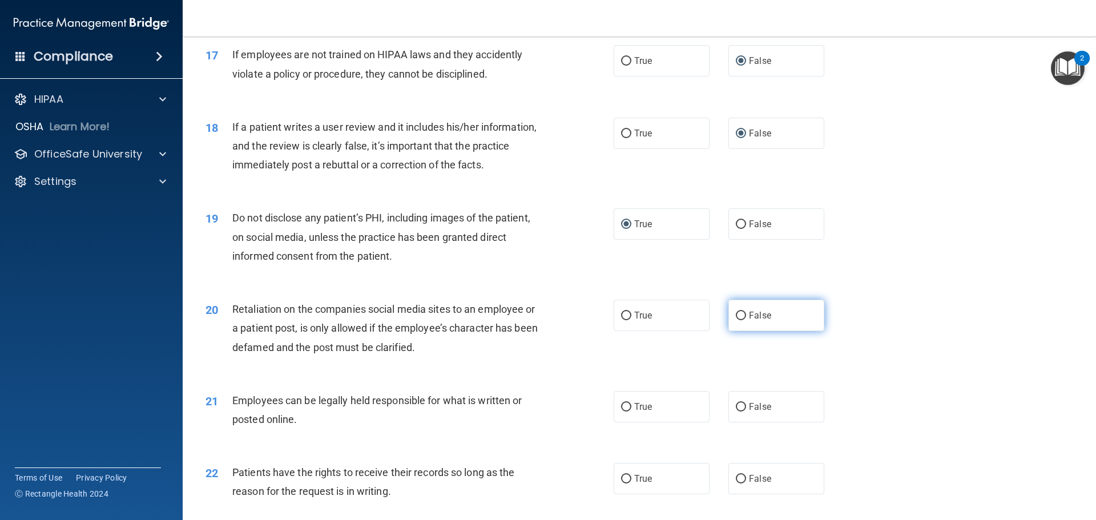
click at [737, 320] on input "False" at bounding box center [741, 316] width 10 height 9
radio input "true"
click at [626, 412] on input "True" at bounding box center [626, 407] width 10 height 9
radio input "true"
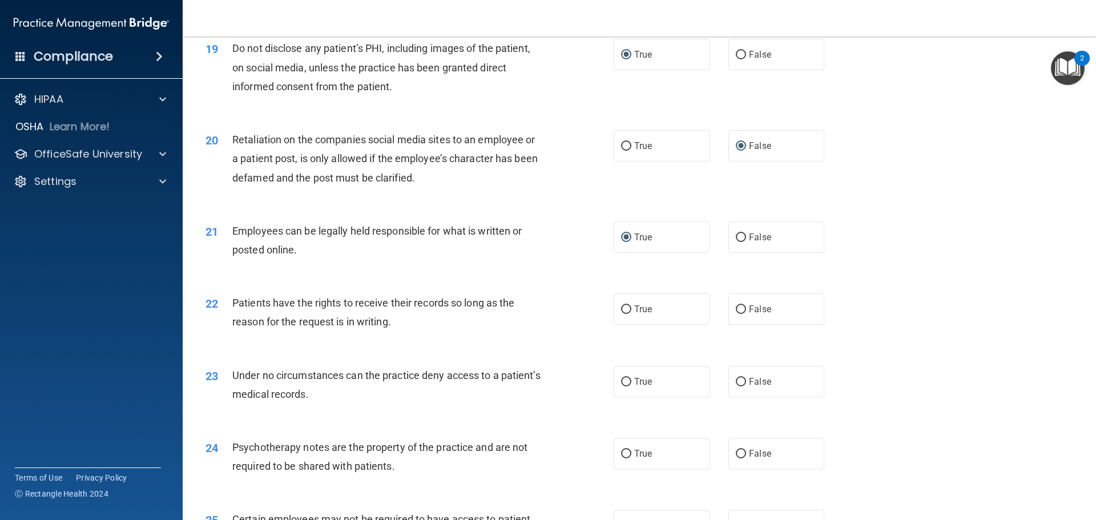
scroll to position [1713, 0]
click at [737, 312] on input "False" at bounding box center [741, 308] width 10 height 9
radio input "true"
click at [736, 385] on input "False" at bounding box center [741, 380] width 10 height 9
radio input "true"
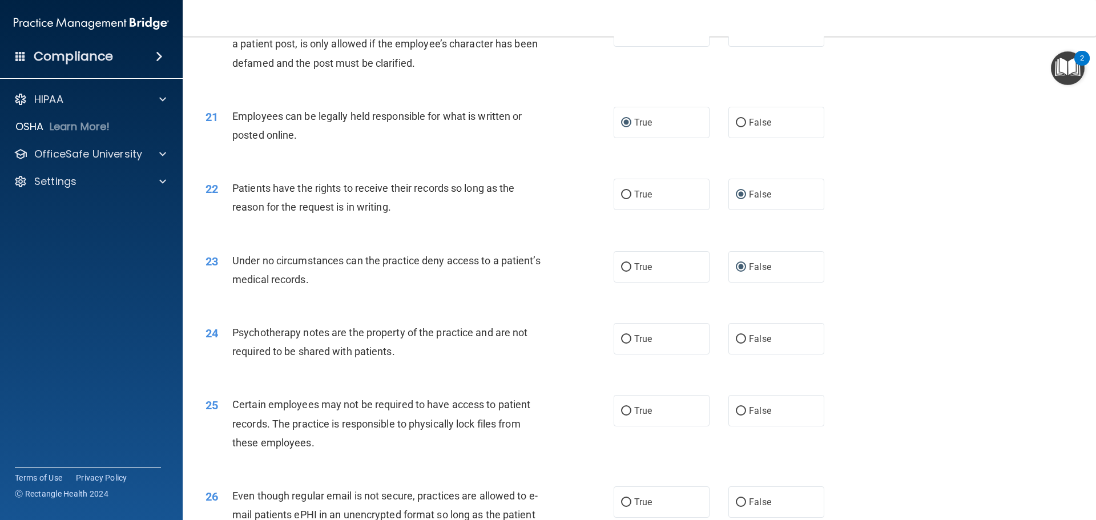
scroll to position [1827, 0]
click at [621, 343] on input "True" at bounding box center [626, 338] width 10 height 9
radio input "true"
click at [625, 415] on input "True" at bounding box center [626, 410] width 10 height 9
radio input "true"
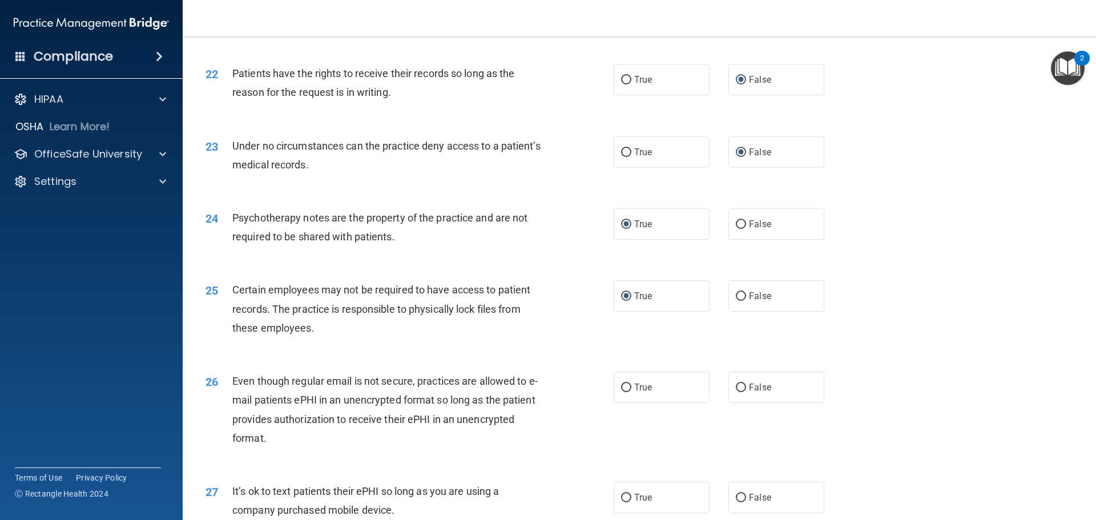
scroll to position [1941, 0]
click at [626, 392] on input "True" at bounding box center [626, 387] width 10 height 9
radio input "true"
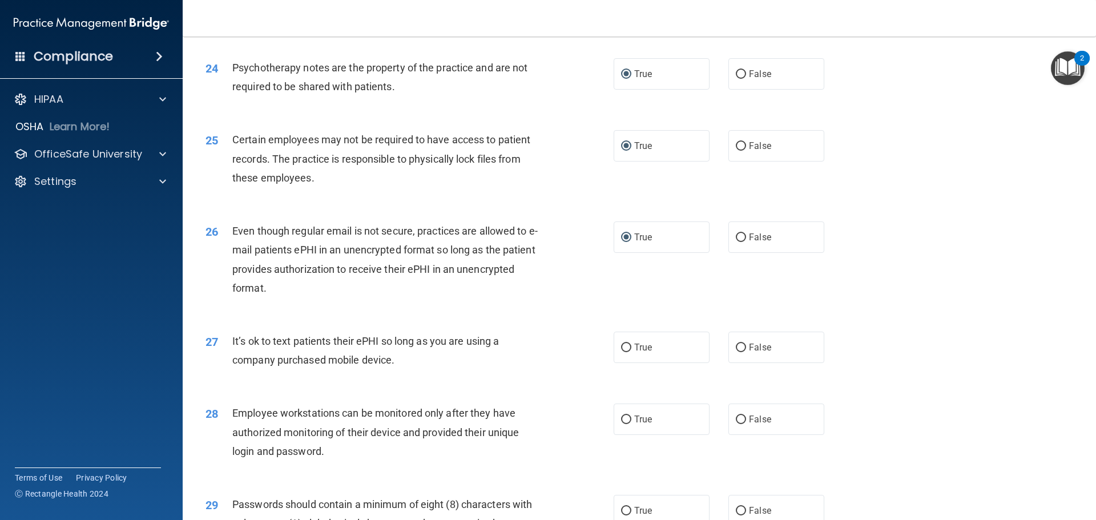
scroll to position [2113, 0]
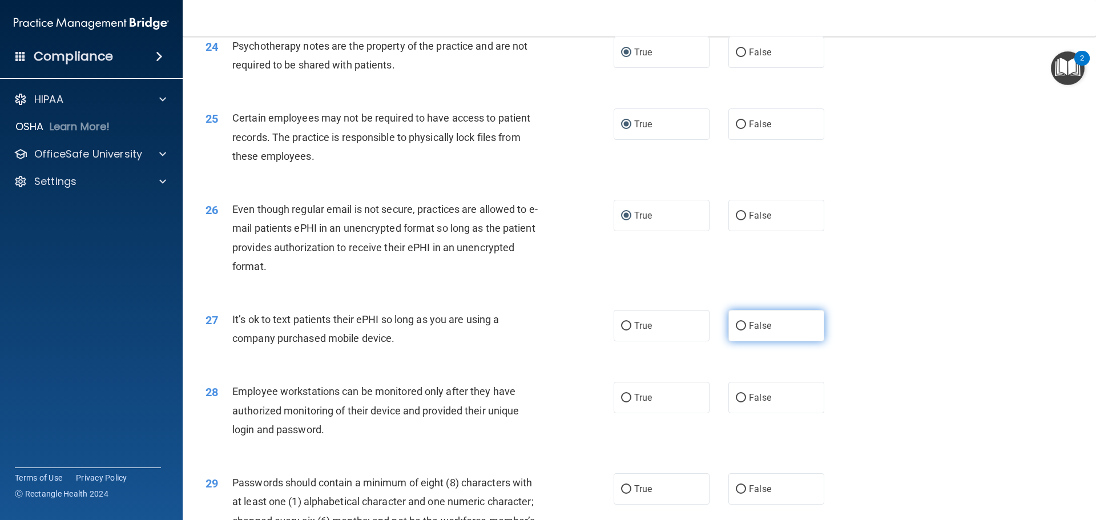
click at [729, 341] on label "False" at bounding box center [777, 325] width 96 height 31
click at [736, 331] on input "False" at bounding box center [741, 326] width 10 height 9
radio input "true"
click at [740, 403] on input "False" at bounding box center [741, 398] width 10 height 9
radio input "true"
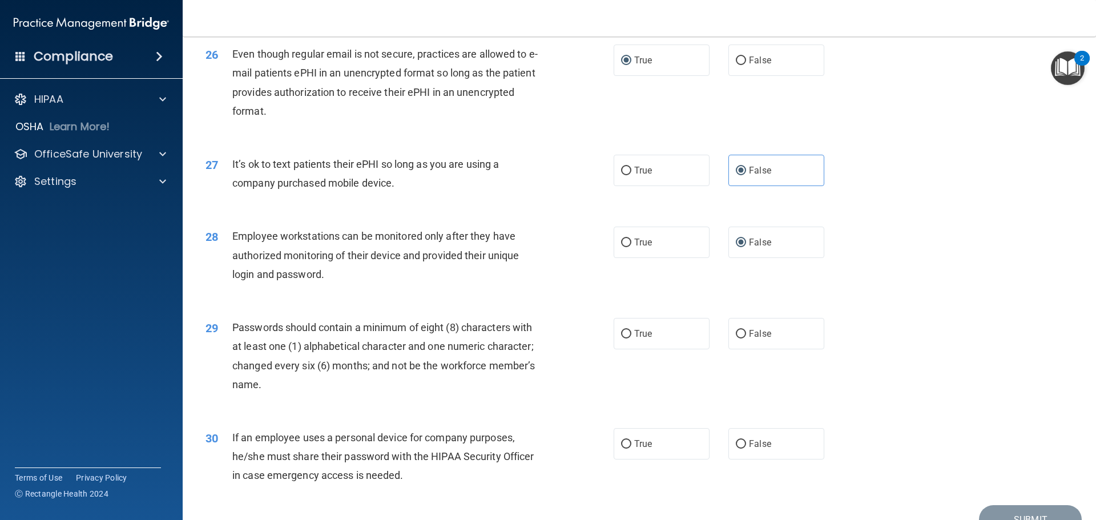
scroll to position [2284, 0]
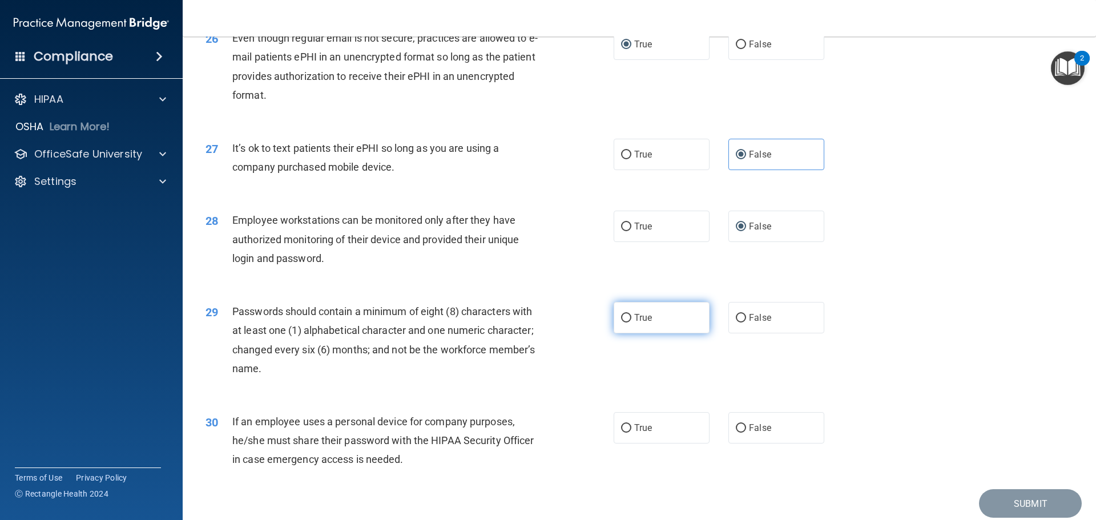
click at [634, 323] on span "True" at bounding box center [643, 317] width 18 height 11
click at [631, 323] on input "True" at bounding box center [626, 318] width 10 height 9
radio input "true"
click at [741, 444] on label "False" at bounding box center [777, 427] width 96 height 31
click at [741, 433] on input "False" at bounding box center [741, 428] width 10 height 9
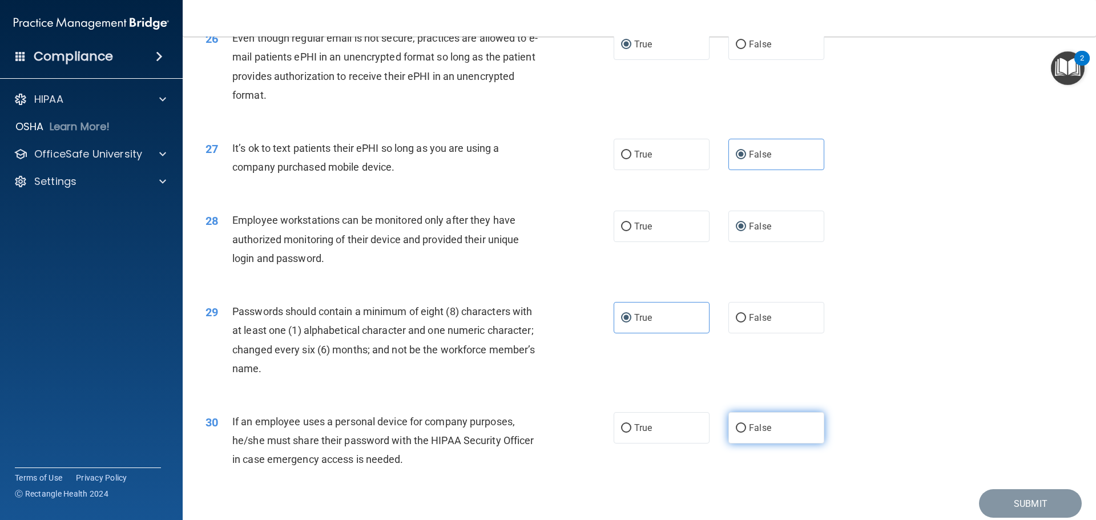
radio input "true"
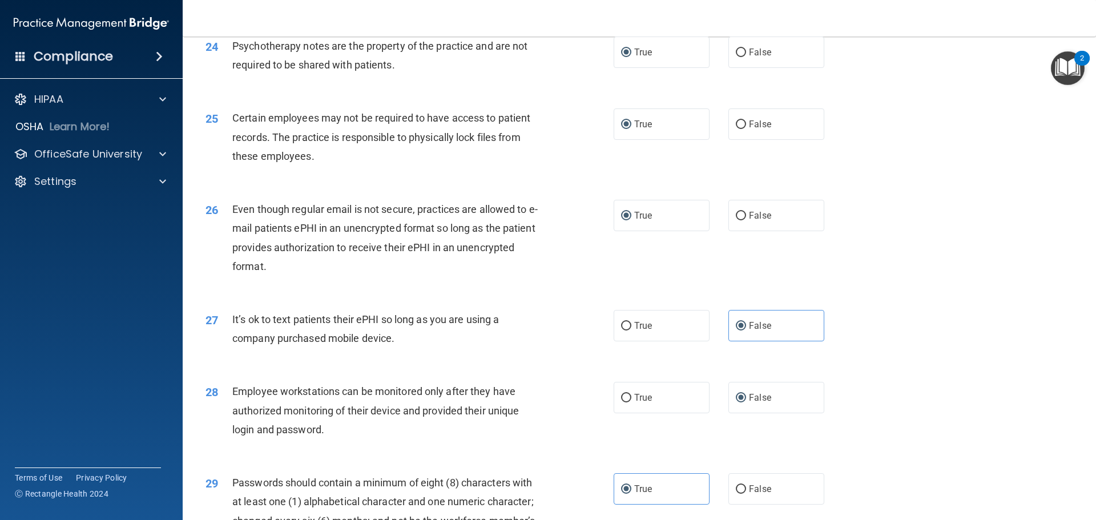
scroll to position [2346, 0]
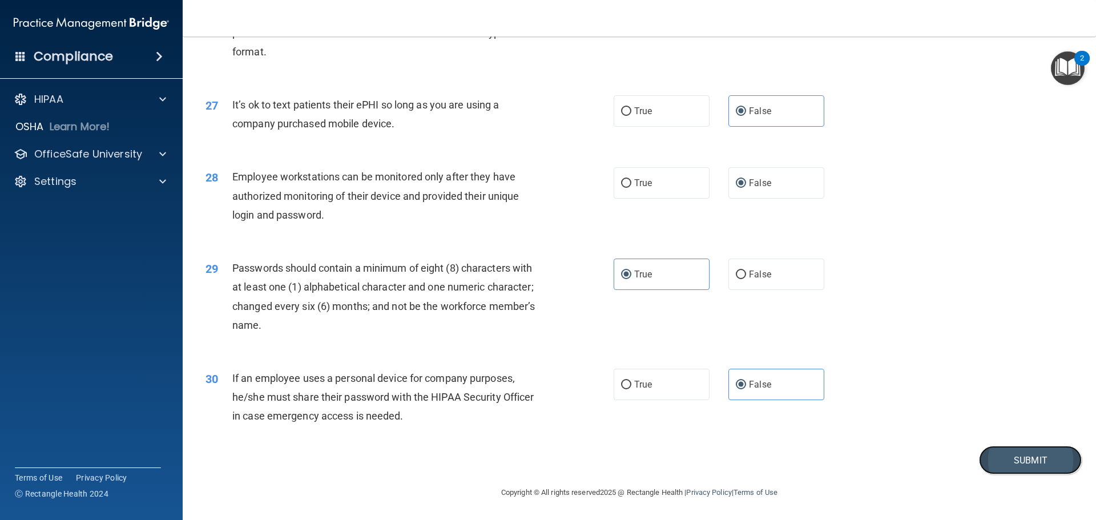
click at [1003, 461] on button "Submit" at bounding box center [1030, 460] width 103 height 29
click at [1015, 463] on button "Submit" at bounding box center [1030, 460] width 103 height 29
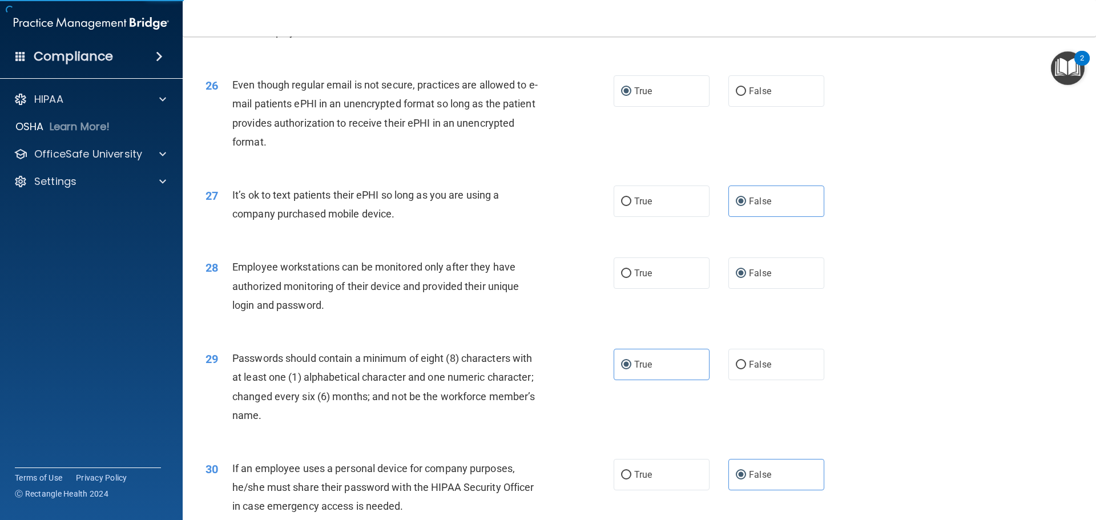
scroll to position [2118, 0]
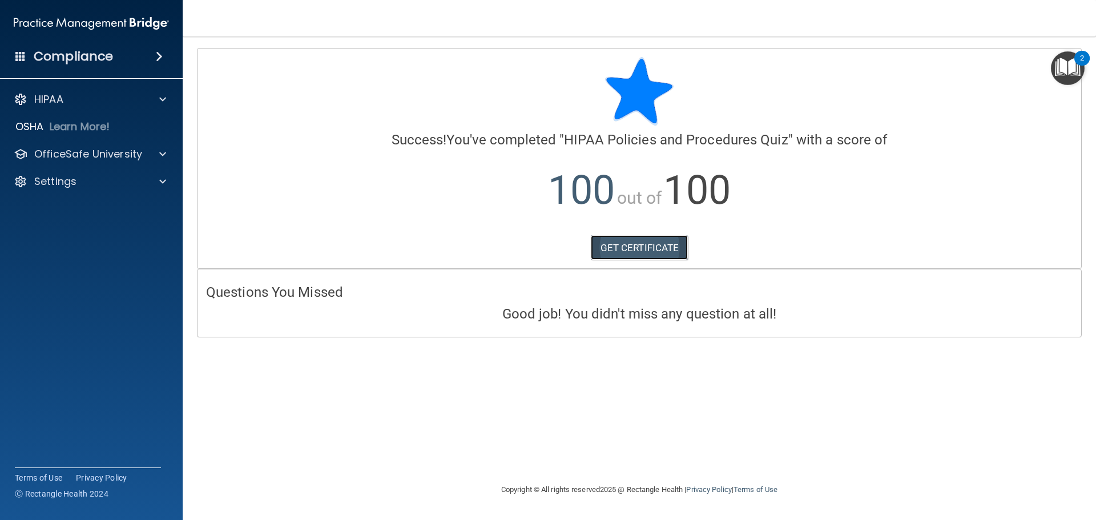
click at [631, 250] on link "GET CERTIFICATE" at bounding box center [640, 247] width 98 height 25
